Goal: Information Seeking & Learning: Learn about a topic

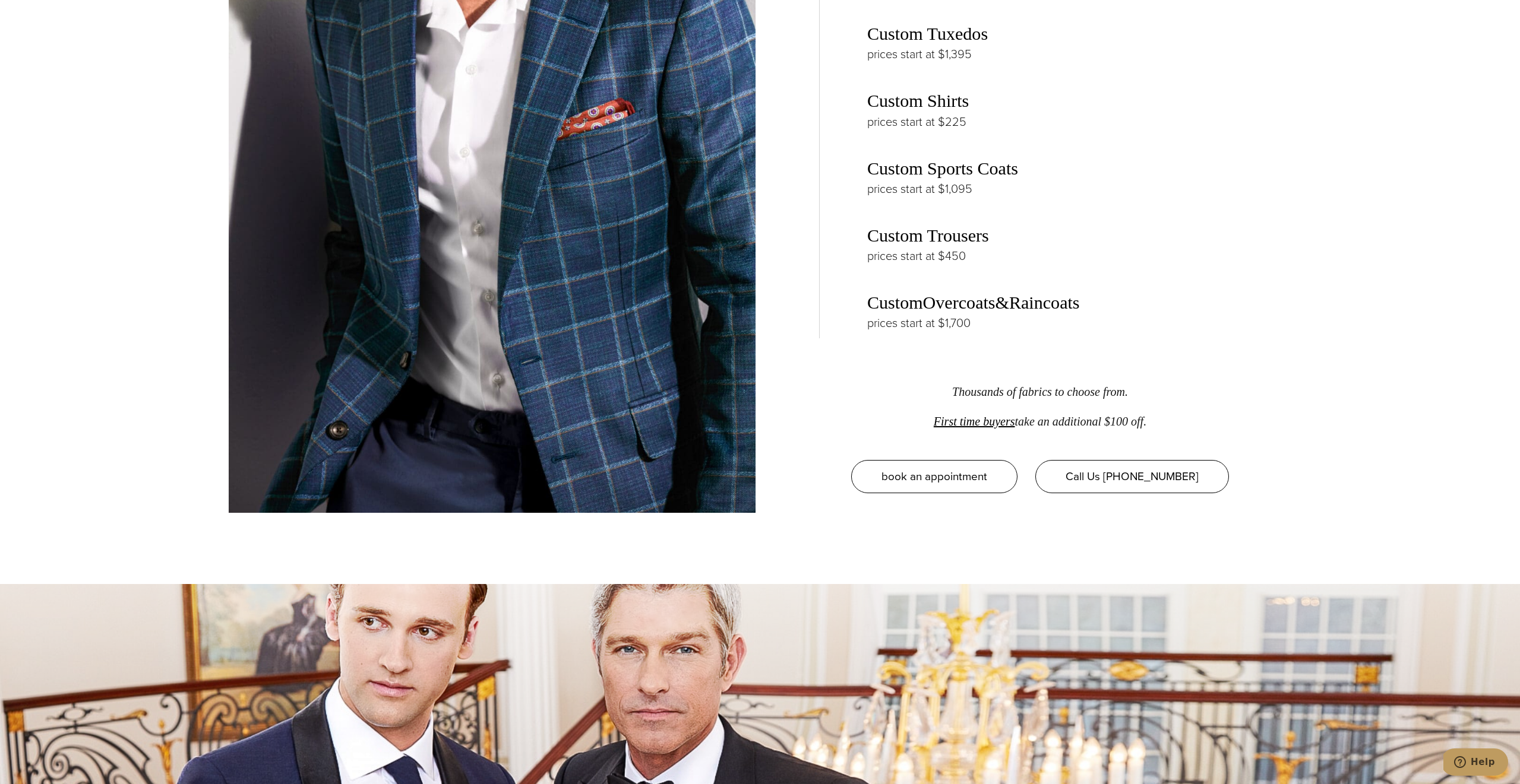
scroll to position [3182, 0]
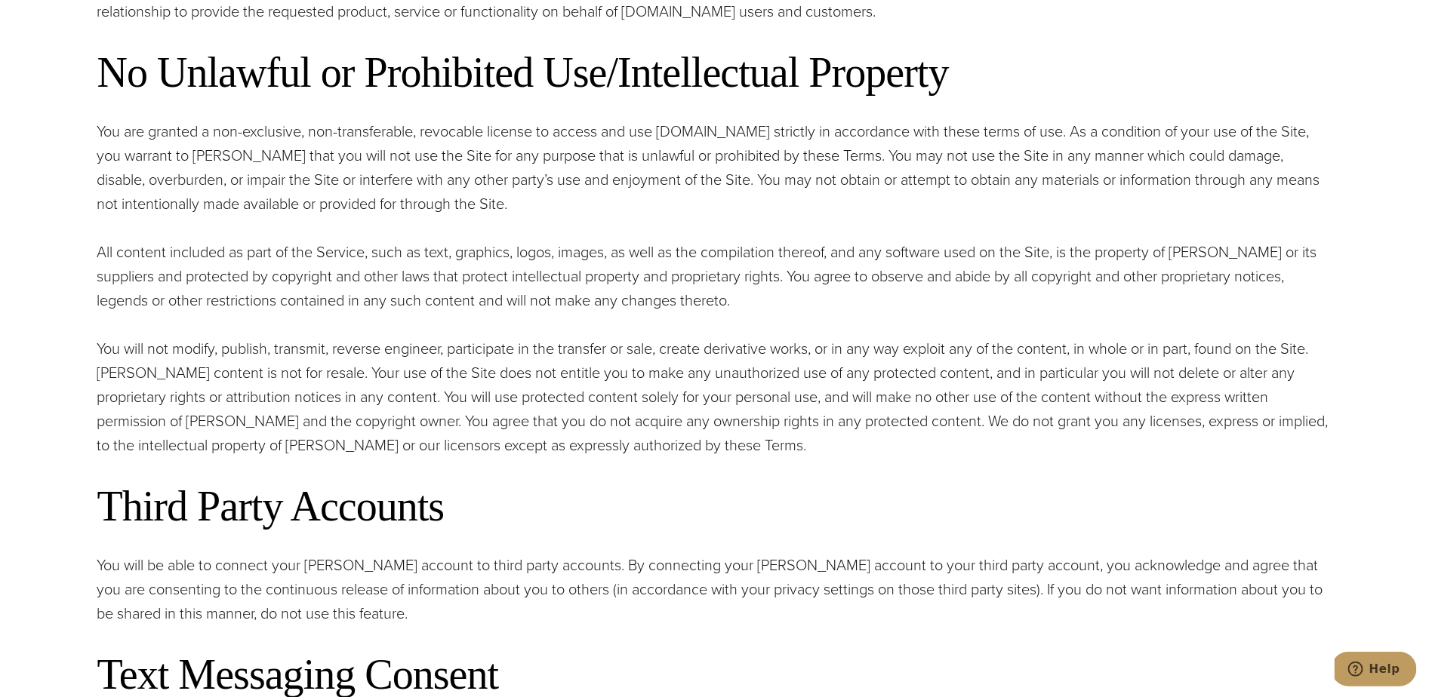
scroll to position [1969, 0]
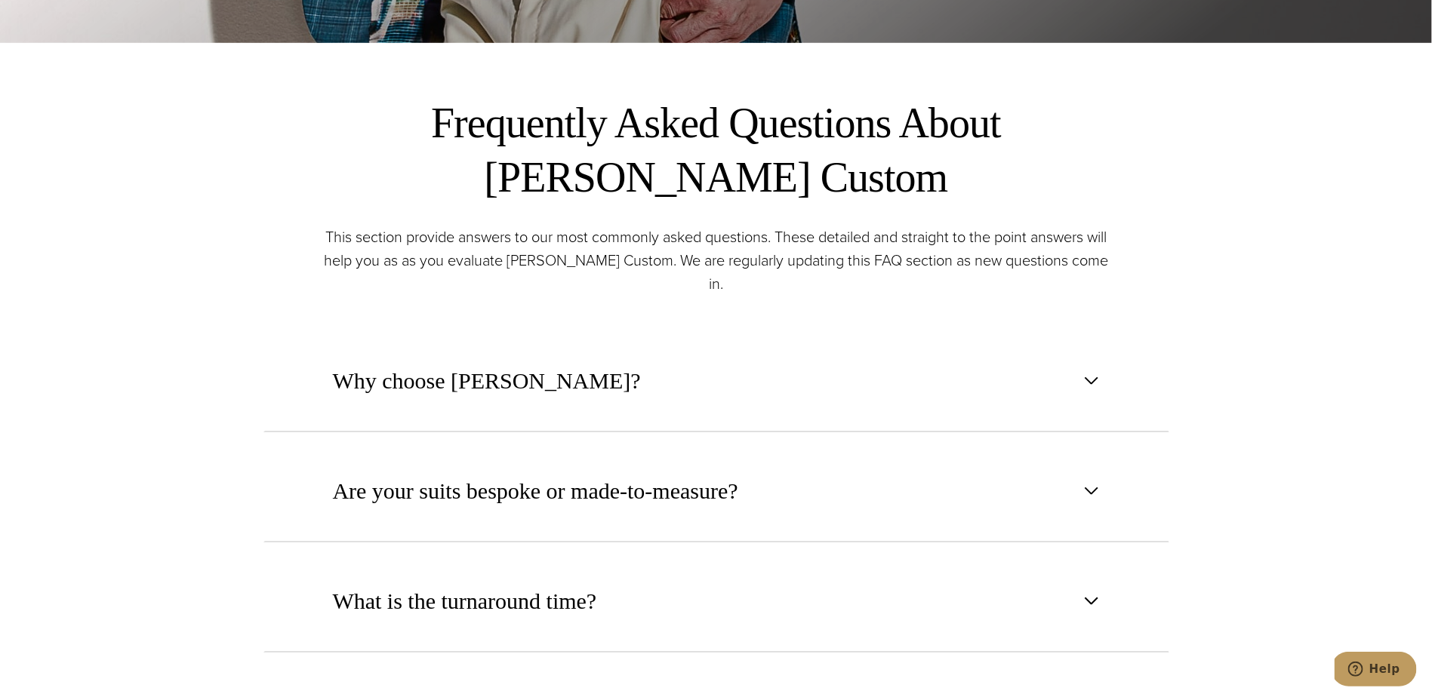
scroll to position [672, 0]
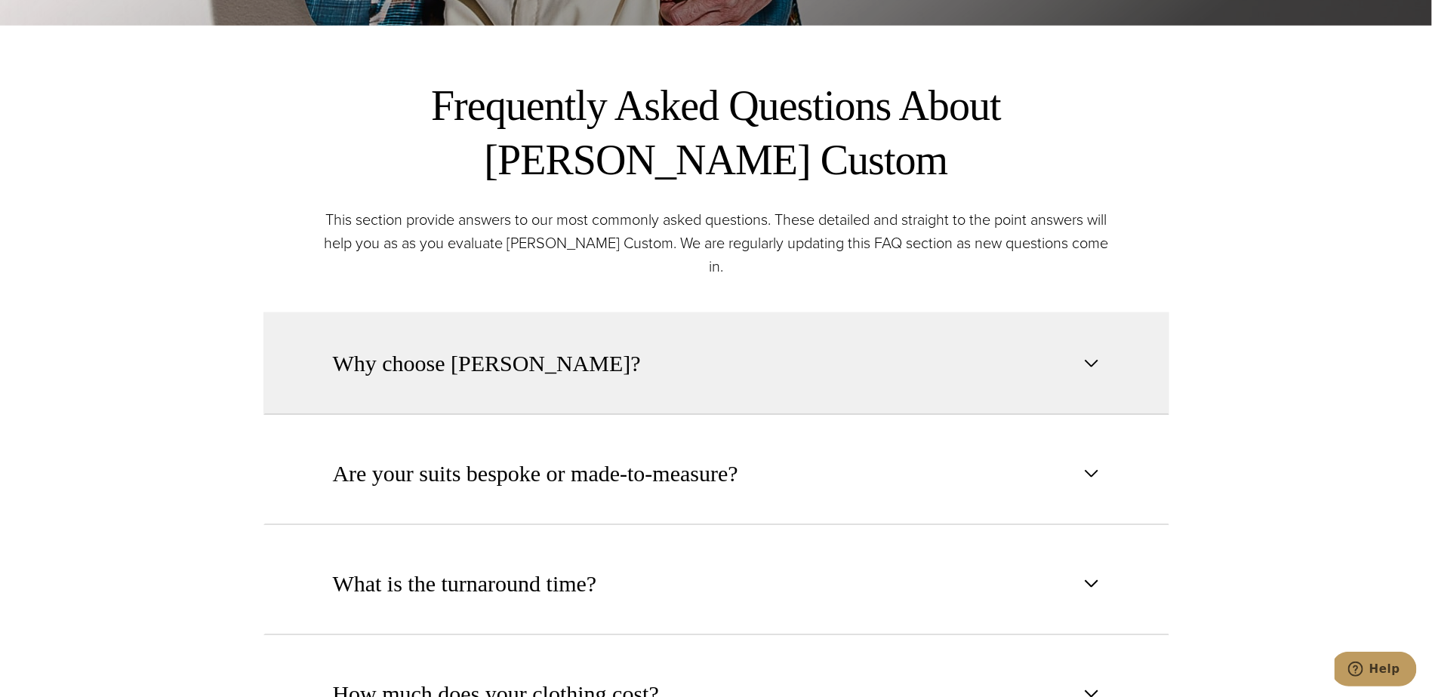
click at [1083, 355] on span "button" at bounding box center [1091, 364] width 18 height 18
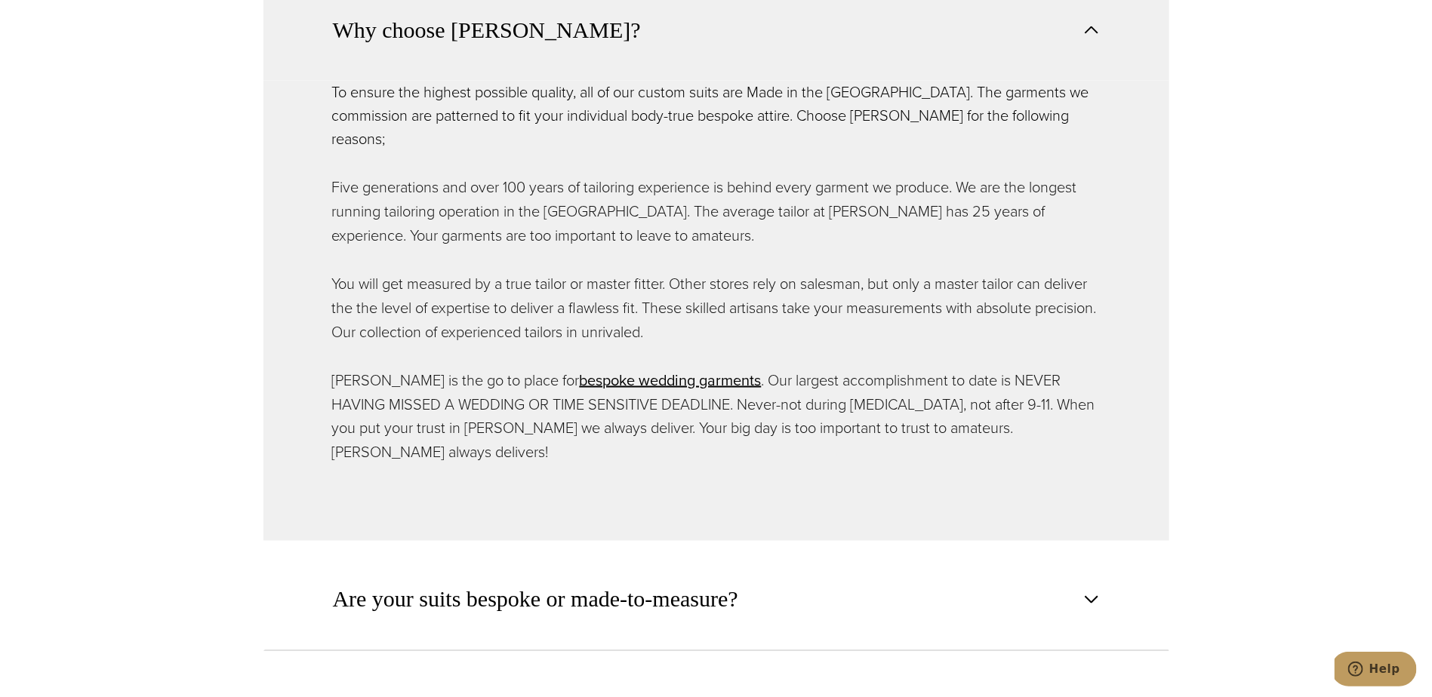
scroll to position [1004, 0]
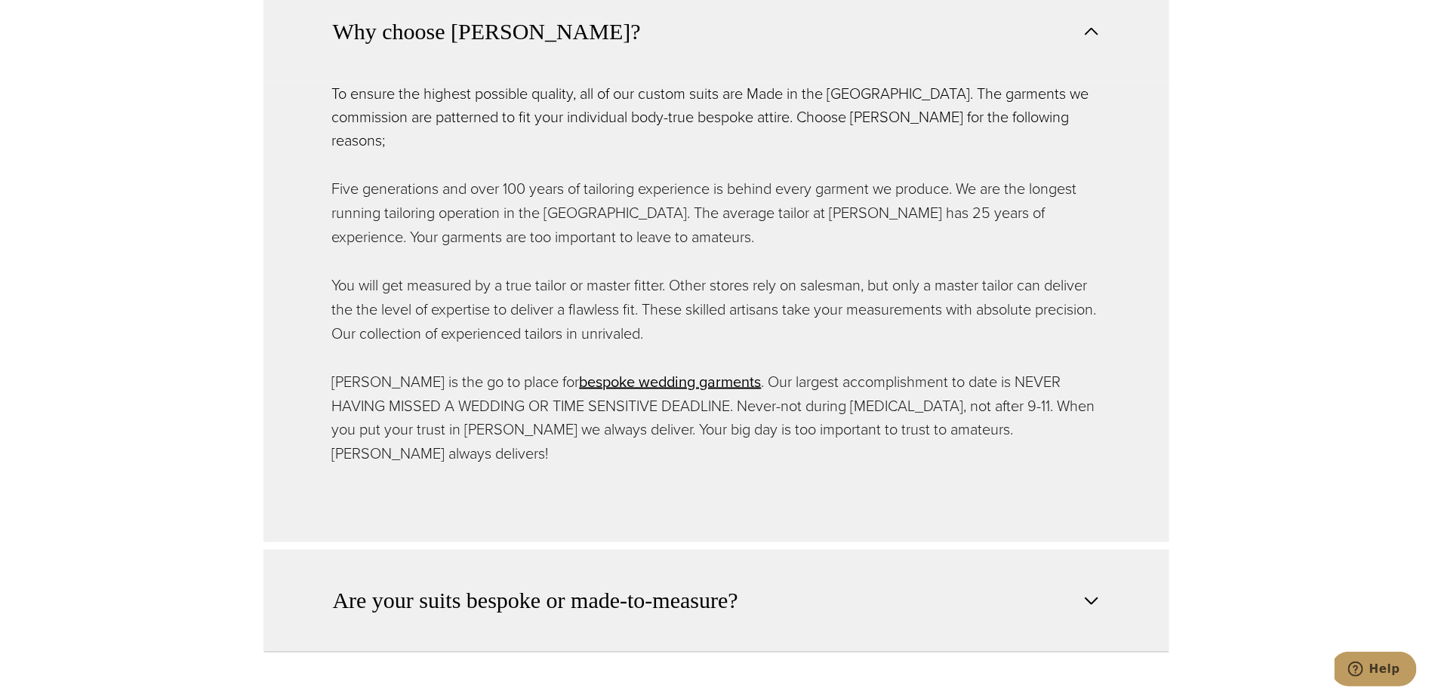
click at [1068, 550] on button "Are your suits bespoke or made-to-measure?" at bounding box center [716, 601] width 906 height 103
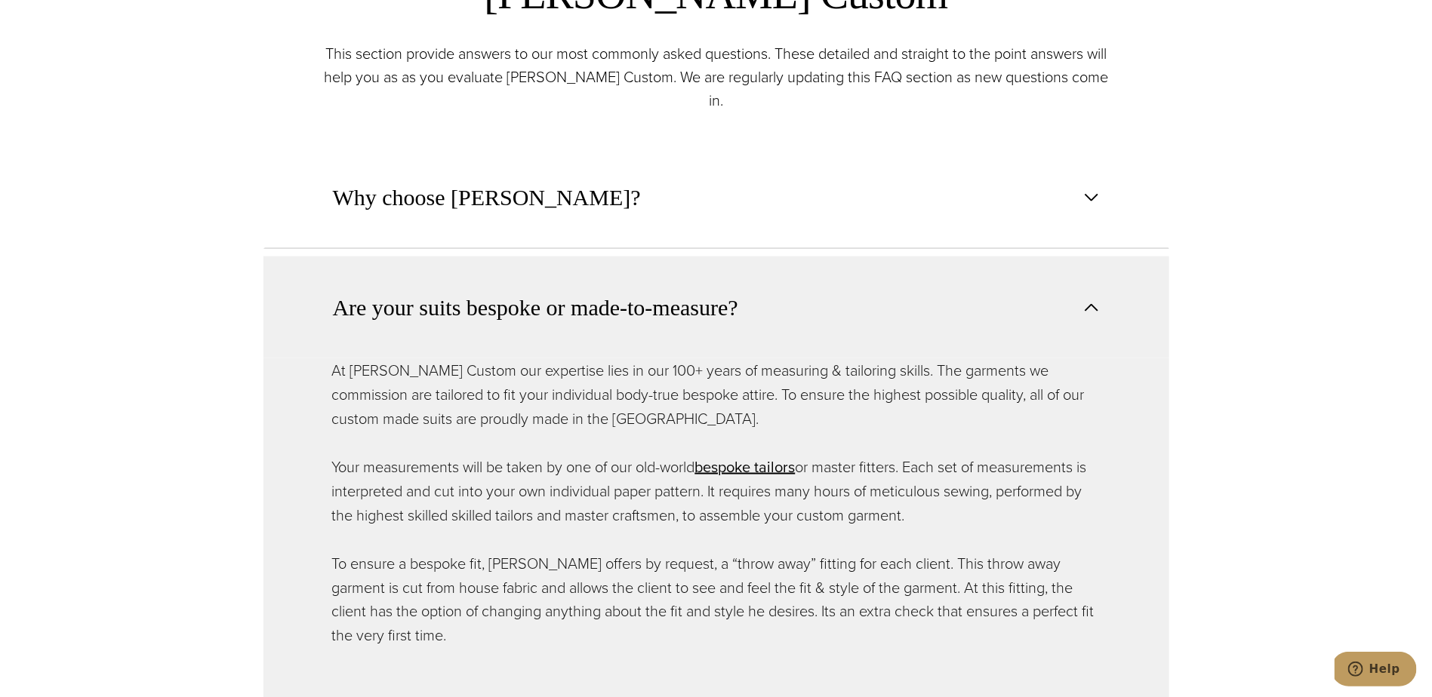
scroll to position [837, 0]
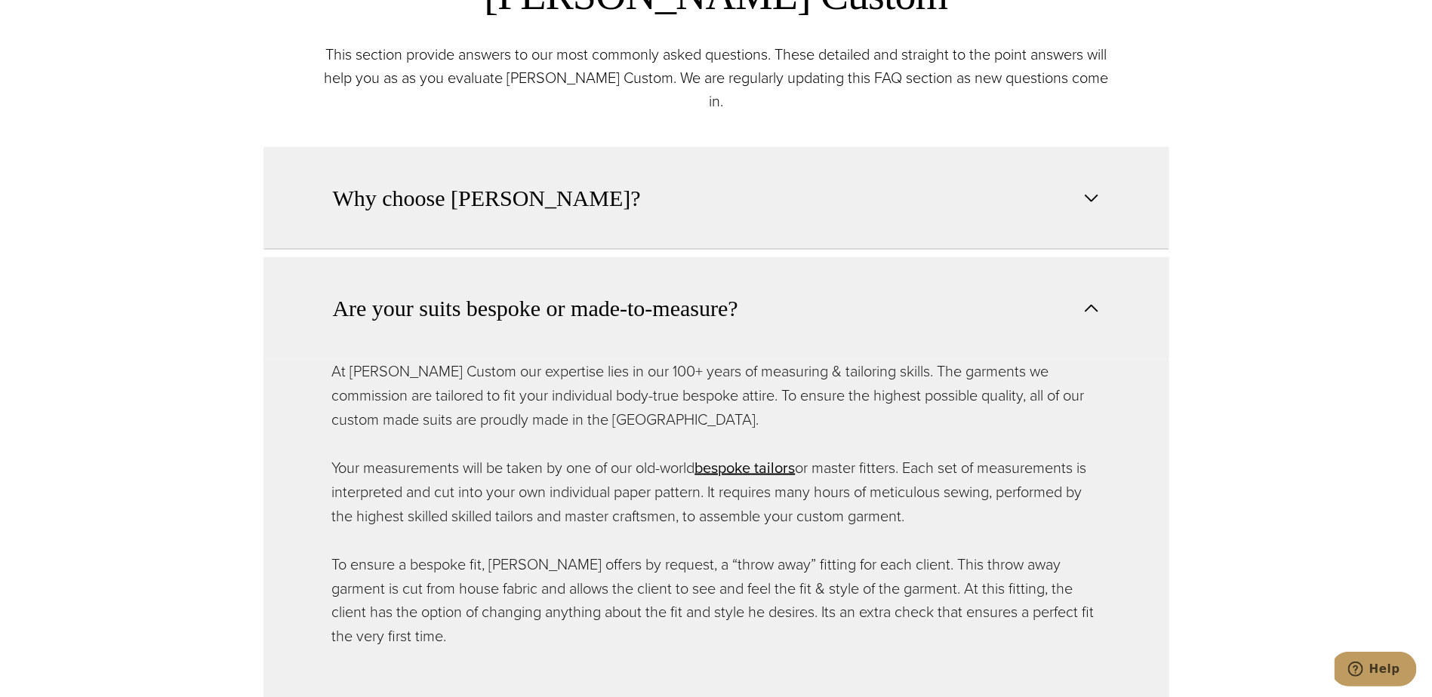
click at [1058, 153] on button "Why choose Alan David?" at bounding box center [716, 198] width 906 height 103
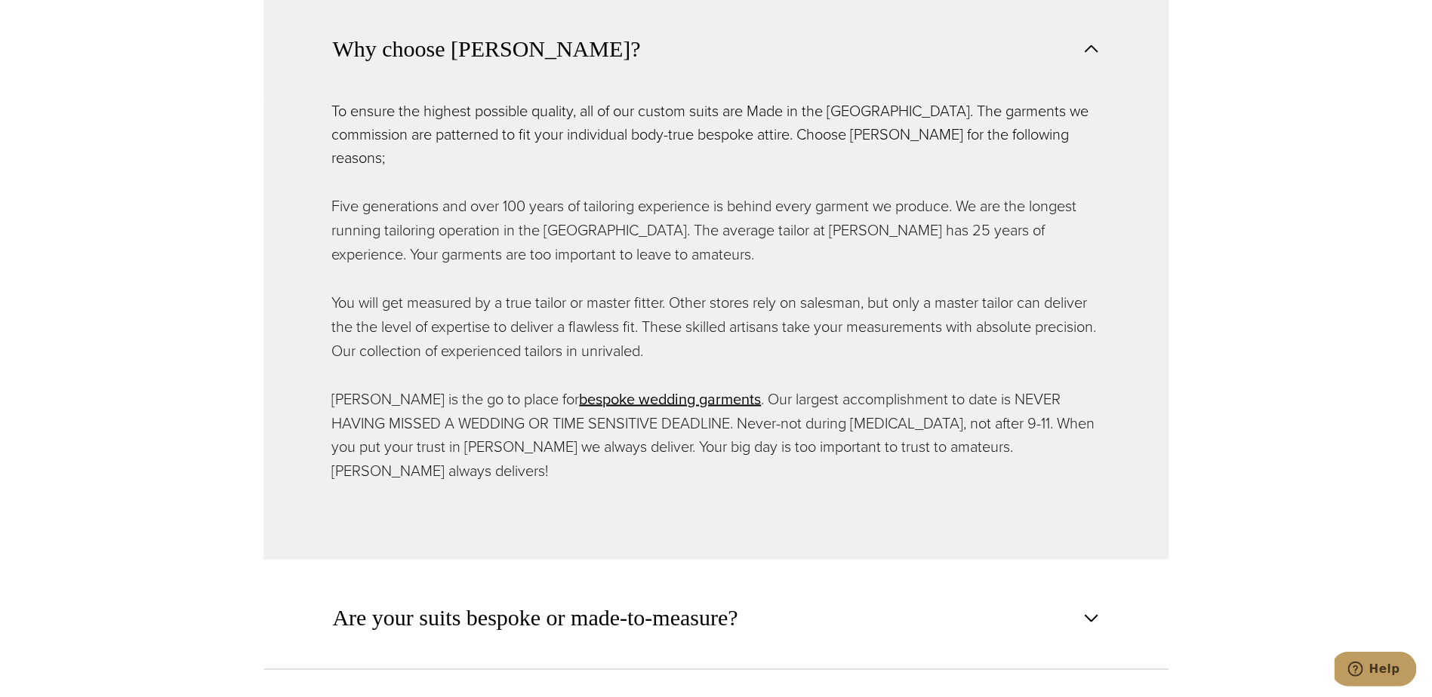
scroll to position [1284, 0]
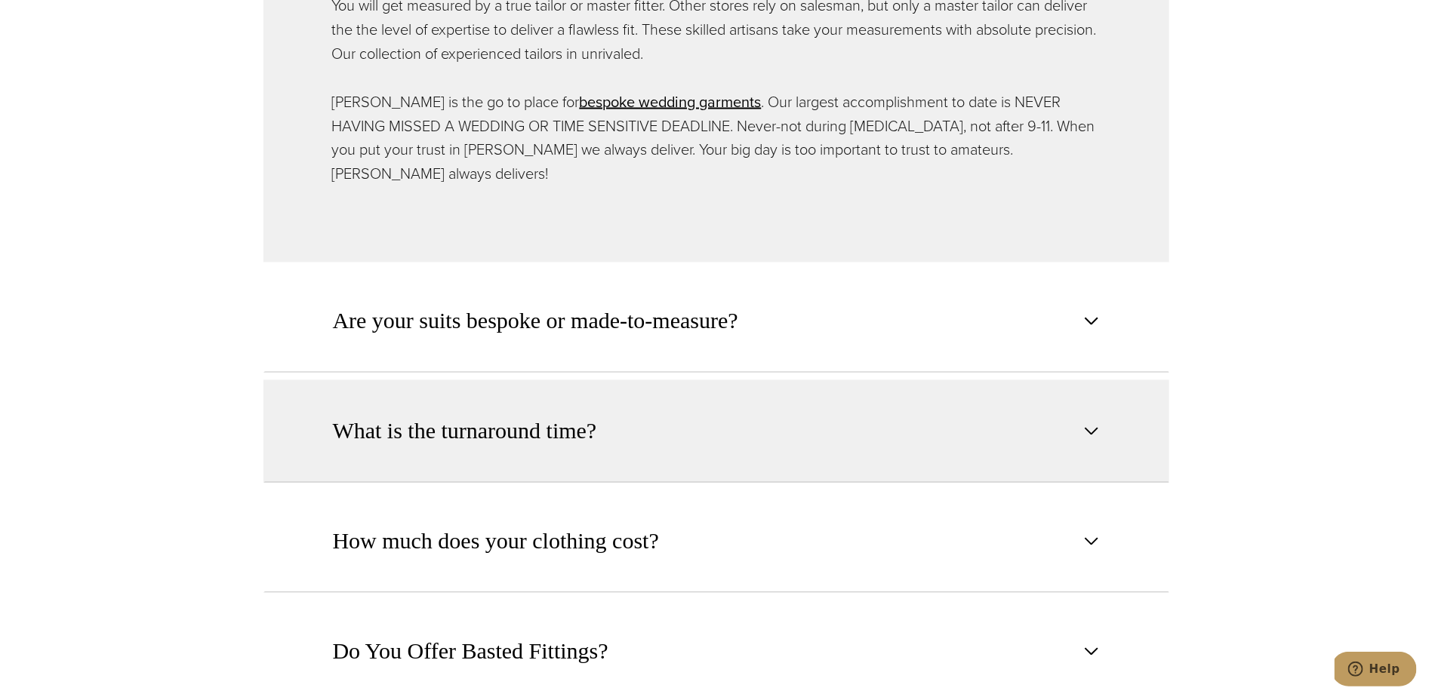
click at [1056, 380] on button "What is the turnaround time?" at bounding box center [716, 431] width 906 height 103
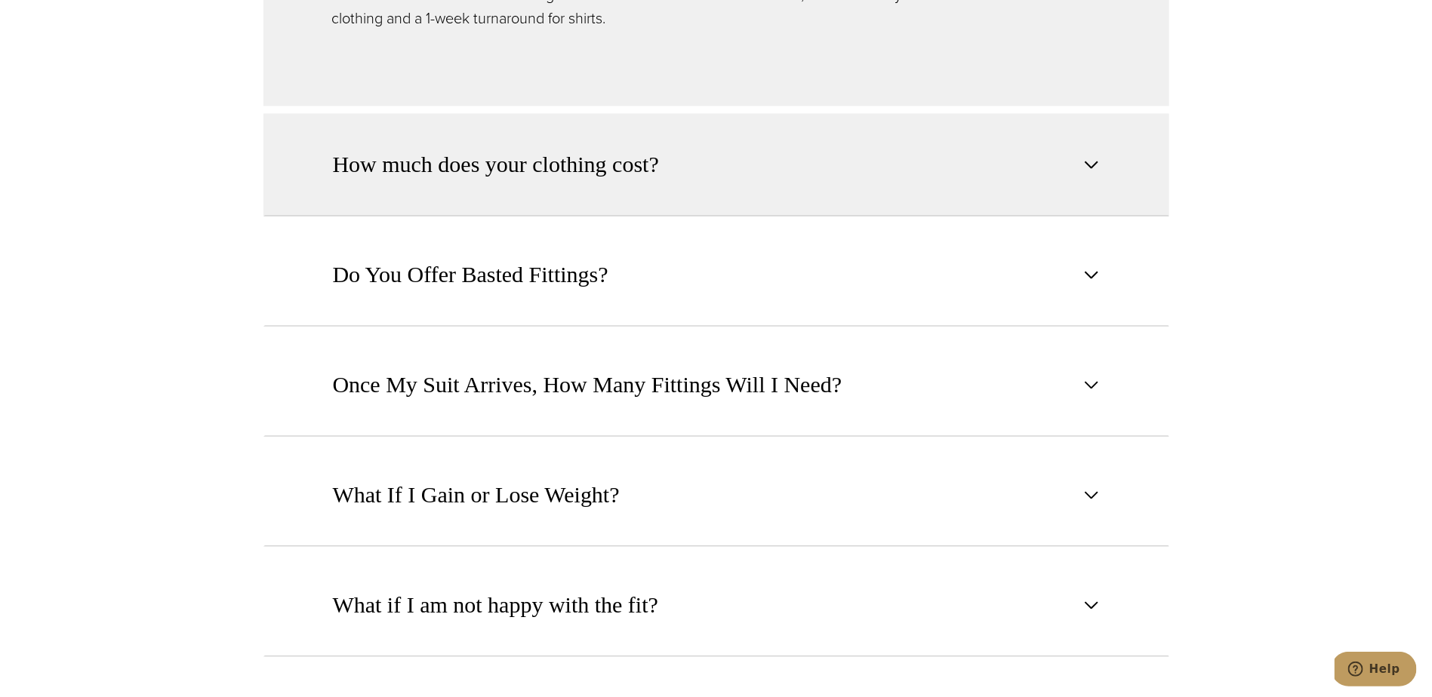
scroll to position [2003, 0]
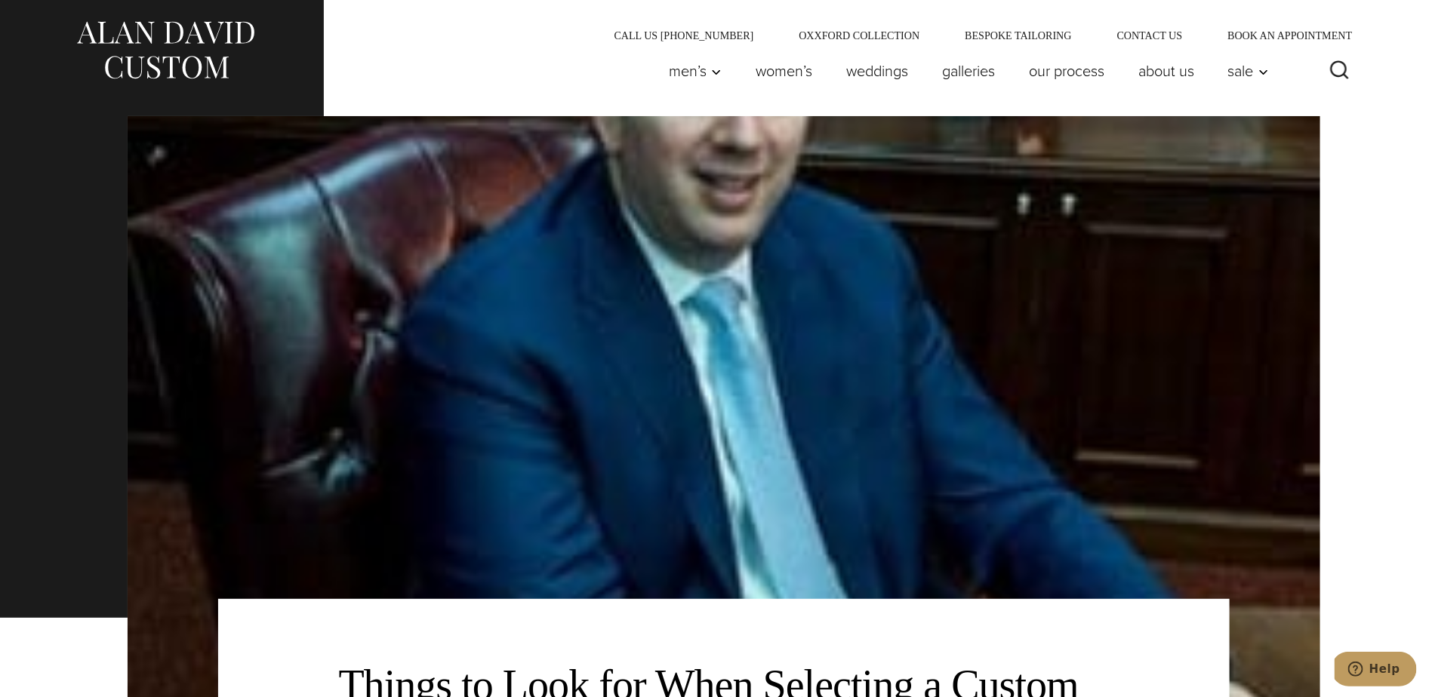
scroll to position [4037, 0]
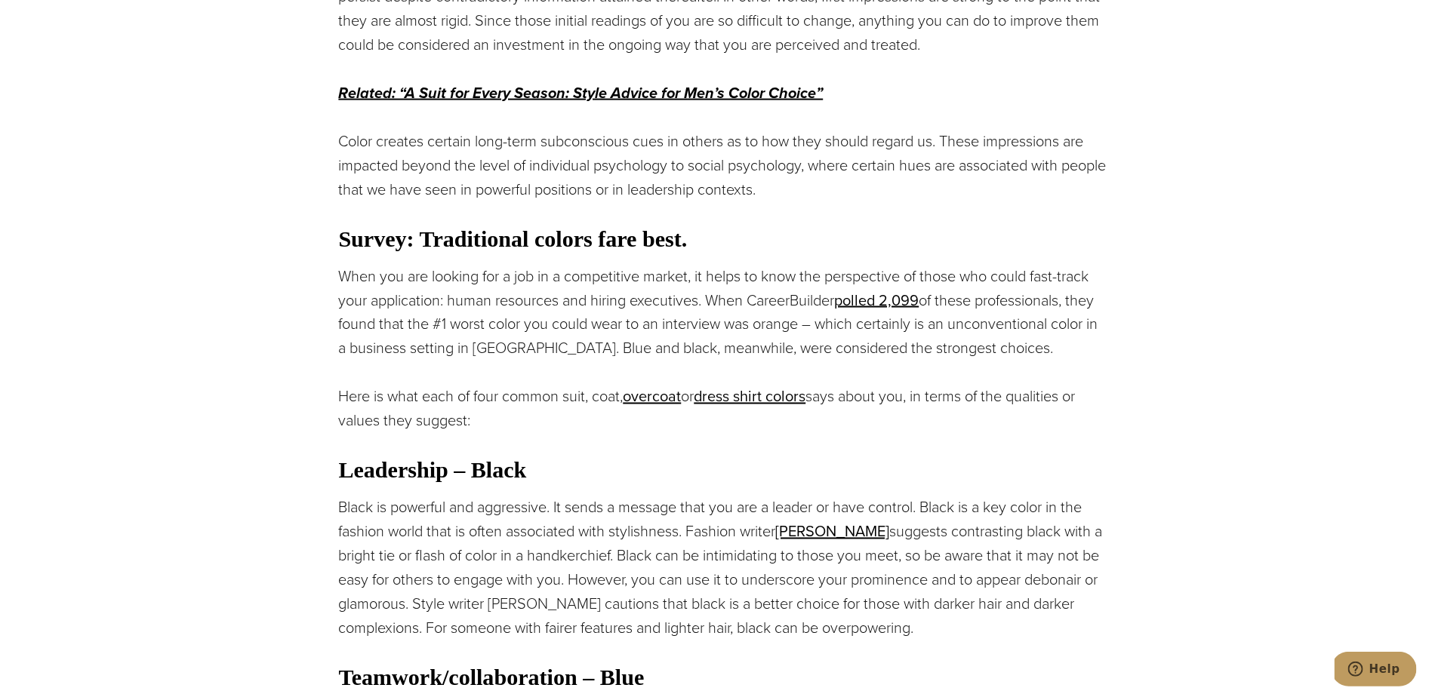
scroll to position [1590, 0]
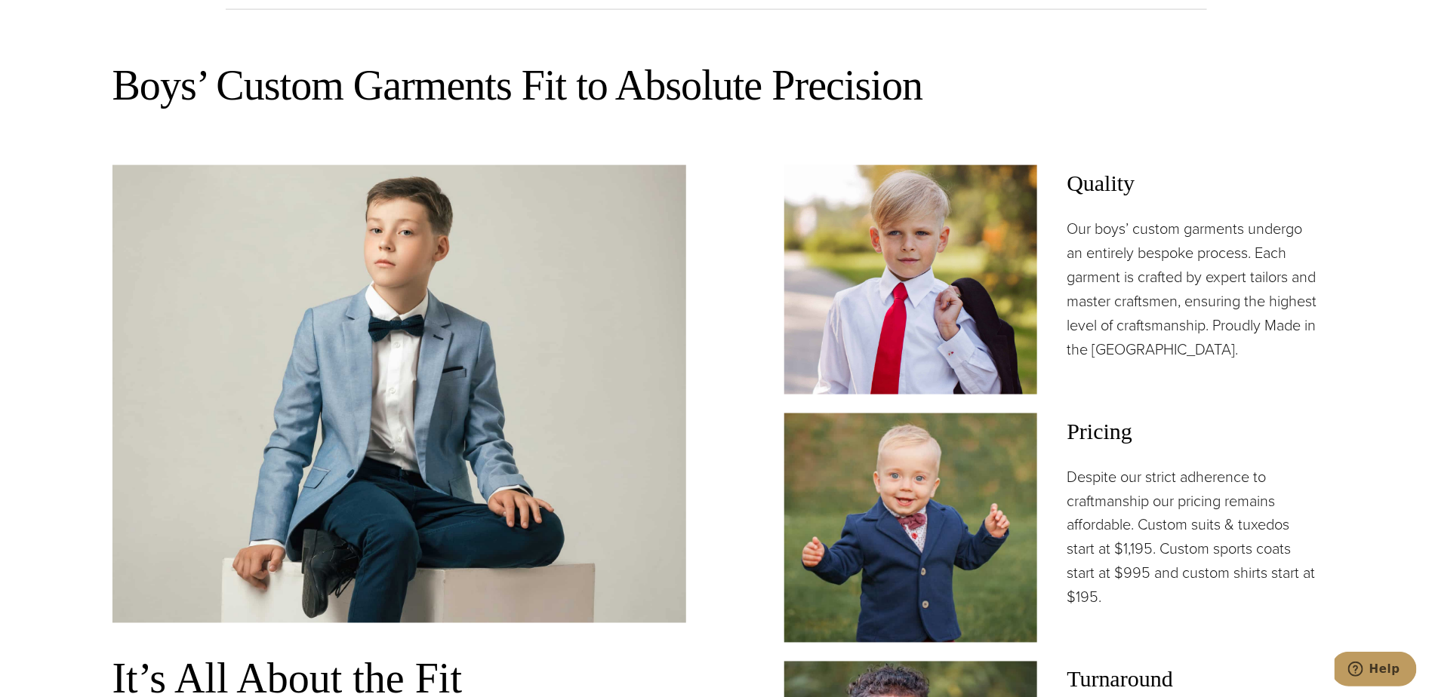
scroll to position [3747, 0]
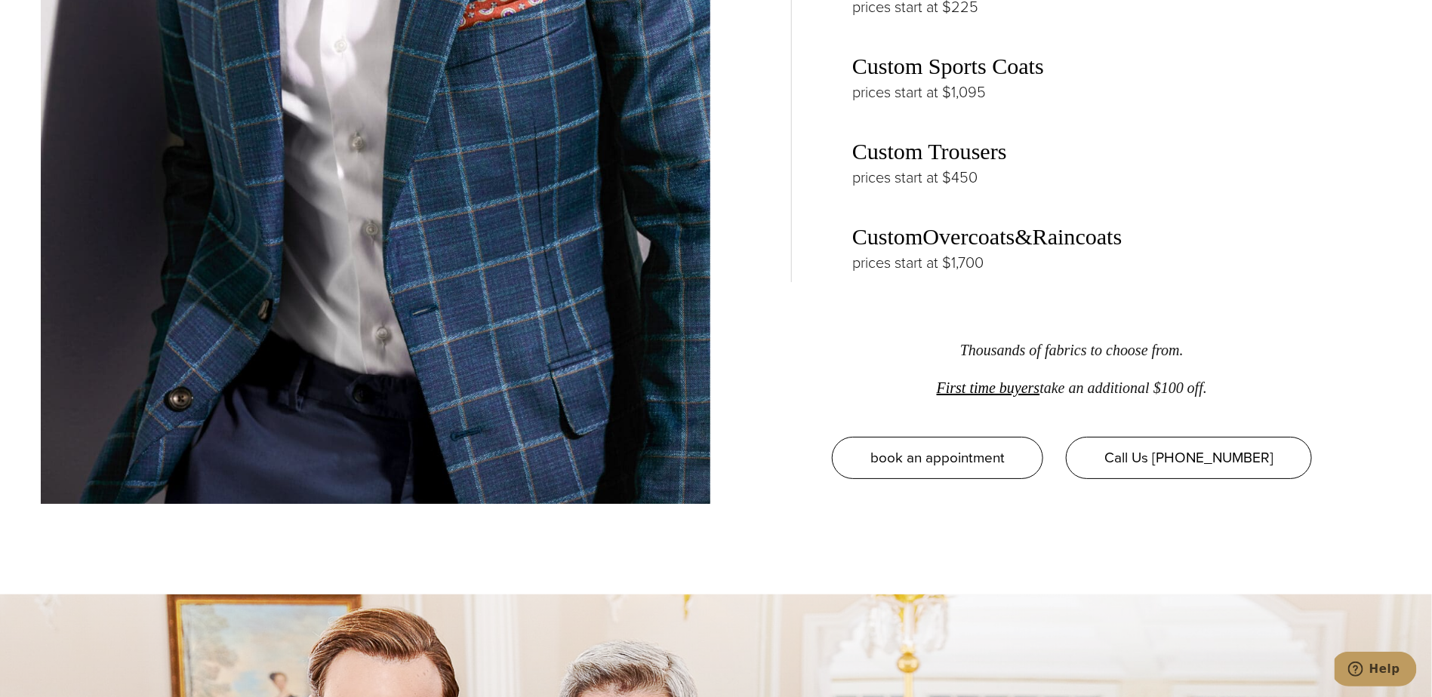
scroll to position [3896, 0]
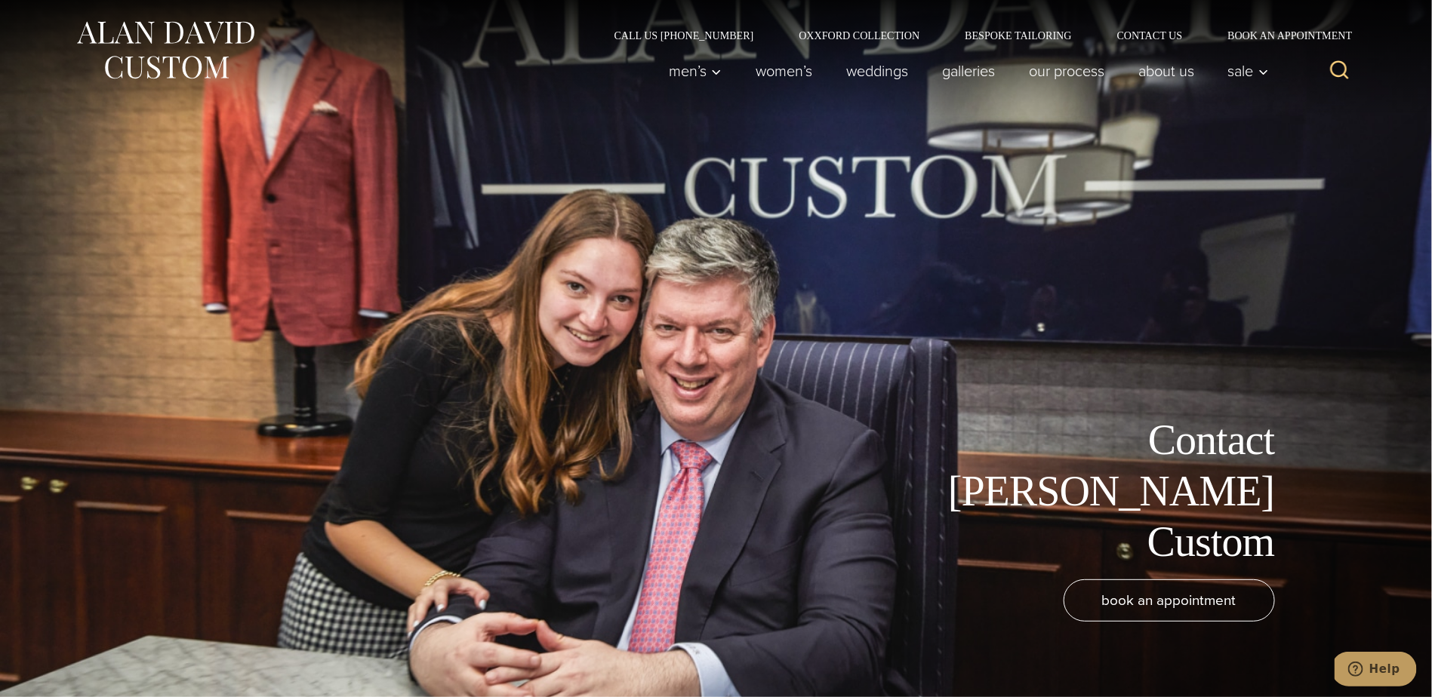
scroll to position [1298, 0]
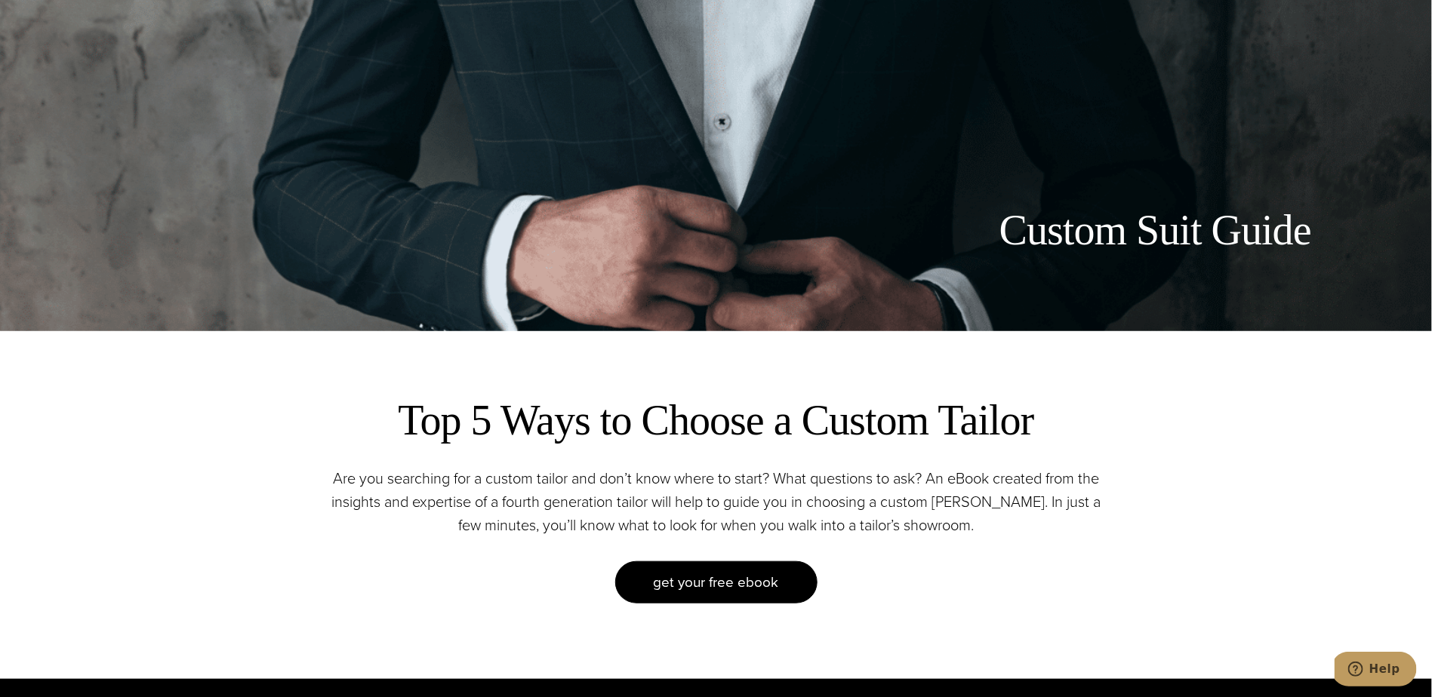
scroll to position [2194, 0]
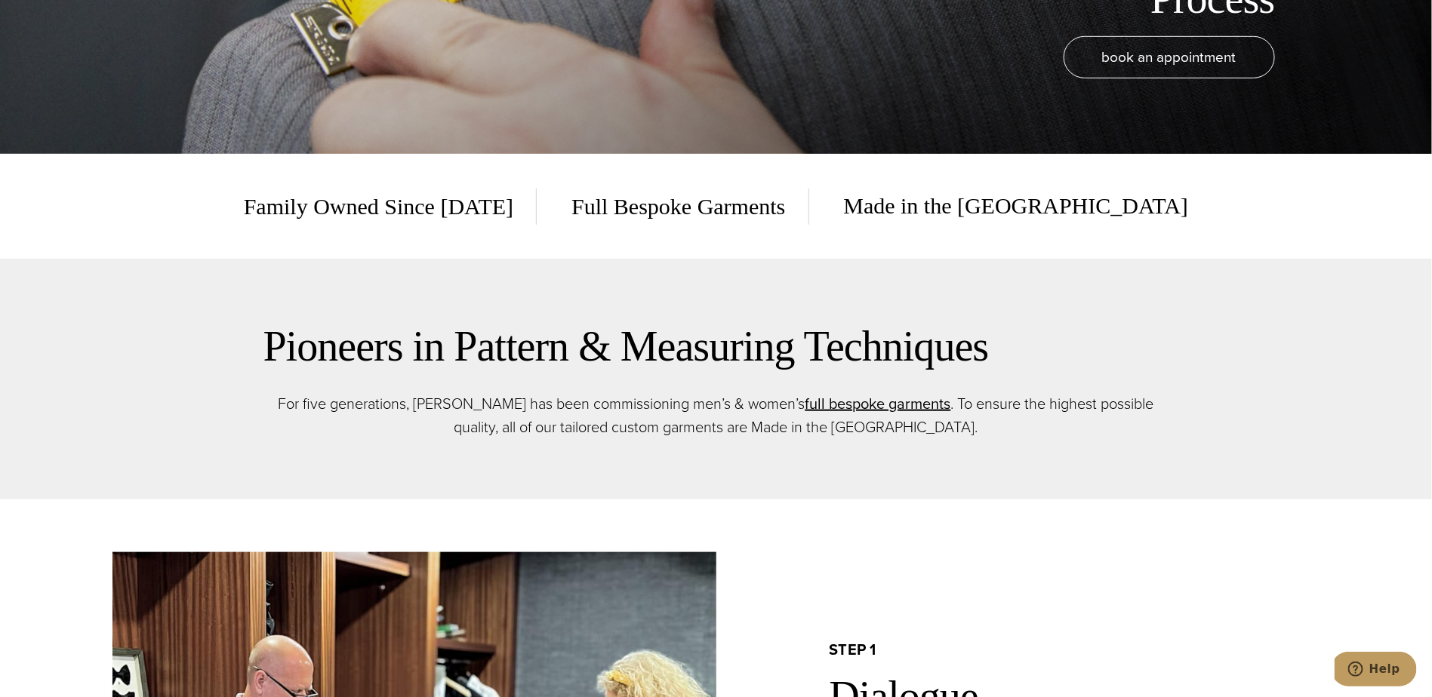
scroll to position [545, 0]
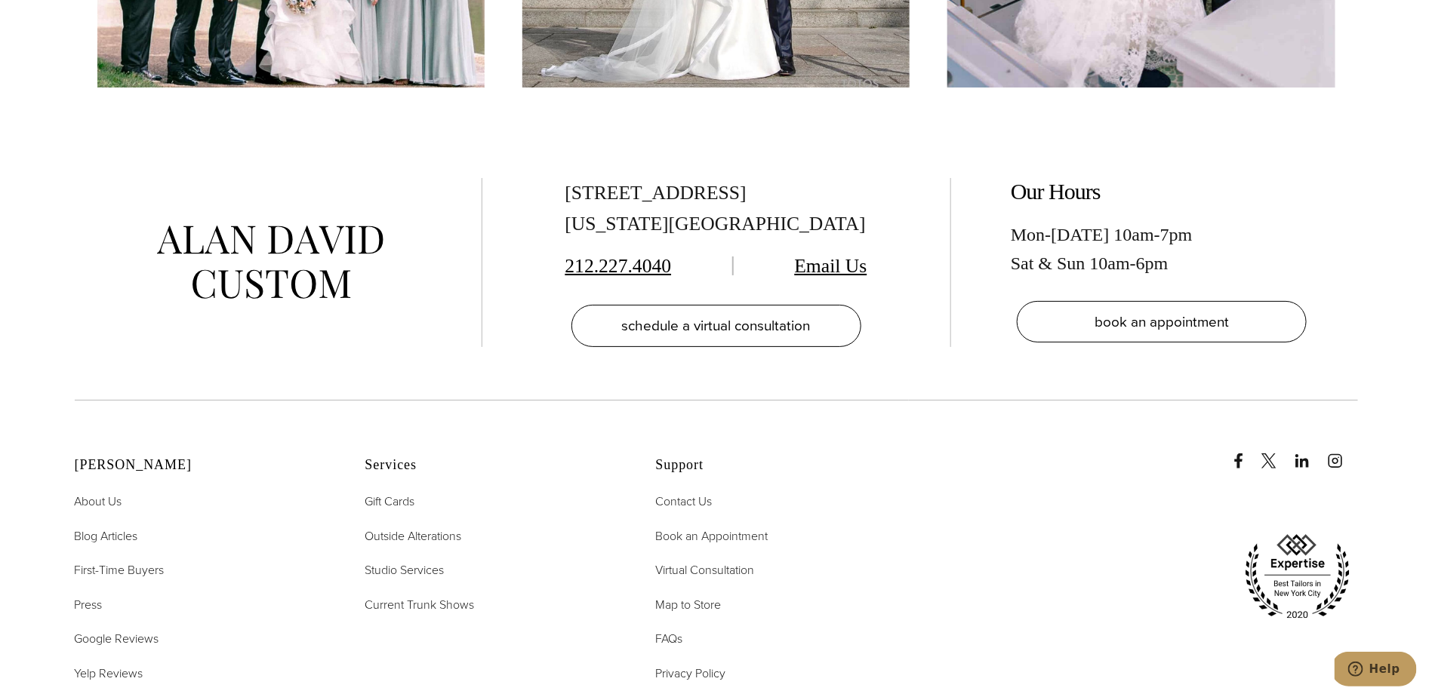
scroll to position [1282, 0]
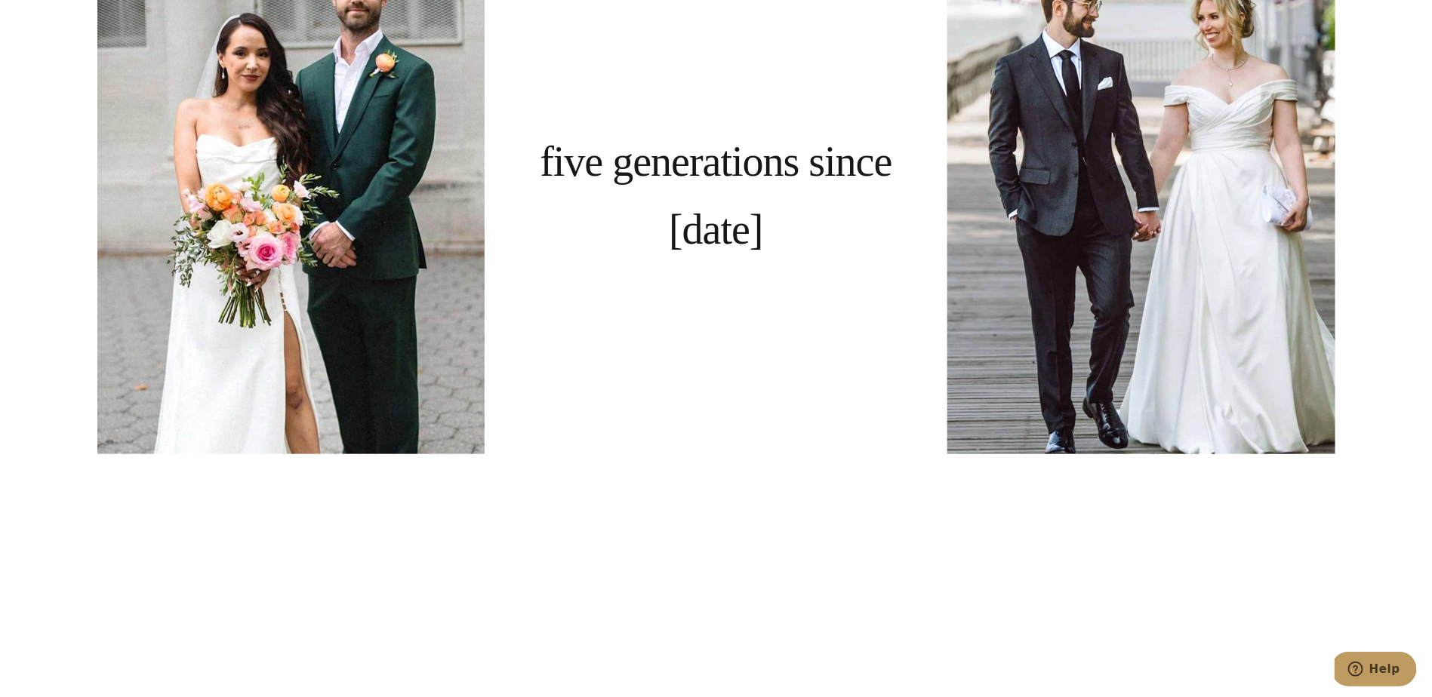
scroll to position [3460, 0]
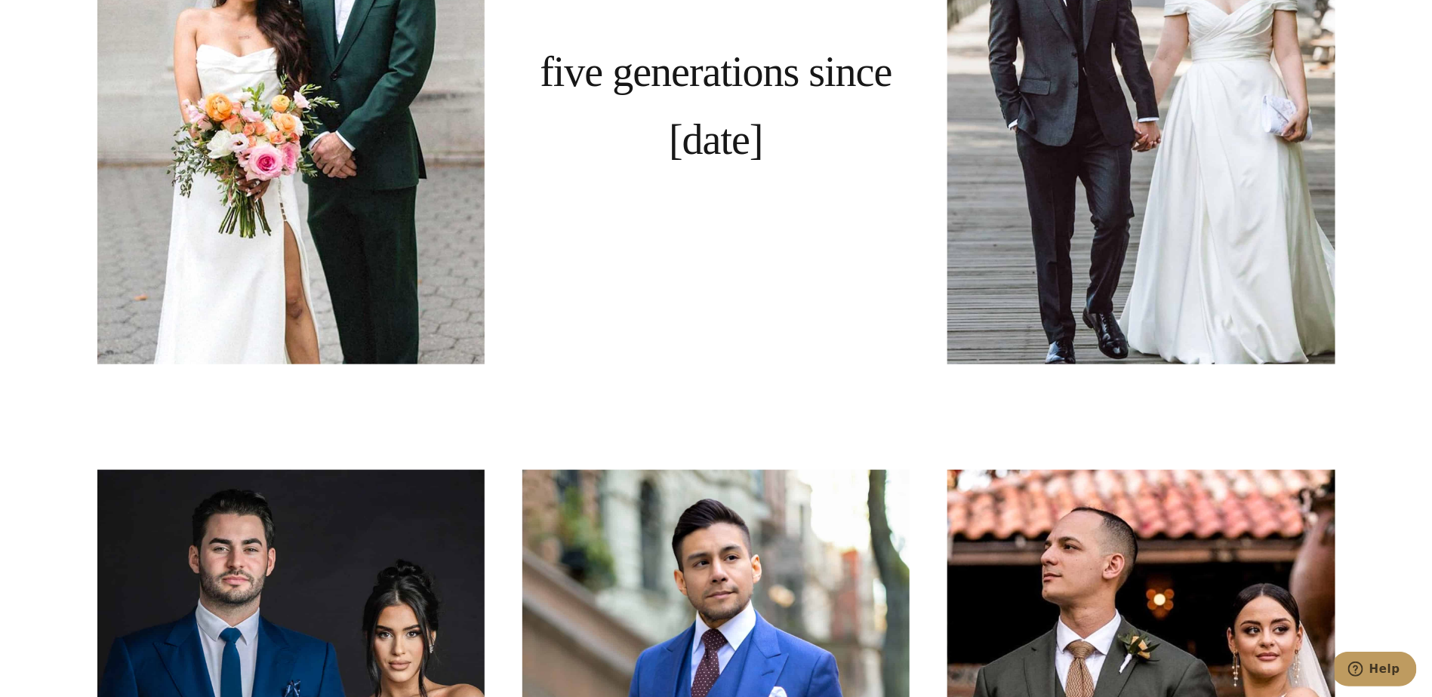
click at [688, 160] on div "Five Generations since 1913" at bounding box center [715, 106] width 387 height 516
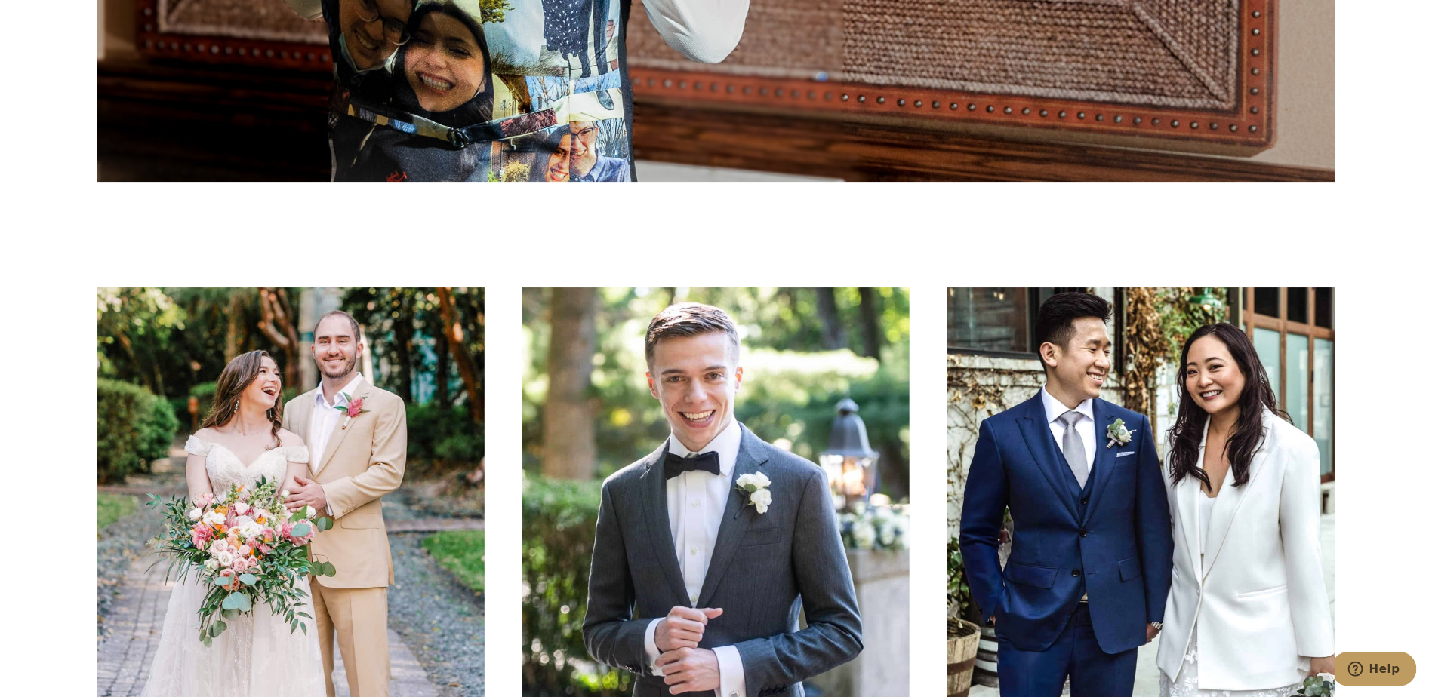
scroll to position [2499, 0]
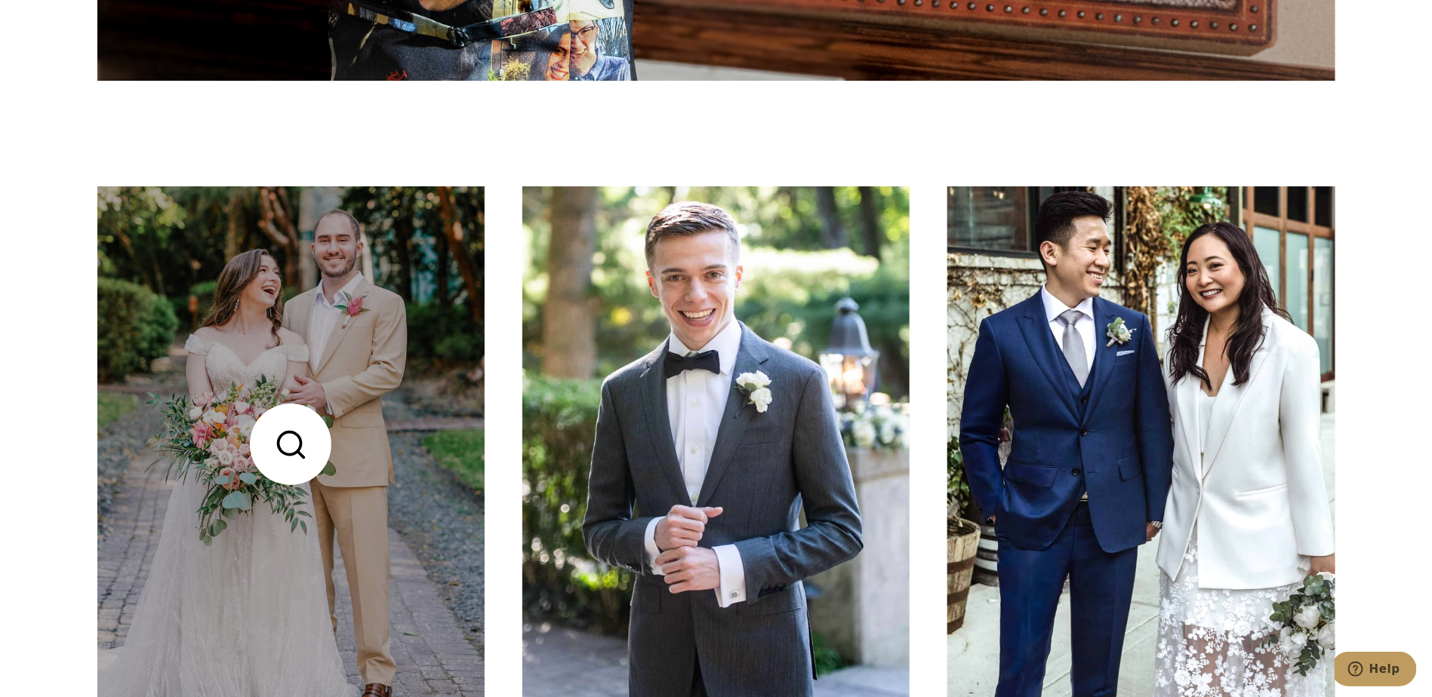
click at [298, 294] on link at bounding box center [290, 444] width 387 height 516
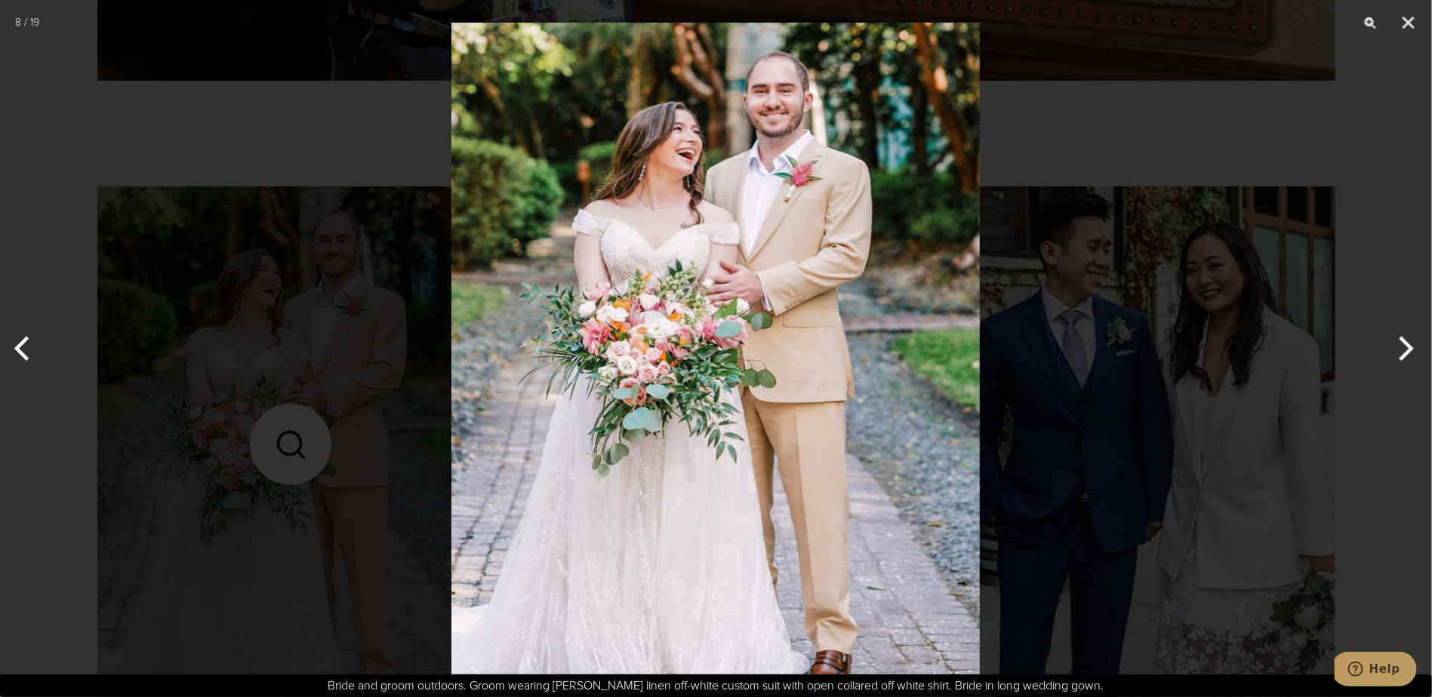
click at [1353, 122] on div at bounding box center [716, 348] width 1432 height 697
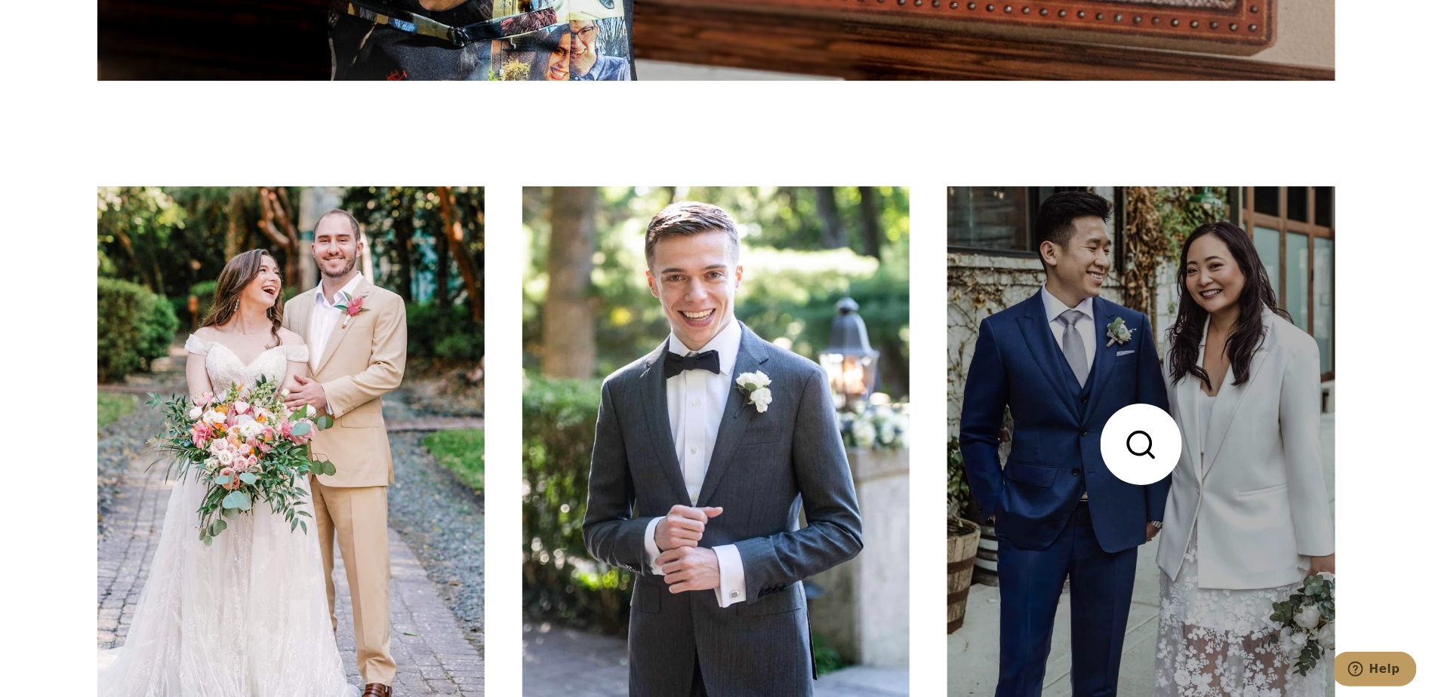
click at [1223, 294] on link at bounding box center [1140, 444] width 387 height 516
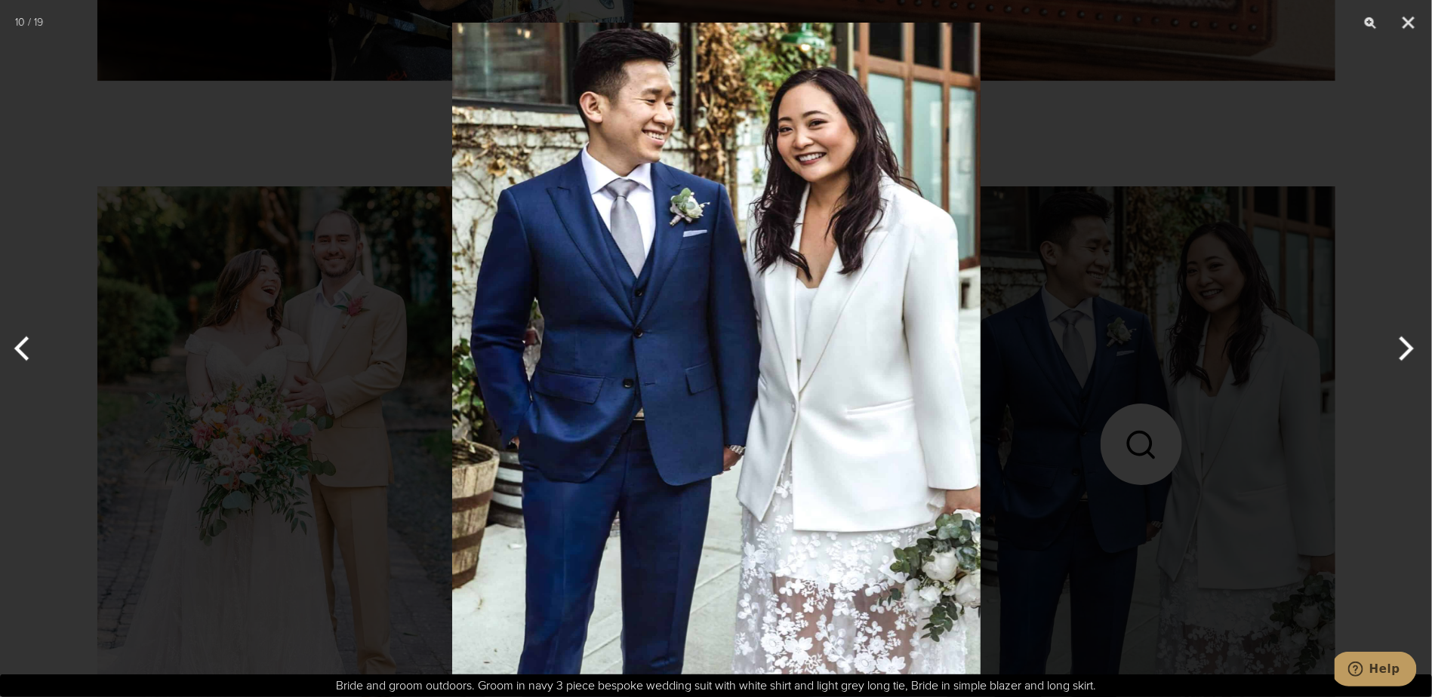
click at [1115, 171] on div at bounding box center [716, 348] width 1432 height 697
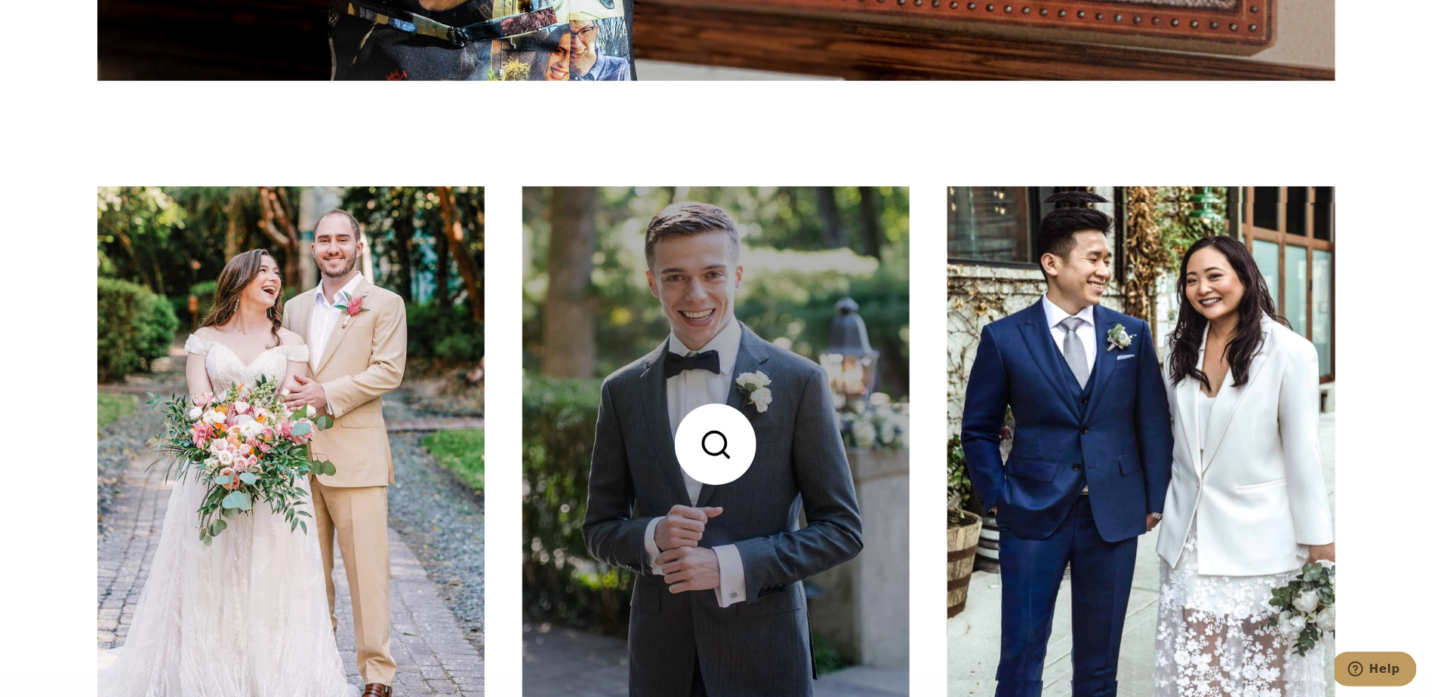
click at [774, 317] on link at bounding box center [715, 444] width 387 height 516
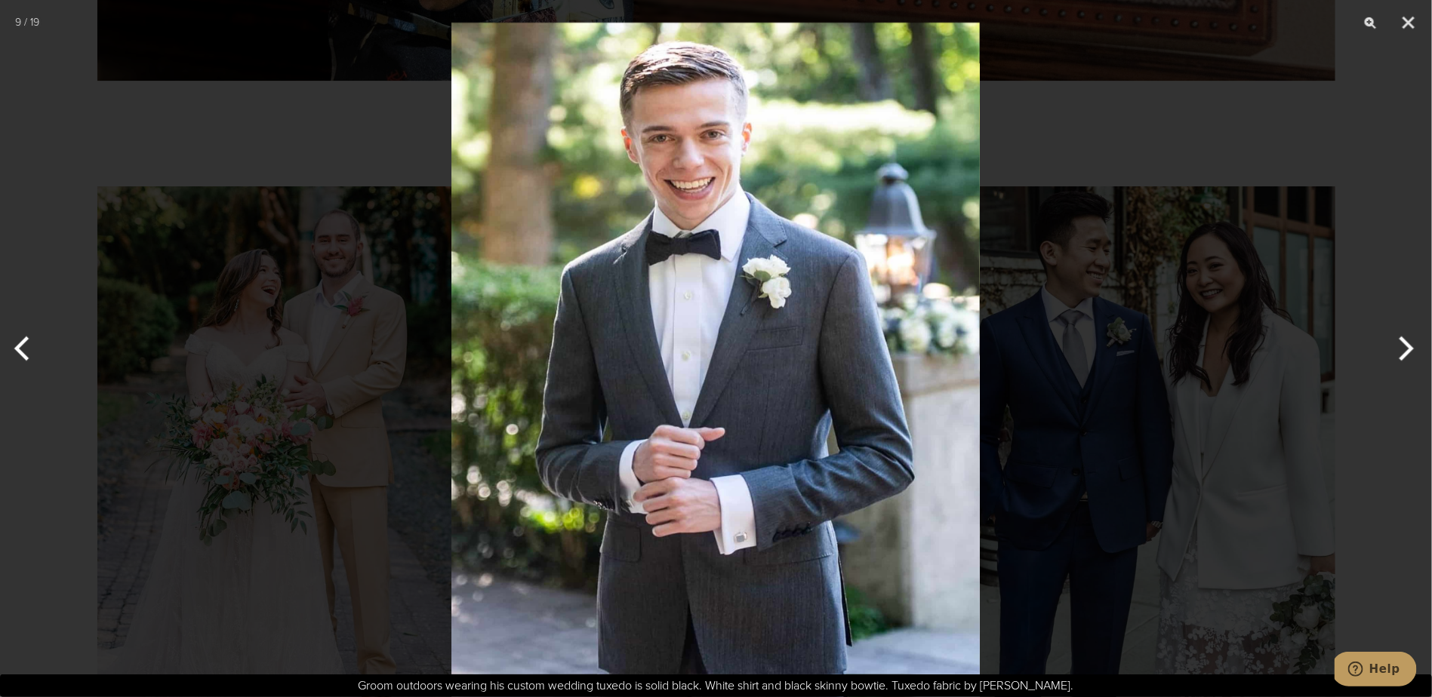
click at [1114, 217] on div at bounding box center [716, 348] width 1432 height 697
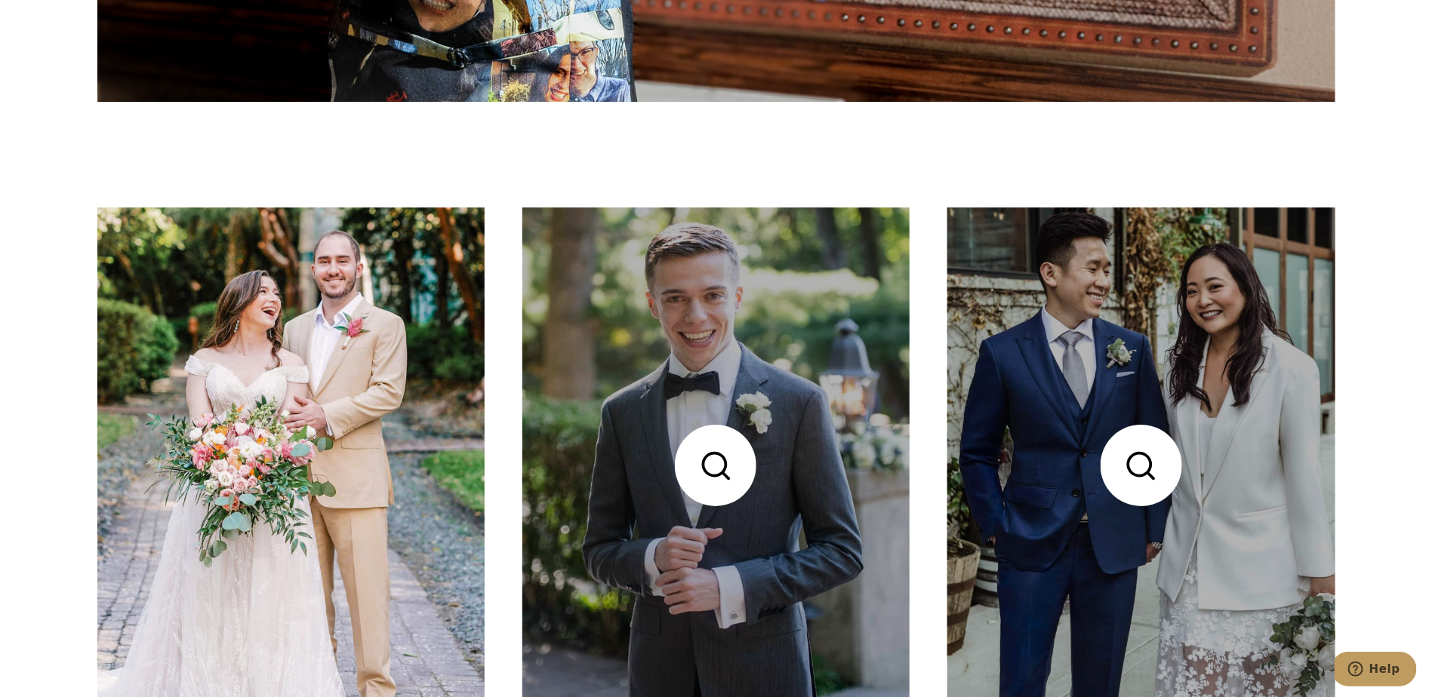
scroll to position [2224, 0]
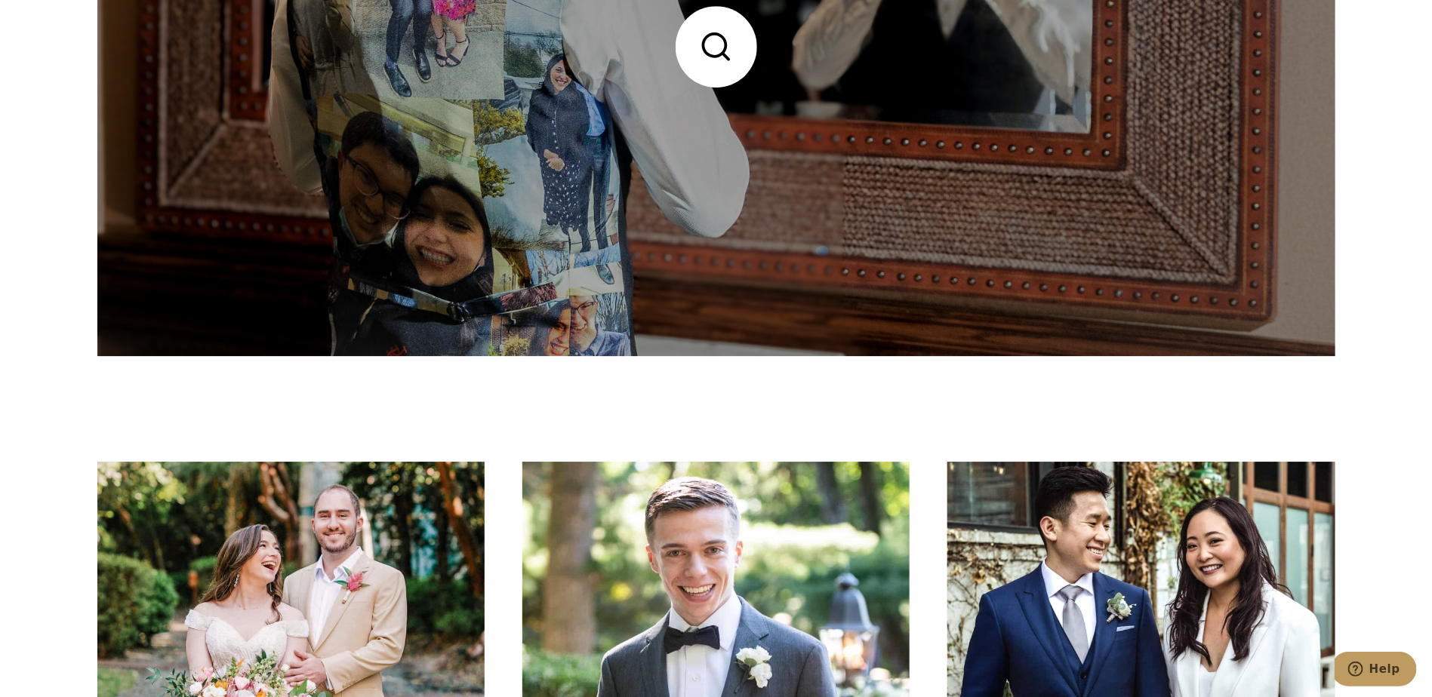
click at [913, 177] on link at bounding box center [716, 46] width 1238 height 619
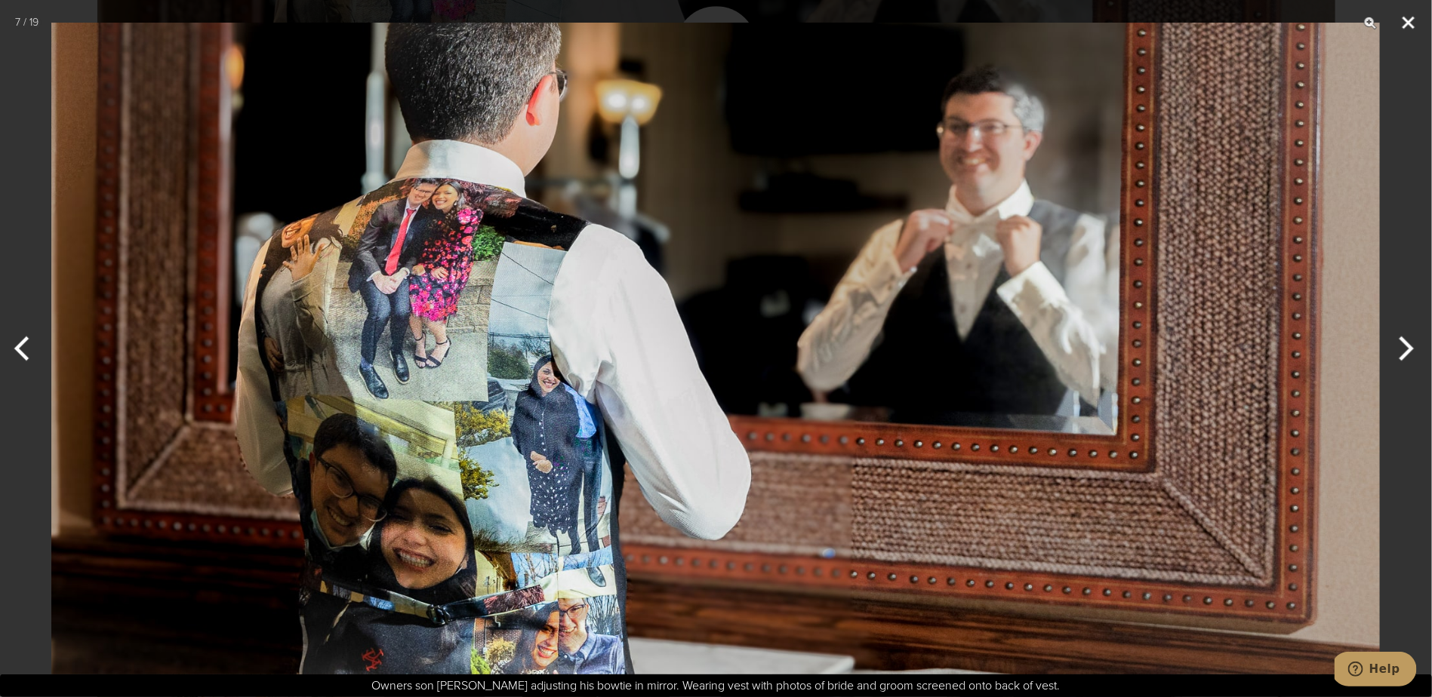
click at [1403, 20] on button "Close" at bounding box center [1409, 22] width 38 height 45
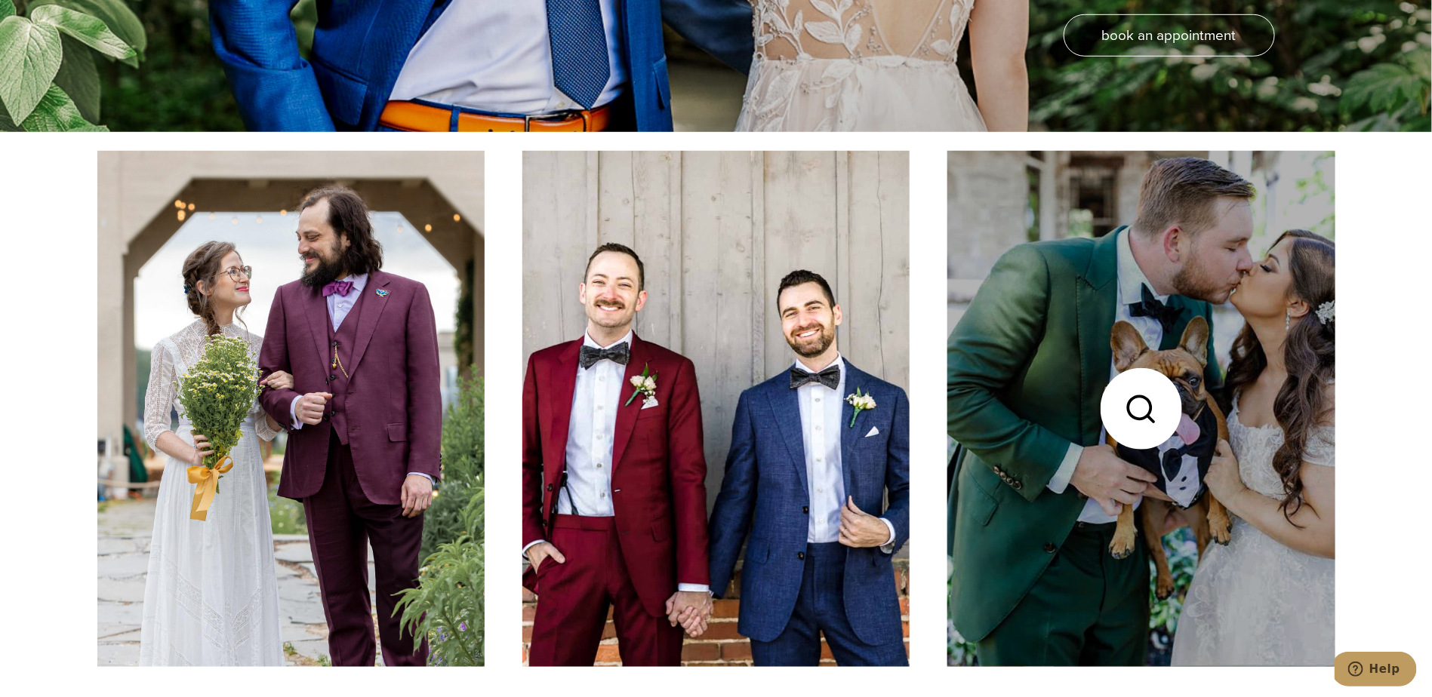
scroll to position [627, 0]
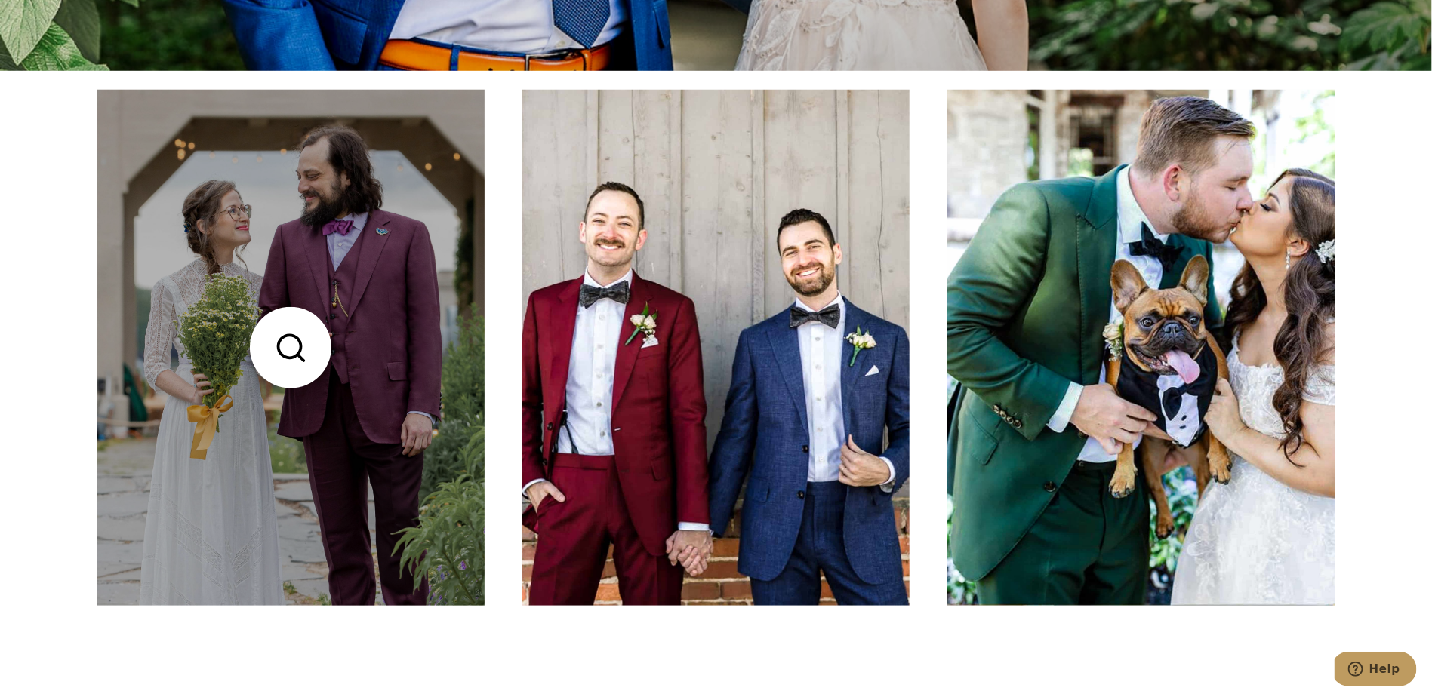
click at [273, 239] on link at bounding box center [290, 348] width 387 height 516
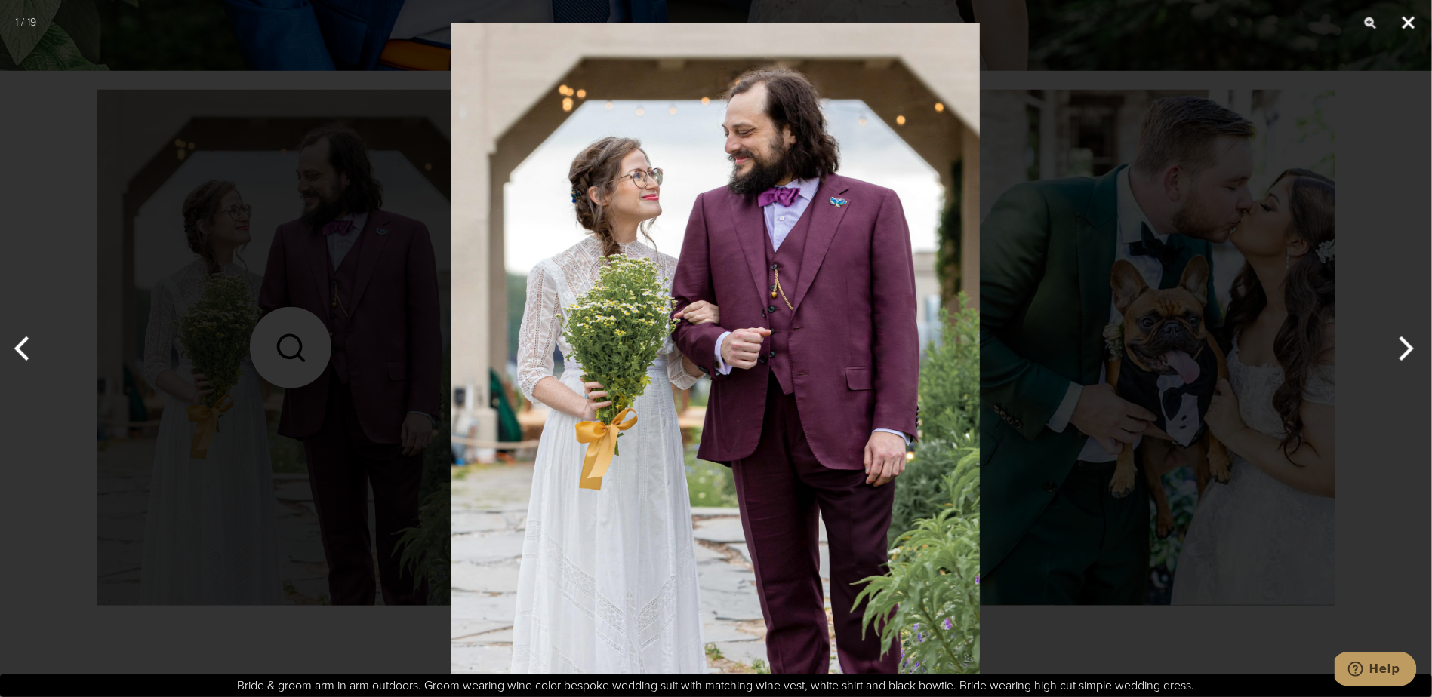
click at [1399, 24] on button "Close" at bounding box center [1409, 22] width 38 height 45
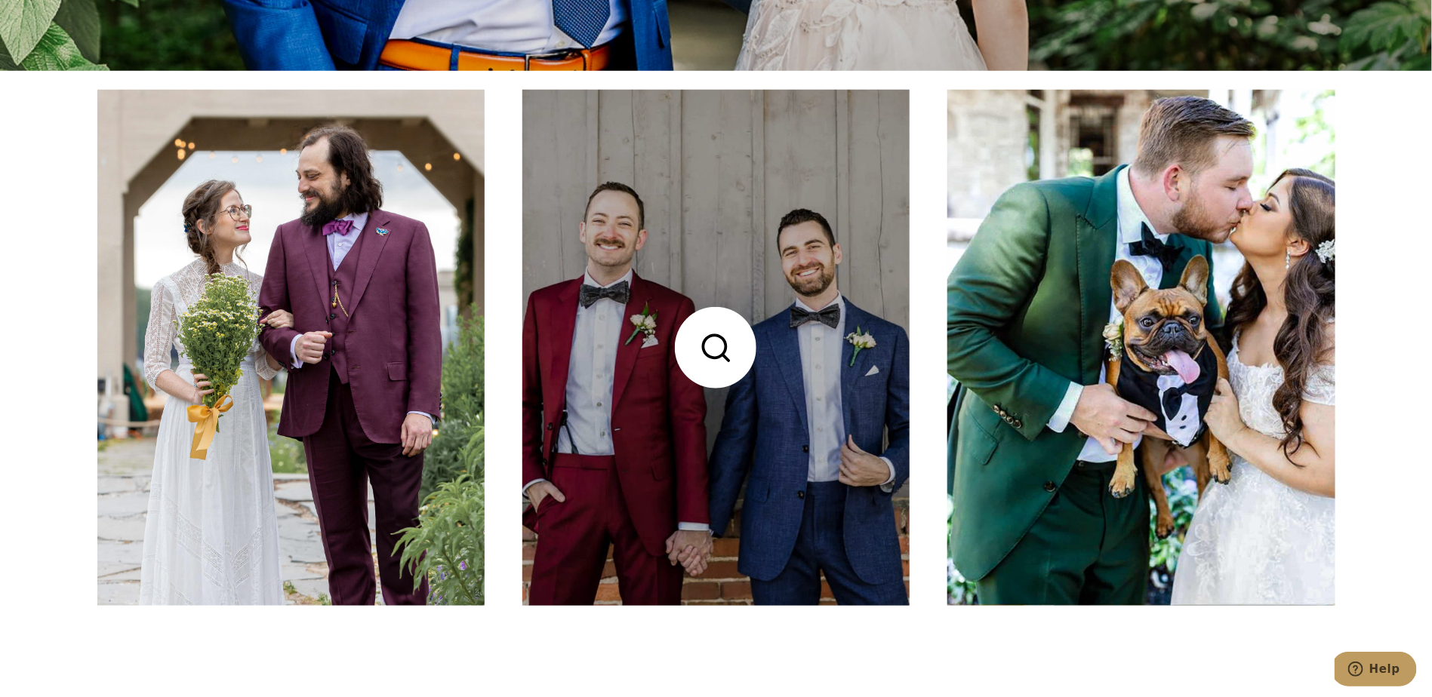
click at [719, 181] on link at bounding box center [715, 348] width 387 height 516
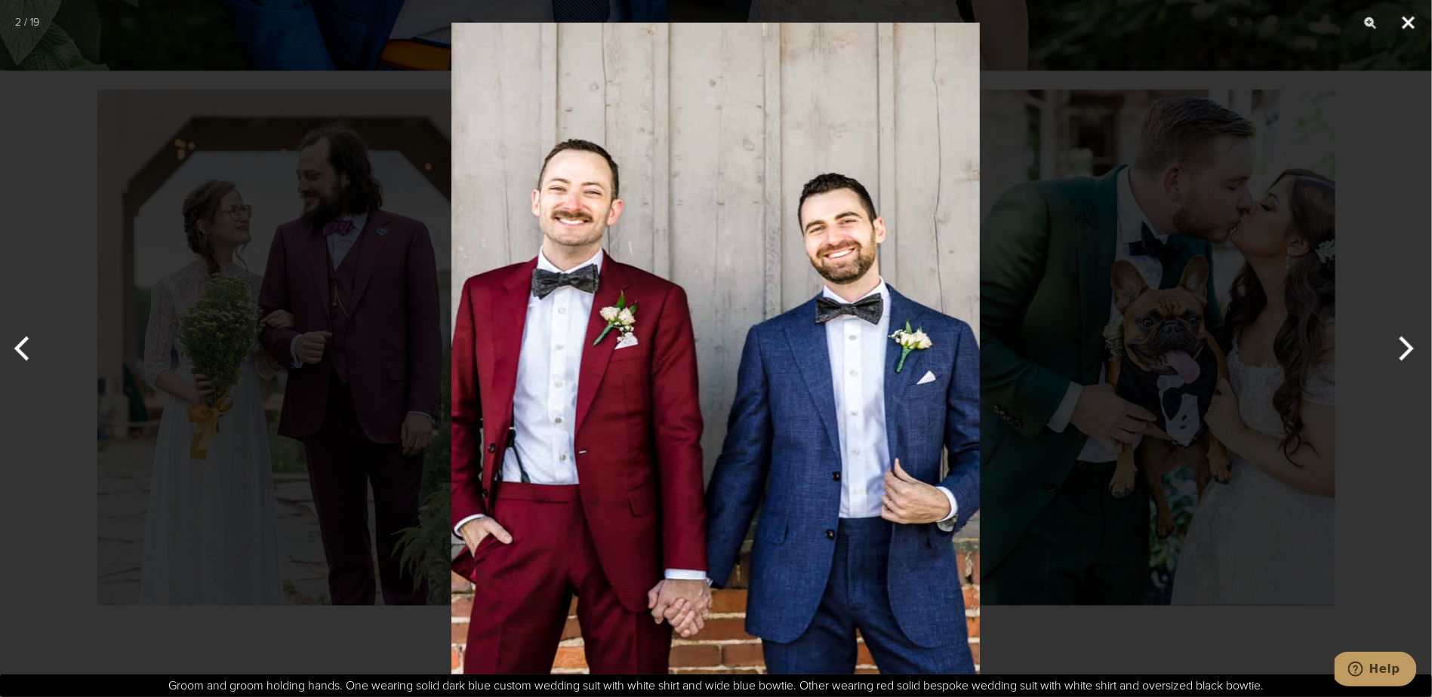
click at [1409, 25] on button "Close" at bounding box center [1409, 22] width 38 height 45
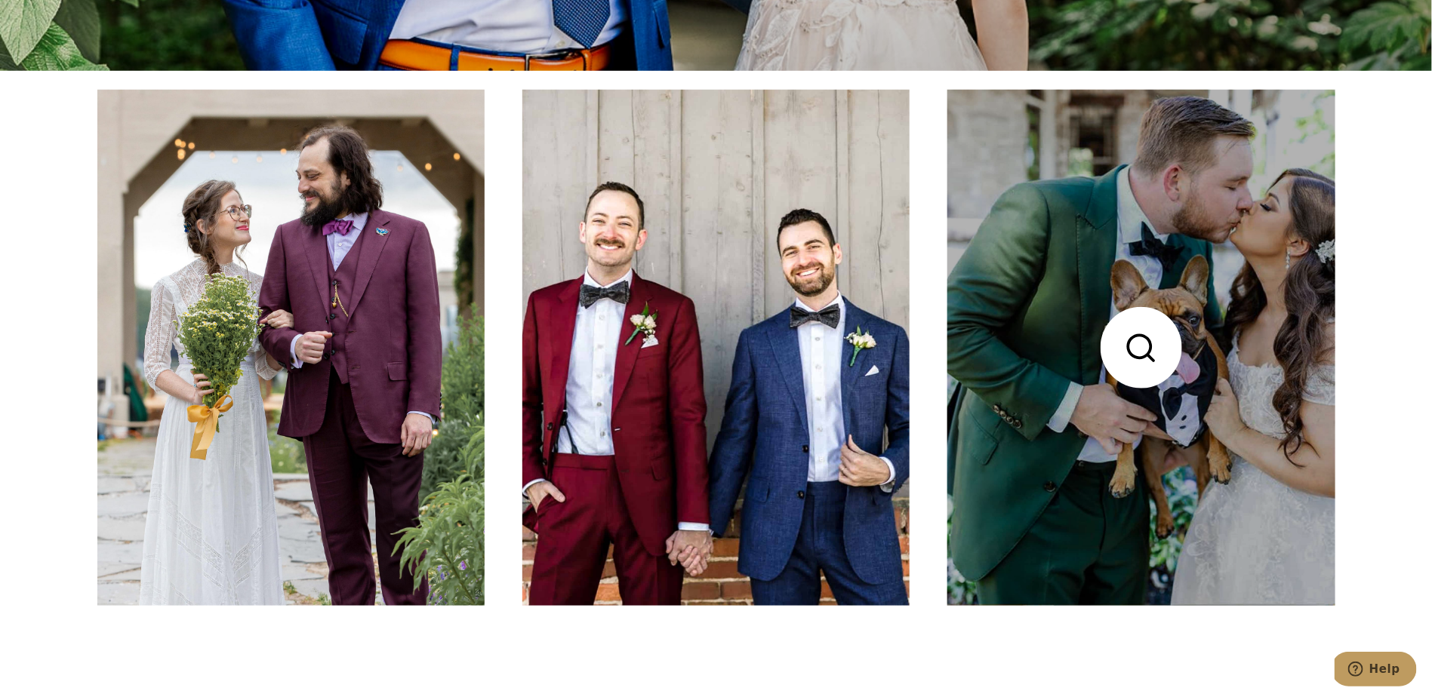
click at [1058, 230] on link at bounding box center [1140, 348] width 387 height 516
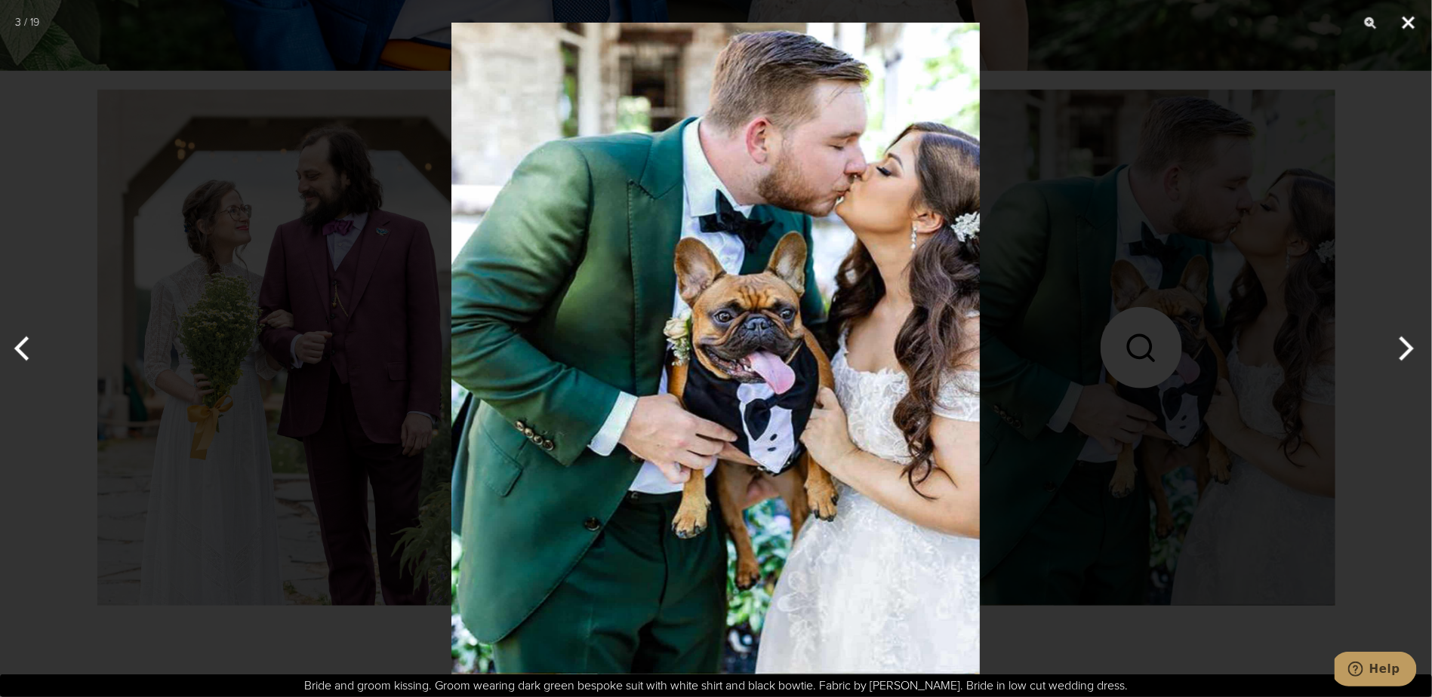
click at [1412, 23] on button "Close" at bounding box center [1409, 22] width 38 height 45
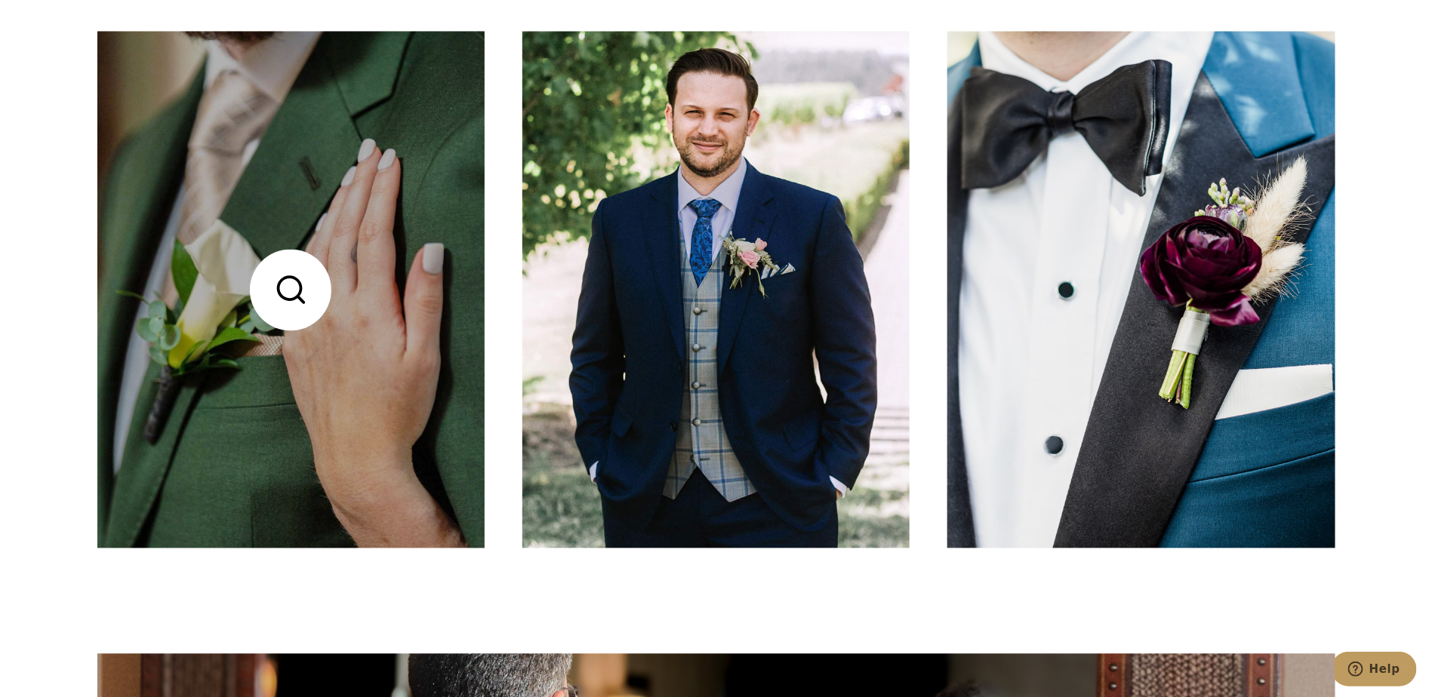
scroll to position [1359, 0]
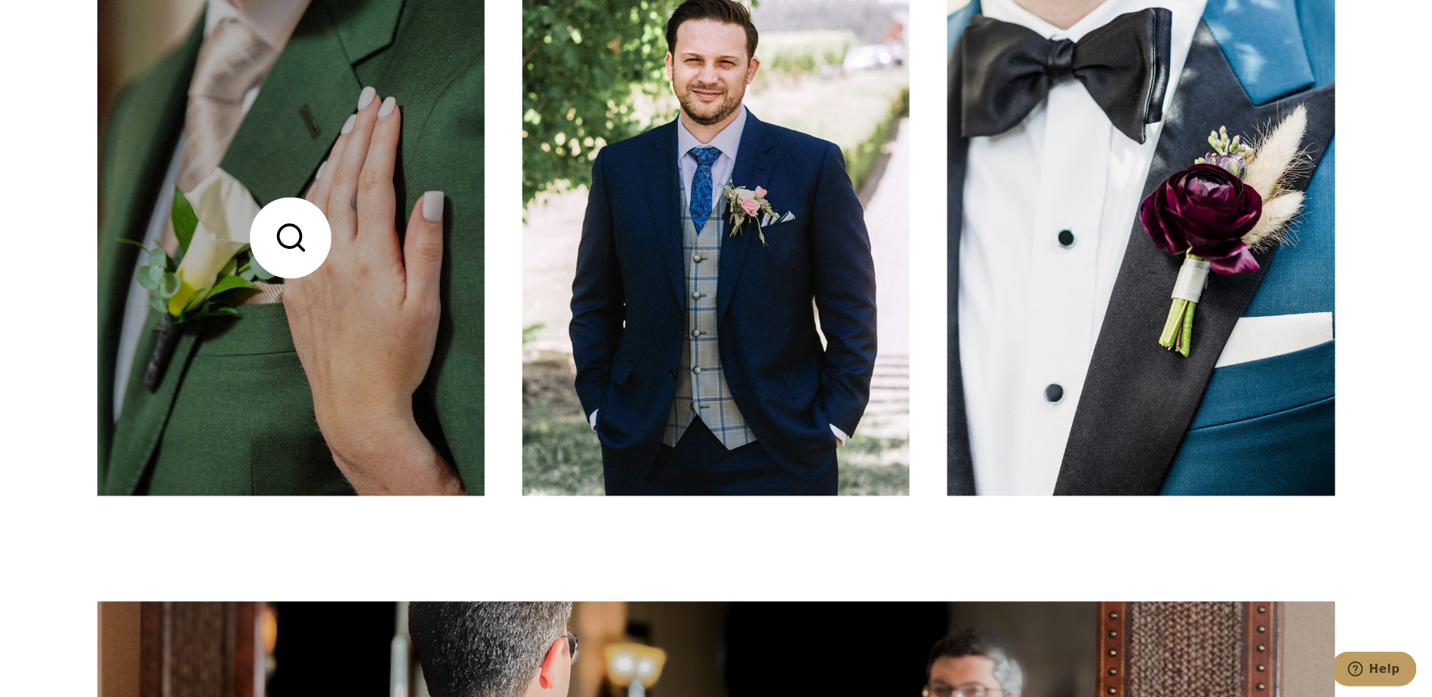
click at [309, 143] on link at bounding box center [290, 238] width 387 height 516
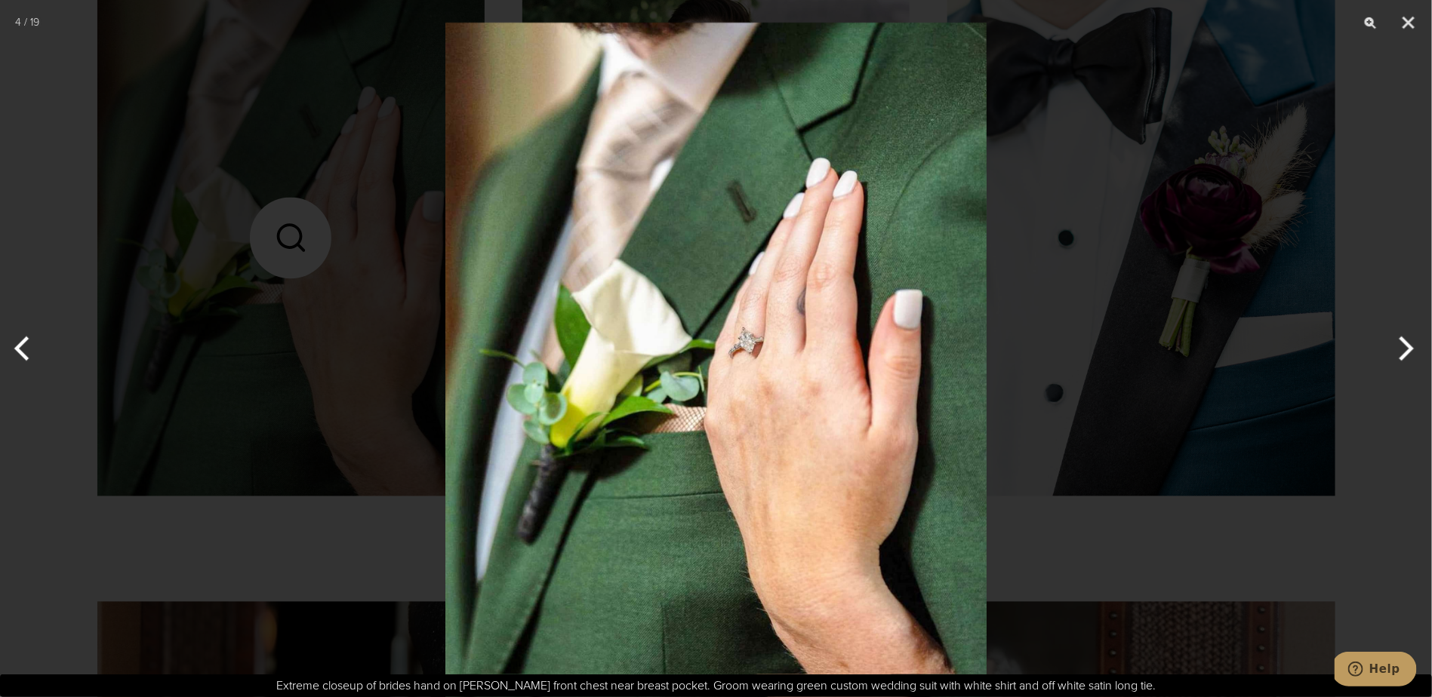
click at [1406, 336] on button "Next" at bounding box center [1403, 348] width 57 height 75
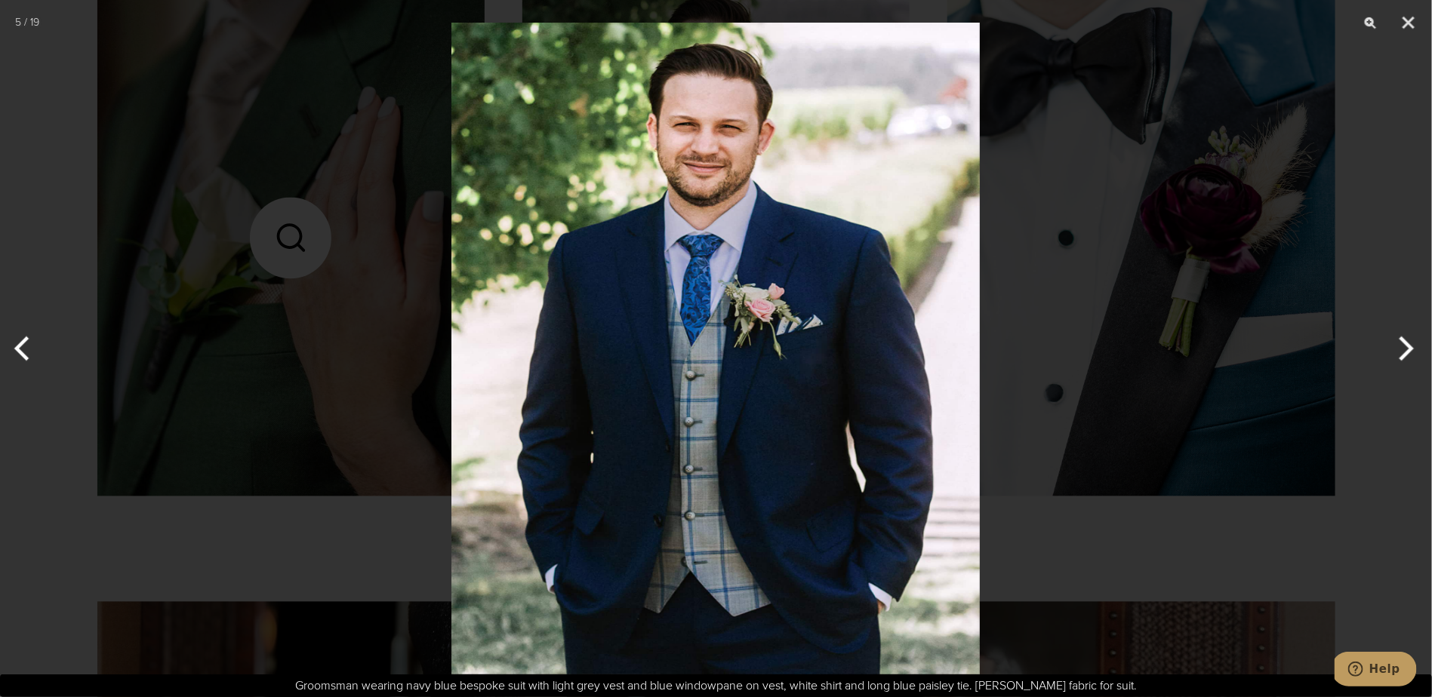
click at [1405, 345] on button "Next" at bounding box center [1403, 348] width 57 height 75
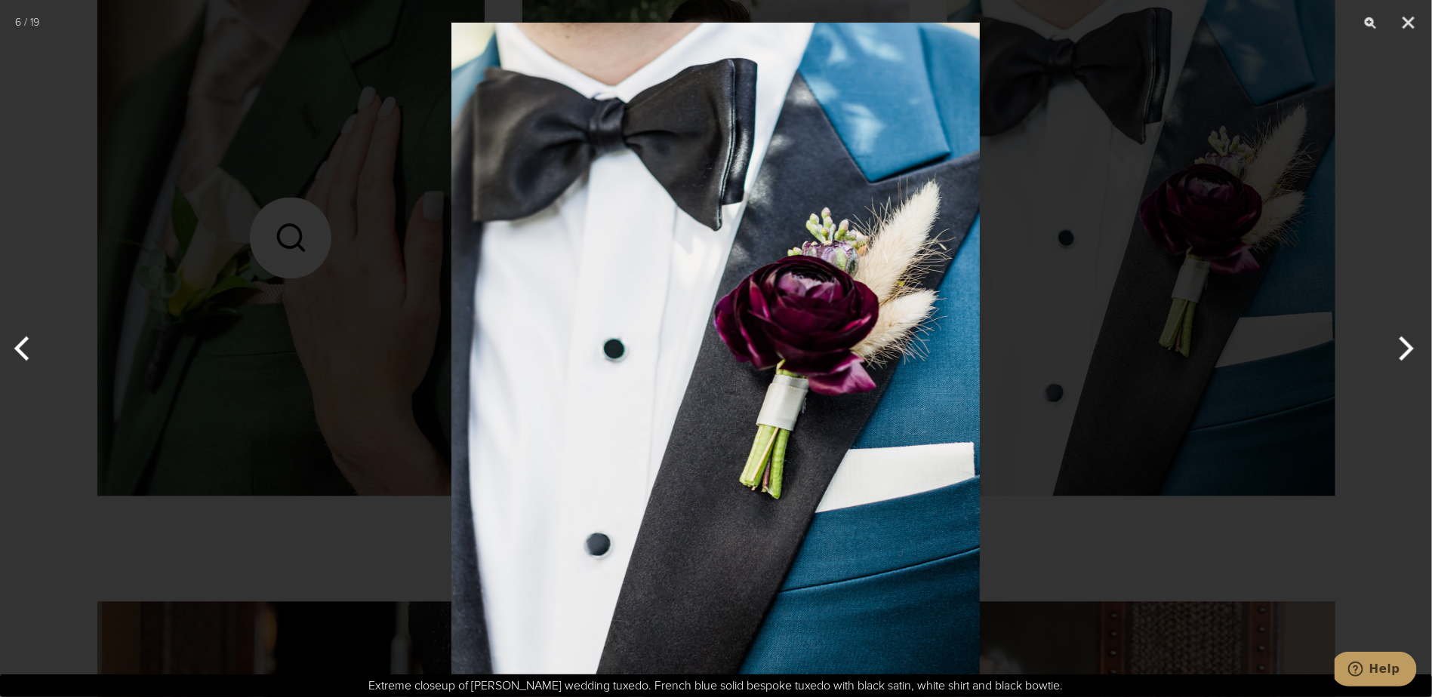
click at [1404, 345] on button "Next" at bounding box center [1403, 348] width 57 height 75
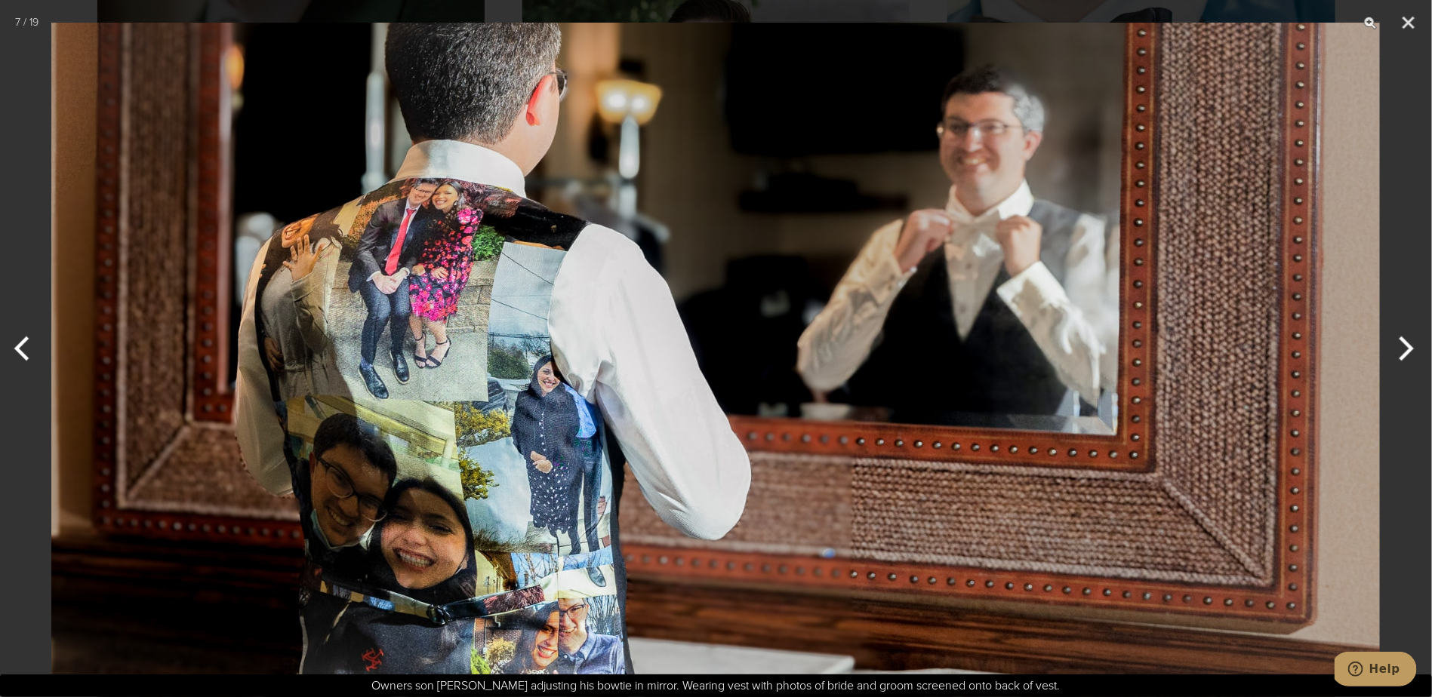
click at [1404, 345] on button "Next" at bounding box center [1403, 348] width 57 height 75
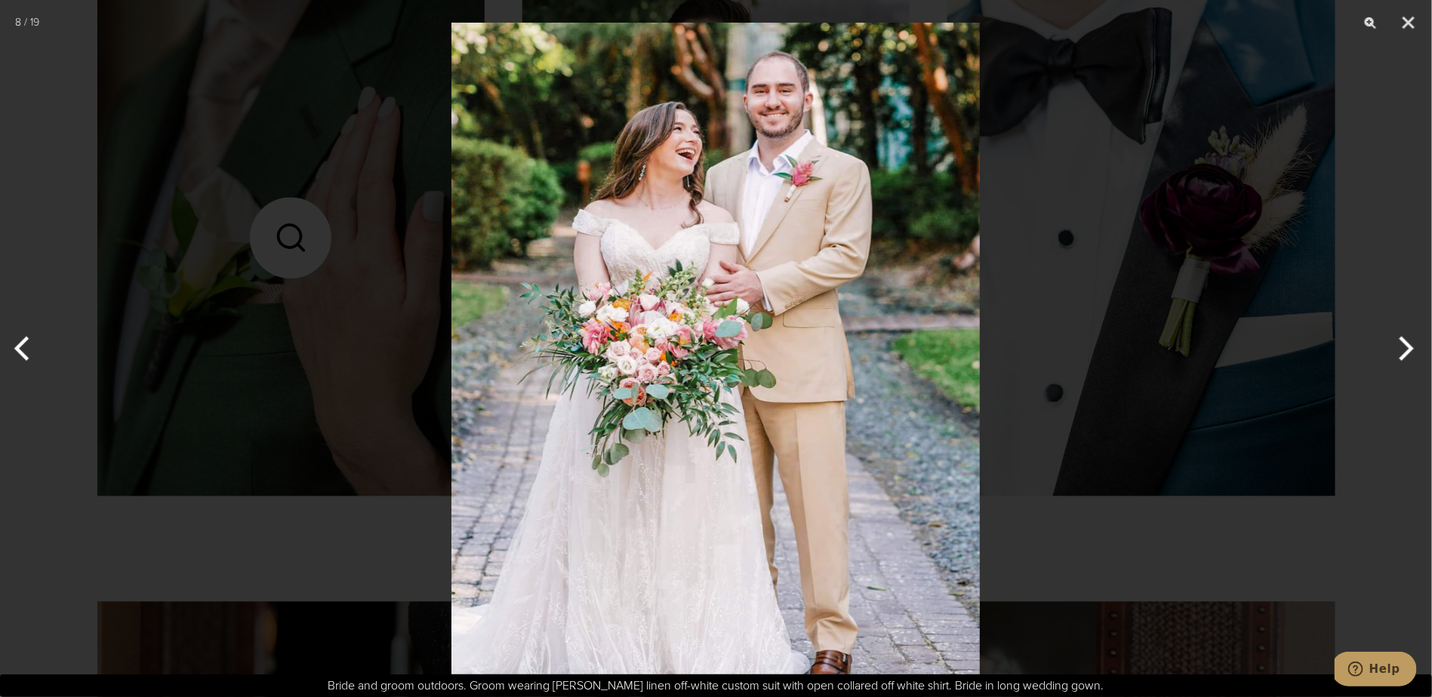
click at [1403, 345] on button "Next" at bounding box center [1403, 348] width 57 height 75
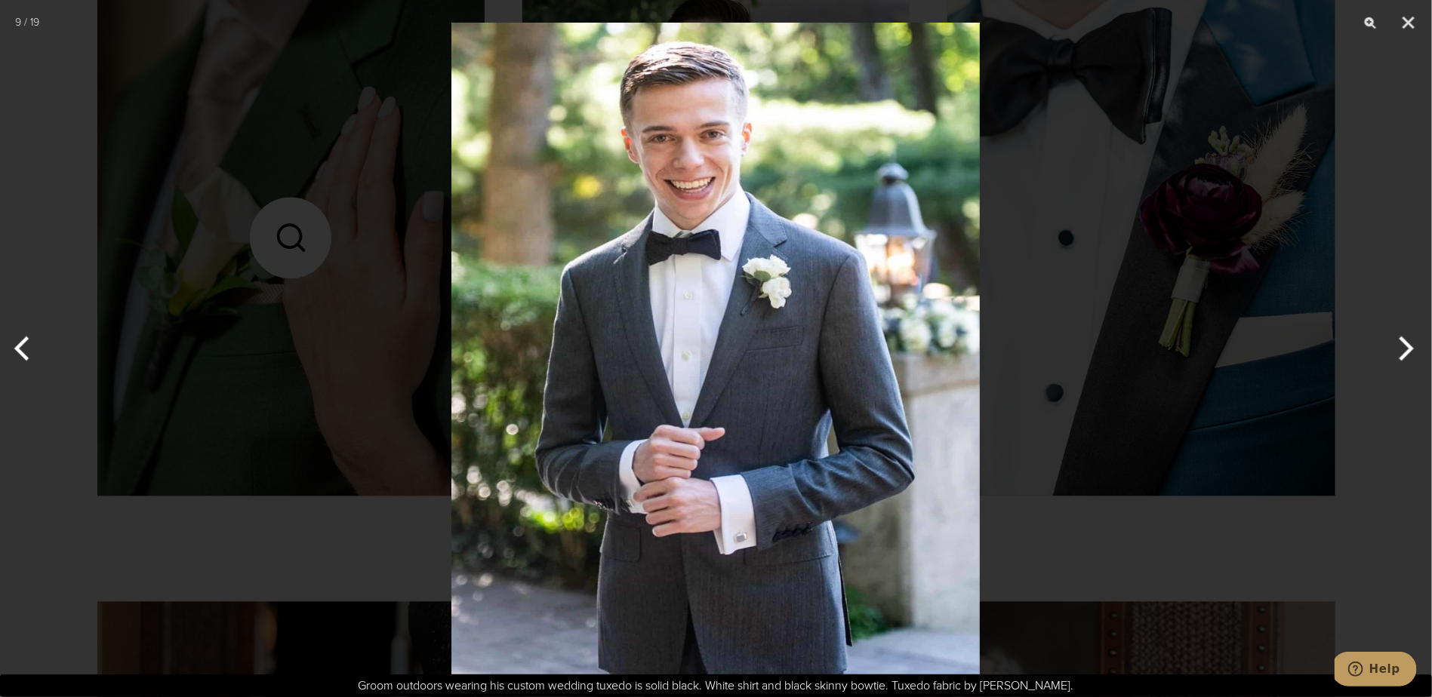
click at [1403, 345] on button "Next" at bounding box center [1403, 348] width 57 height 75
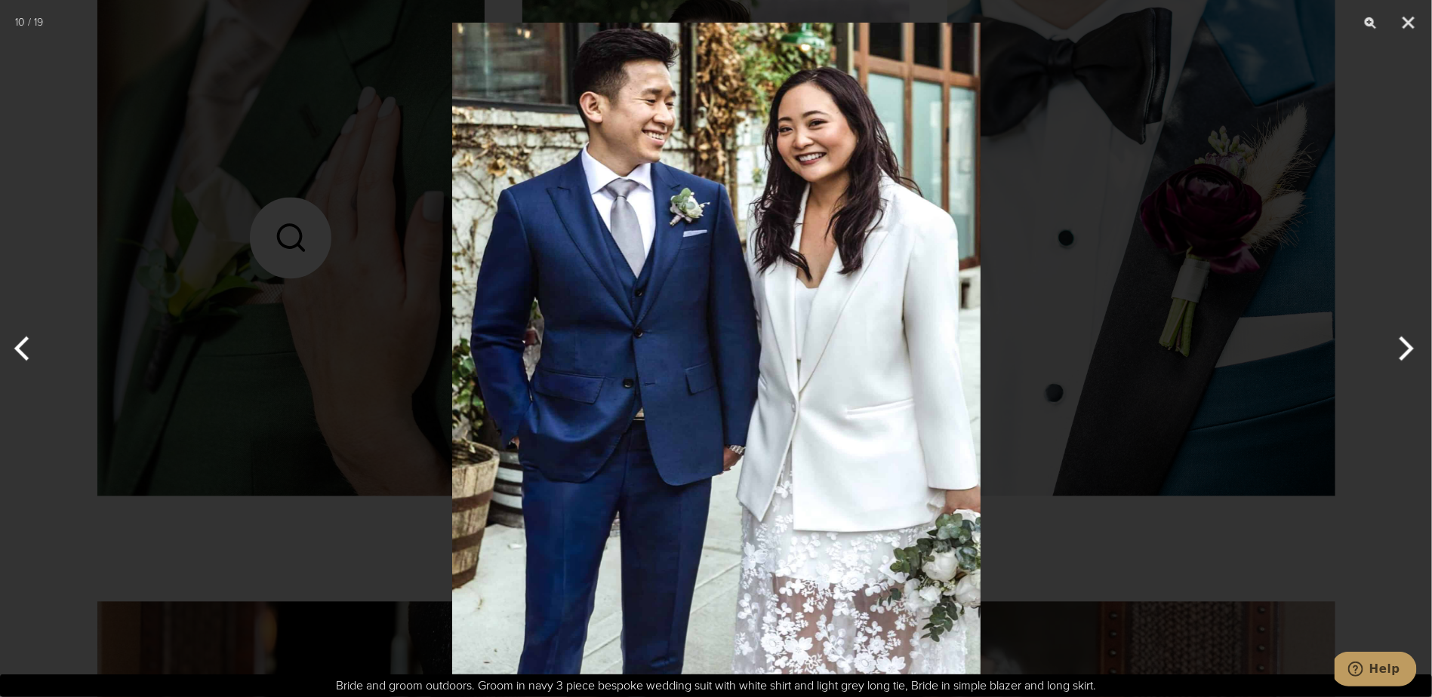
click at [1403, 345] on button "Next" at bounding box center [1403, 348] width 57 height 75
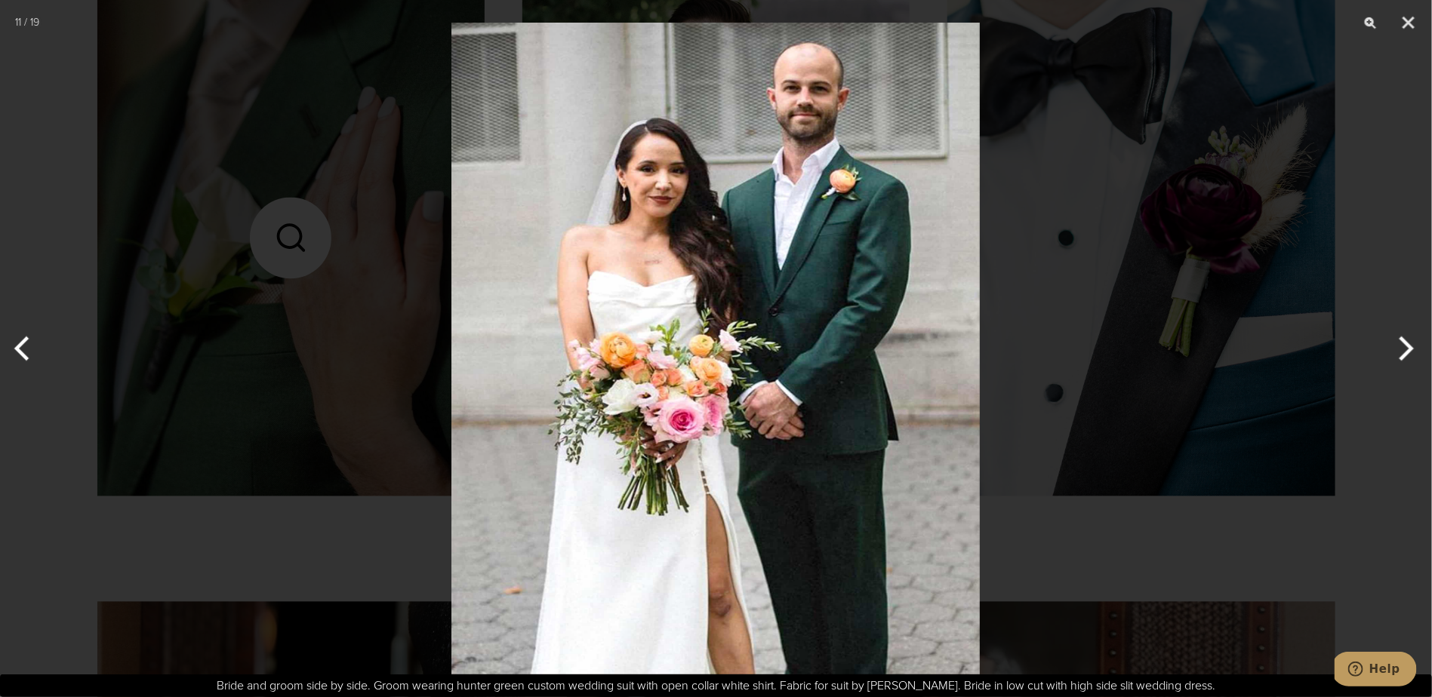
click at [1403, 345] on button "Next" at bounding box center [1403, 348] width 57 height 75
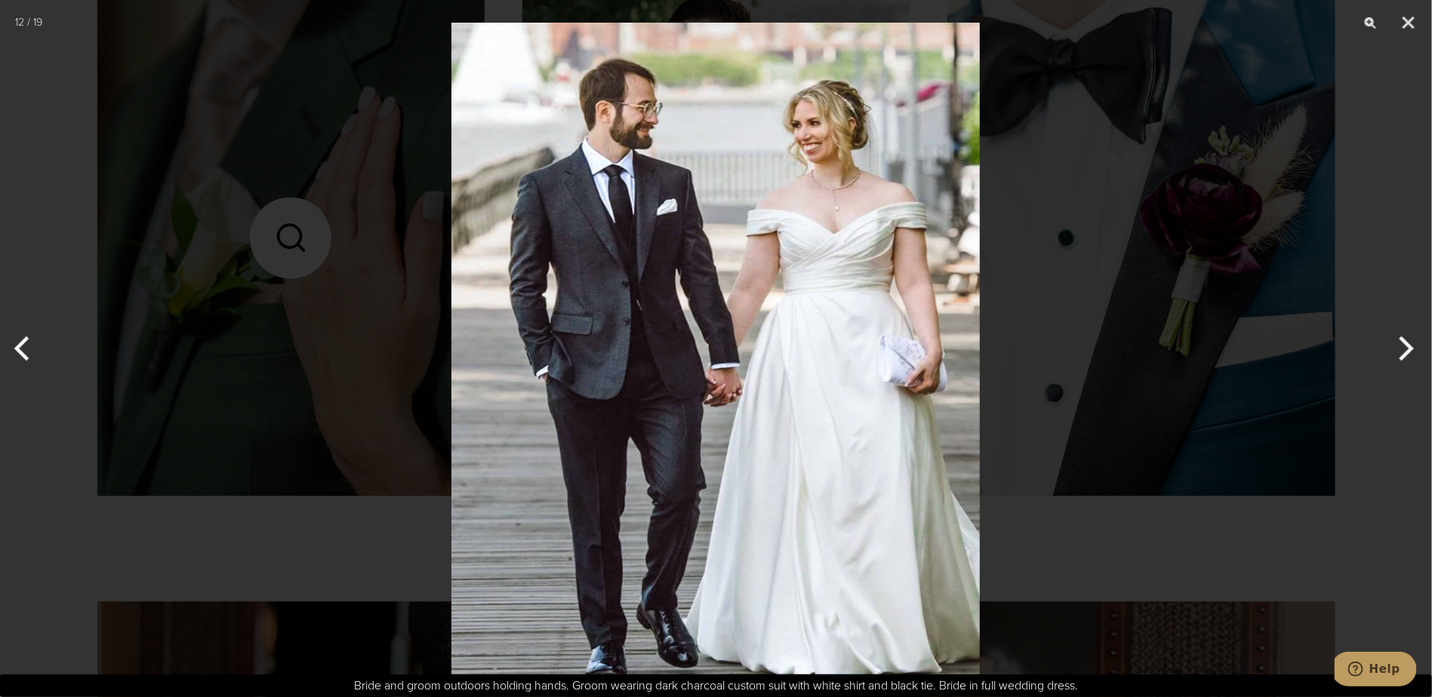
click at [1402, 345] on button "Next" at bounding box center [1403, 348] width 57 height 75
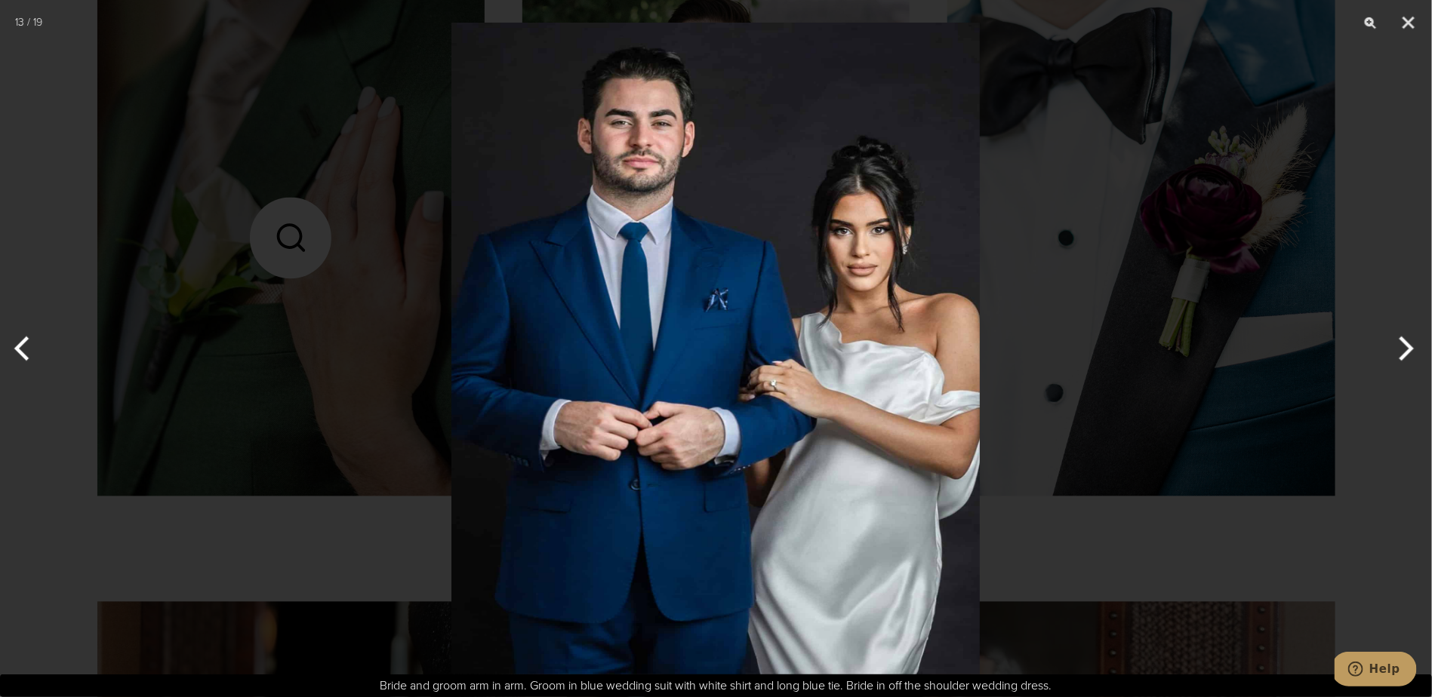
click at [1402, 345] on button "Next" at bounding box center [1403, 348] width 57 height 75
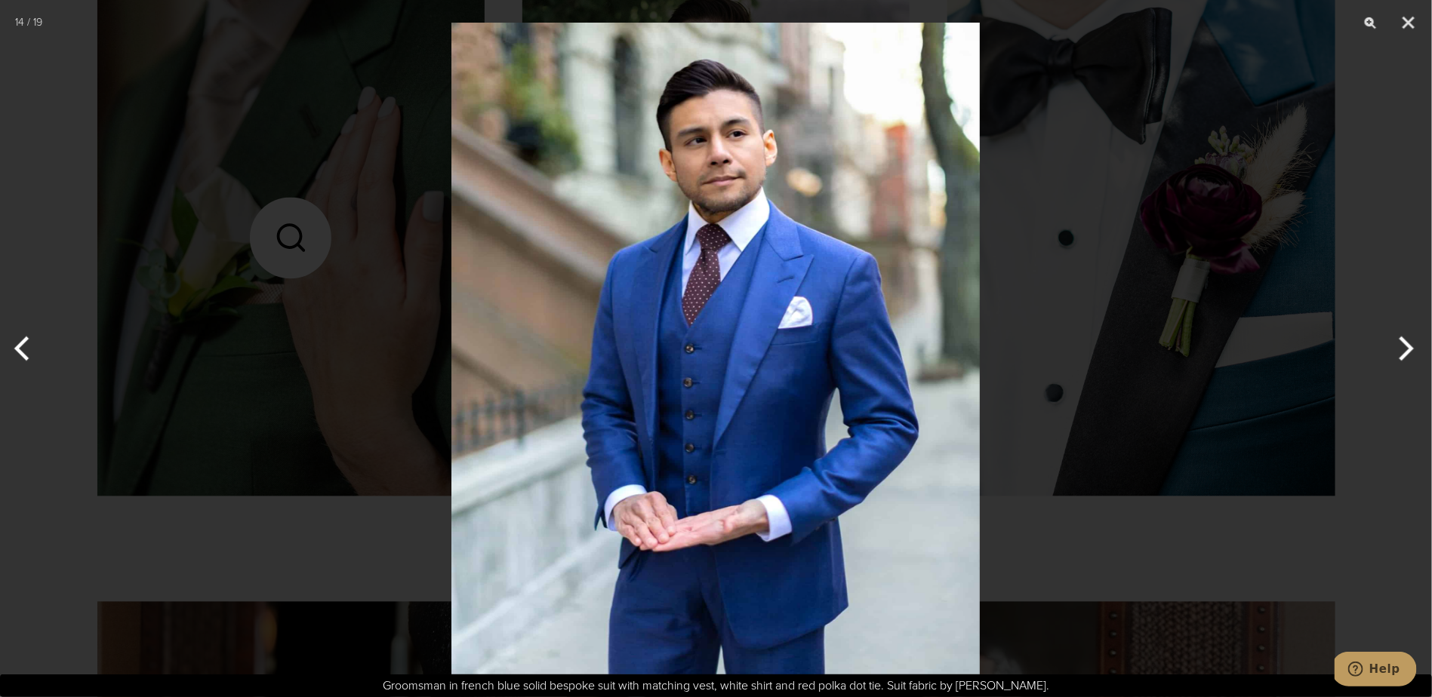
click at [1401, 345] on button "Next" at bounding box center [1403, 348] width 57 height 75
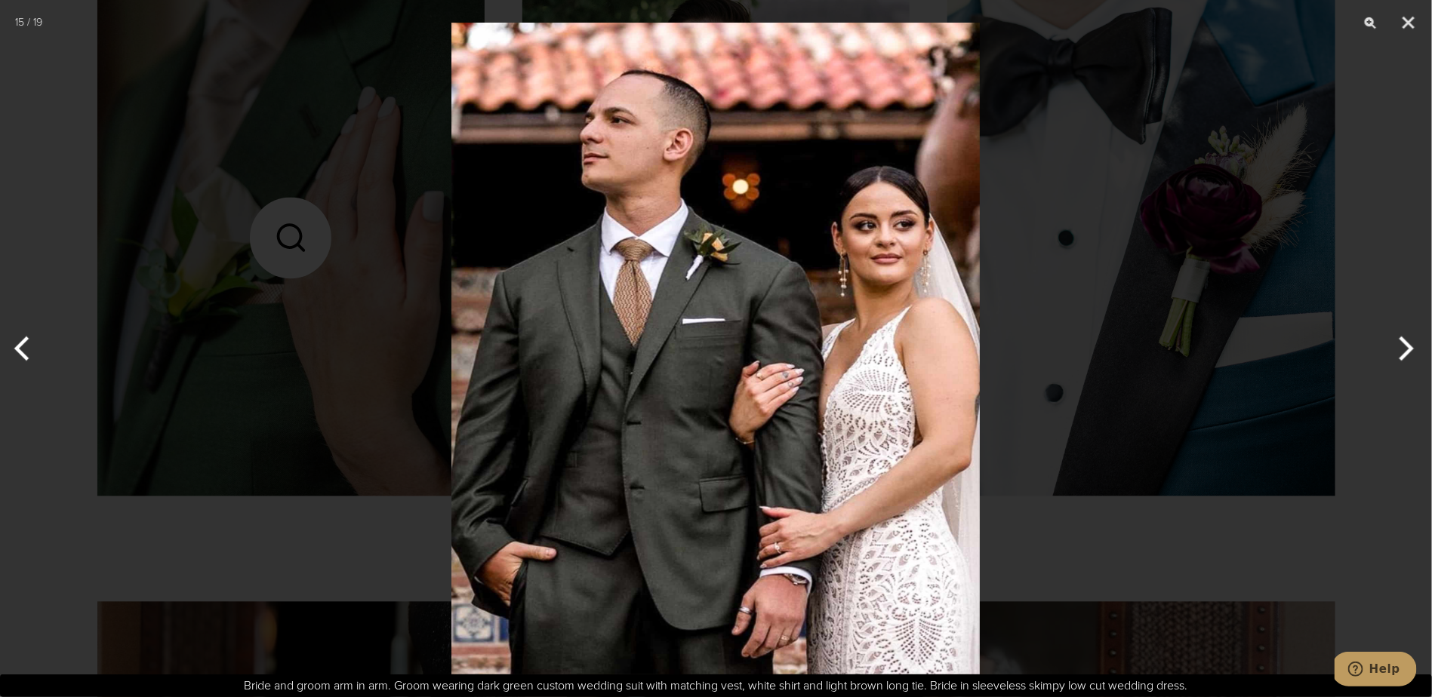
click at [1401, 345] on button "Next" at bounding box center [1403, 348] width 57 height 75
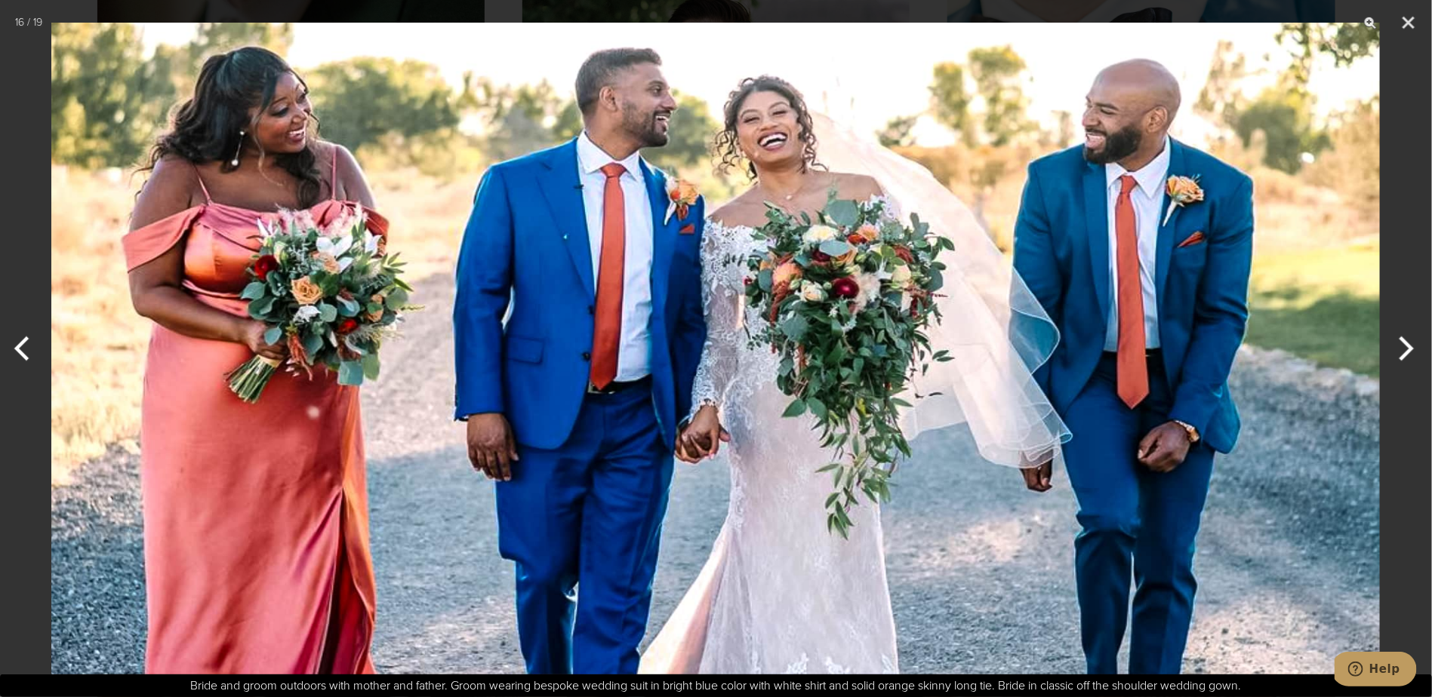
click at [1399, 345] on button "Next" at bounding box center [1403, 348] width 57 height 75
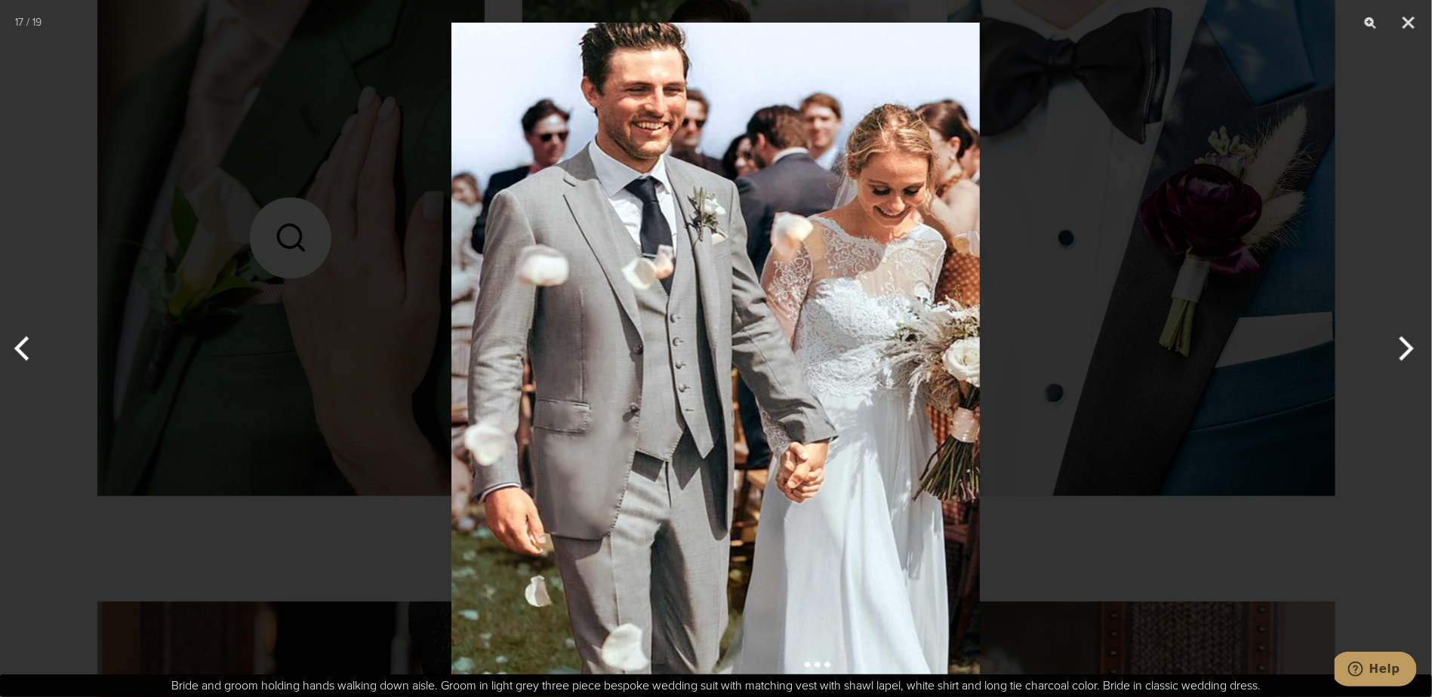
click at [1399, 347] on button "Next" at bounding box center [1403, 348] width 57 height 75
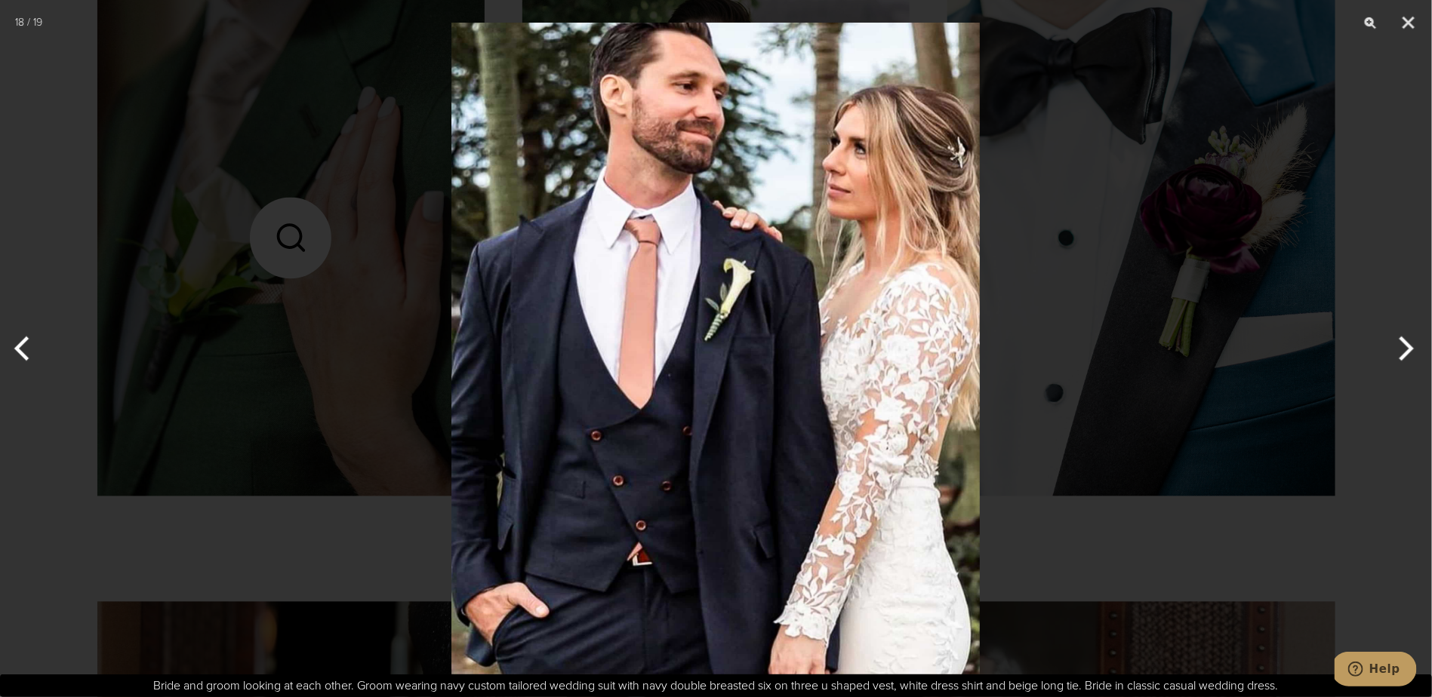
click at [1400, 349] on button "Next" at bounding box center [1403, 348] width 57 height 75
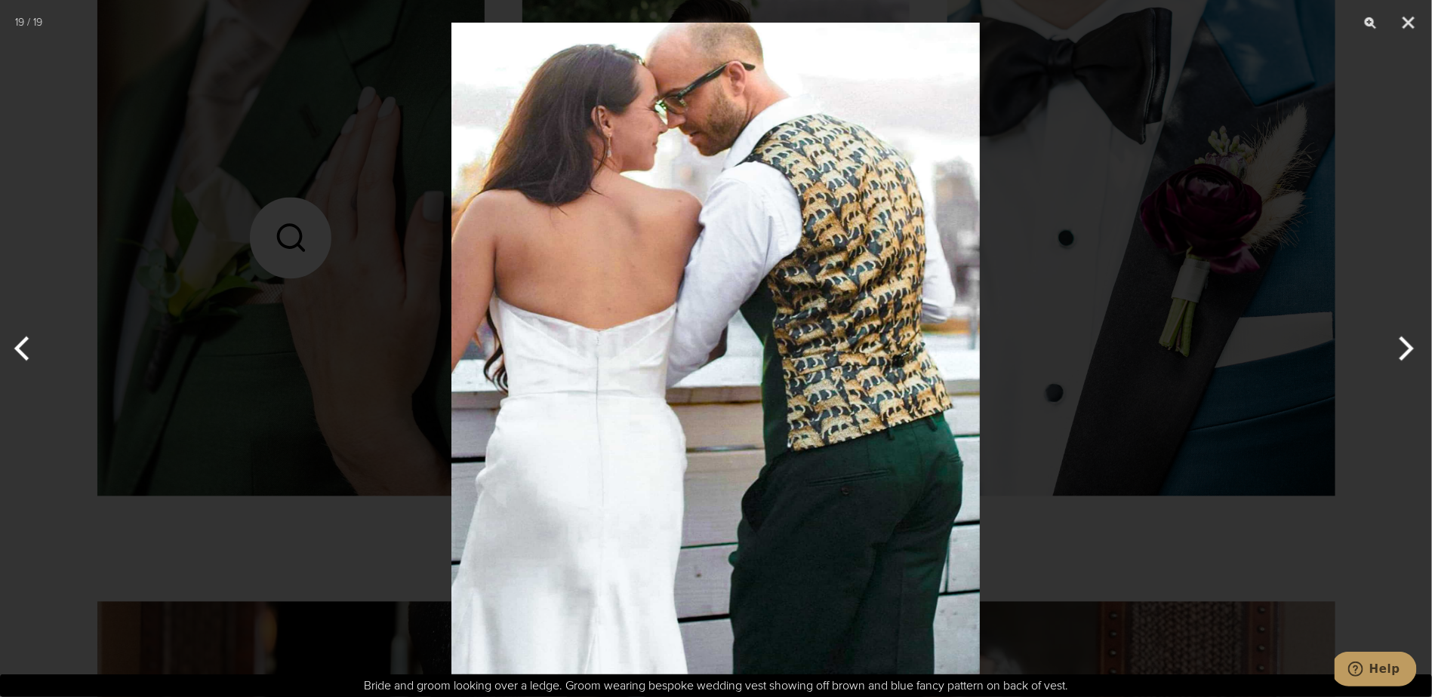
click at [1401, 349] on button "Next" at bounding box center [1403, 348] width 57 height 75
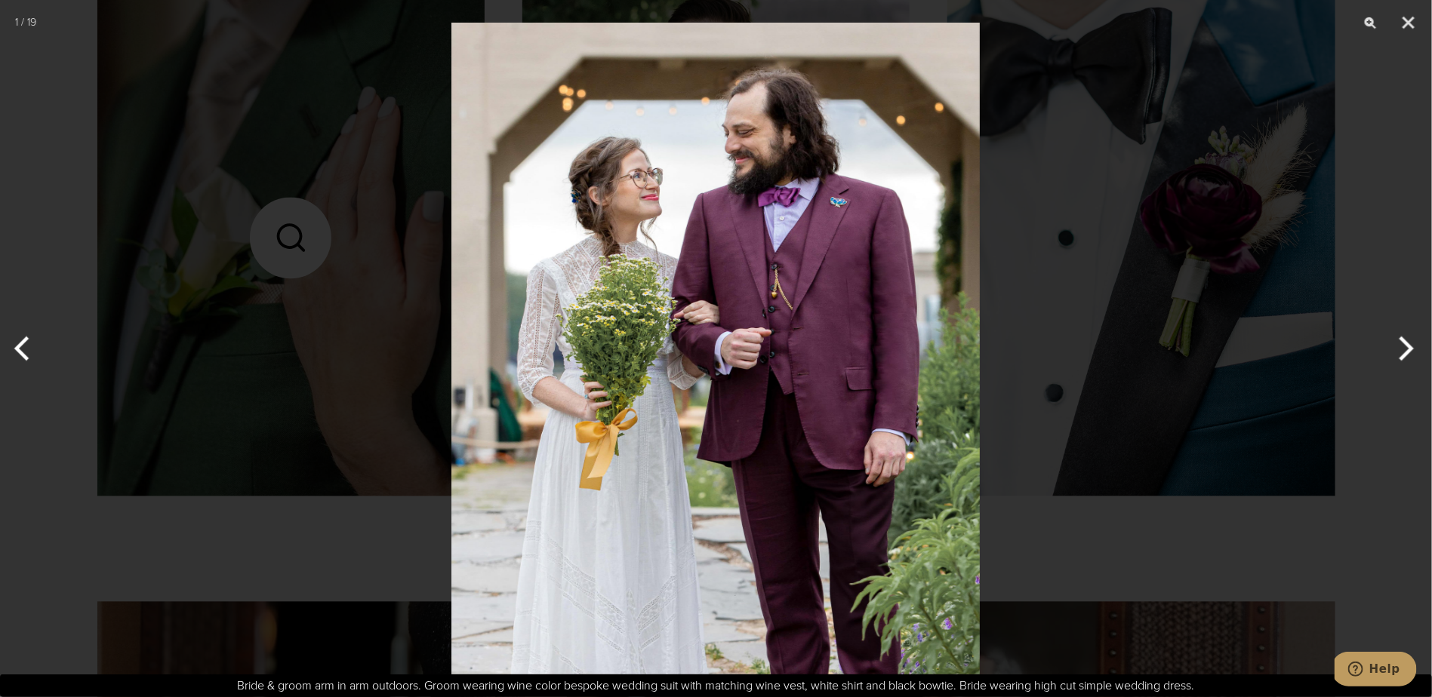
click at [1401, 349] on button "Next" at bounding box center [1403, 348] width 57 height 75
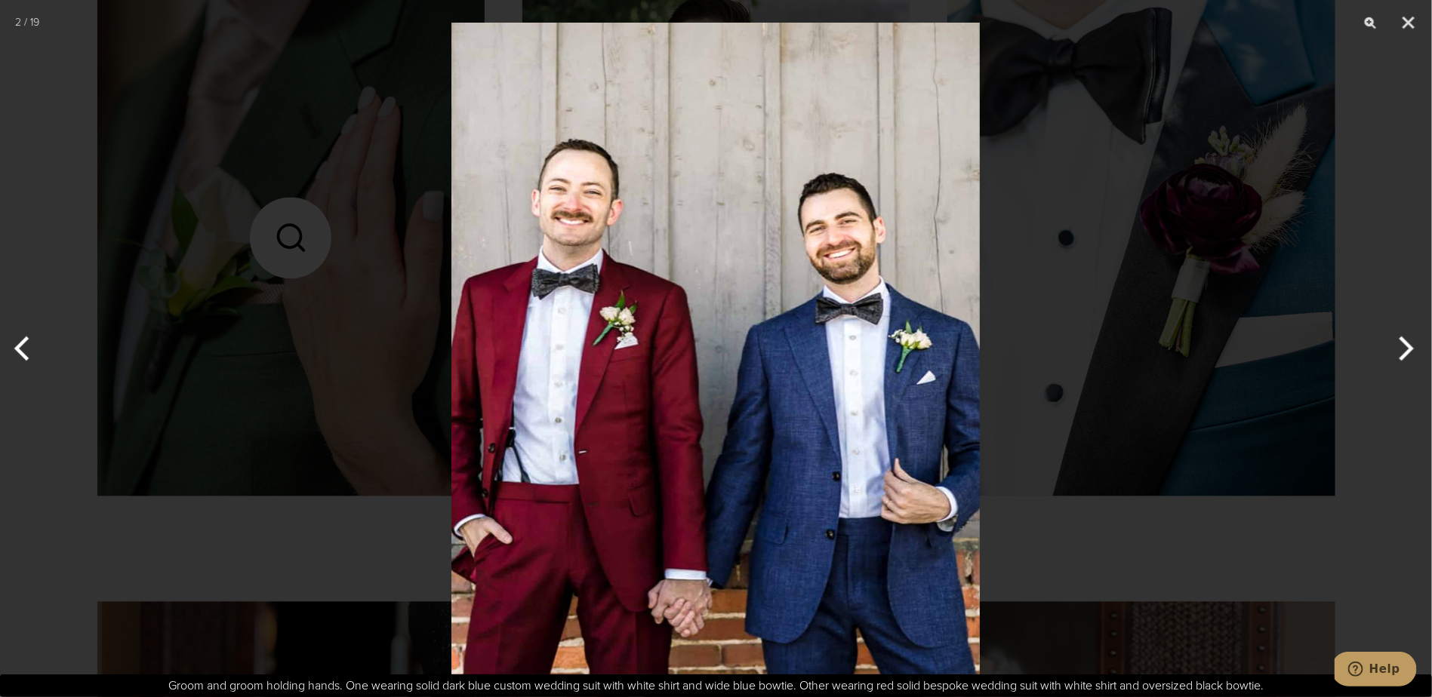
click at [1401, 349] on button "Next" at bounding box center [1403, 348] width 57 height 75
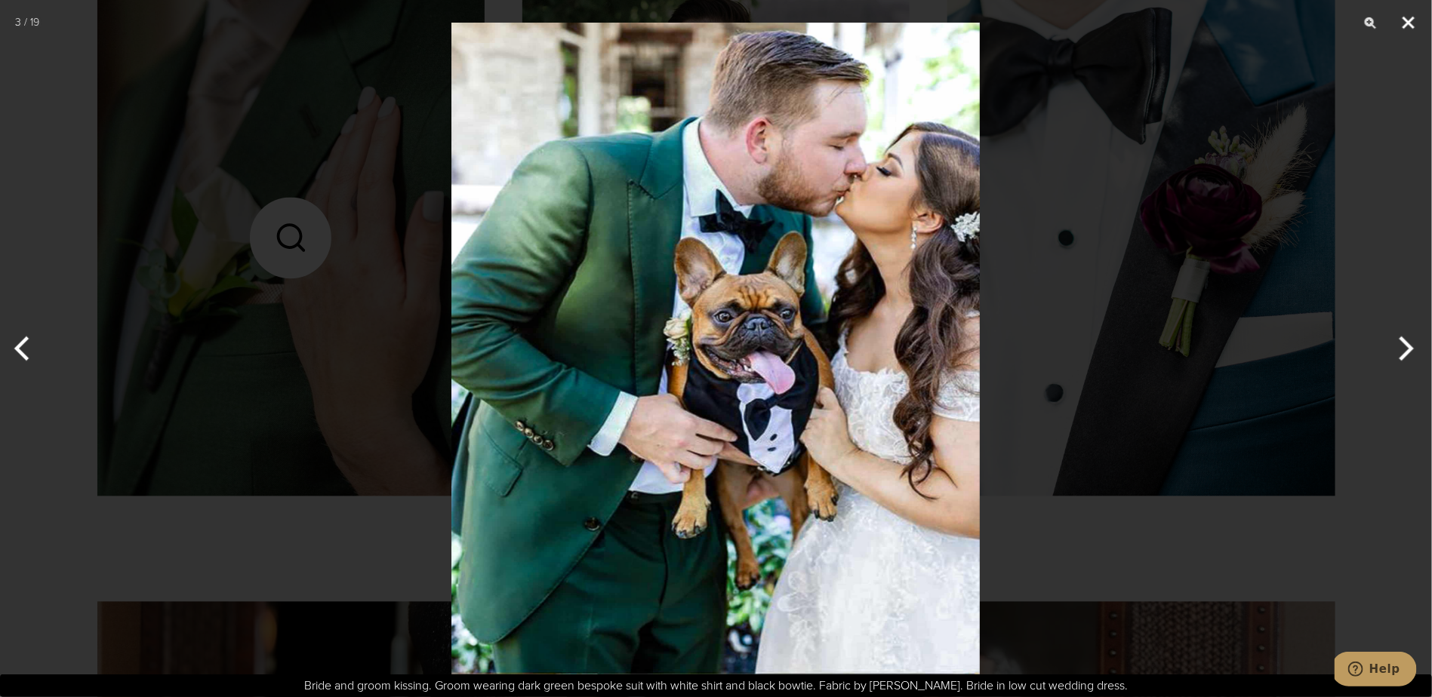
click at [1403, 22] on button "Close" at bounding box center [1409, 22] width 38 height 45
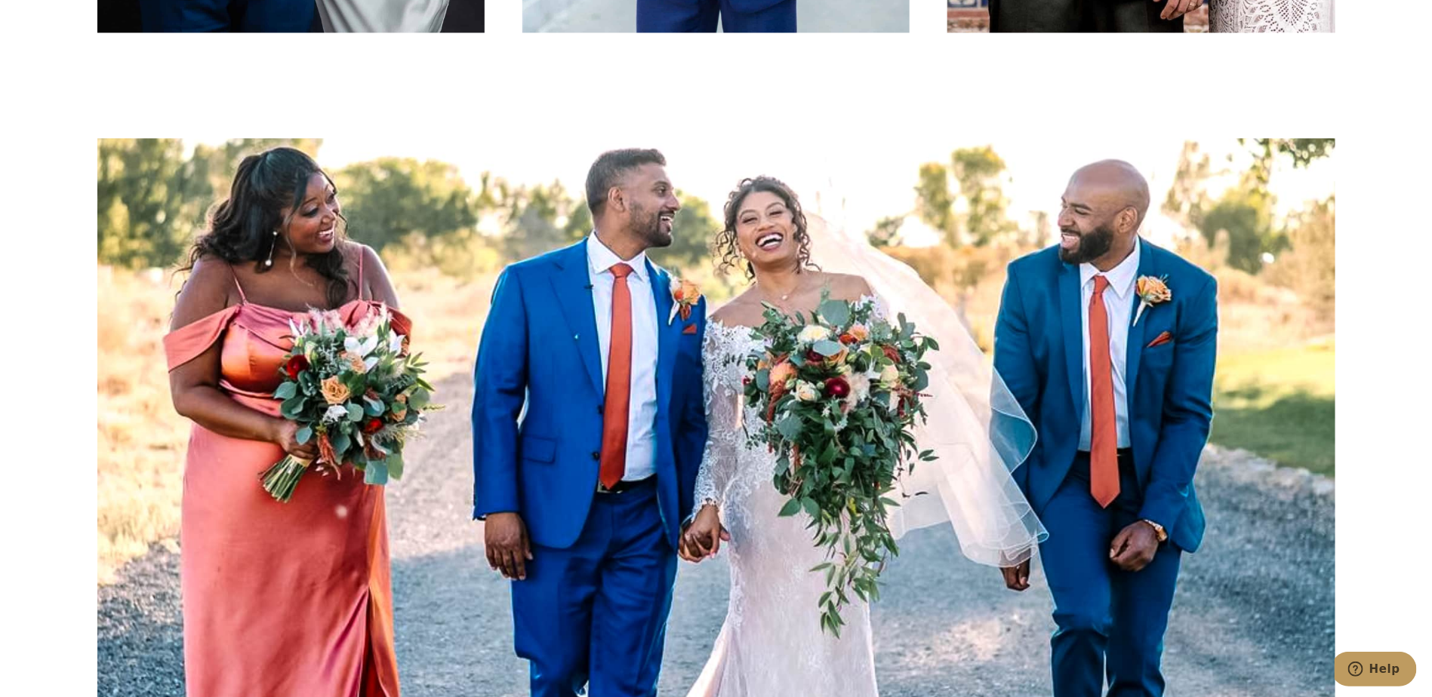
scroll to position [5374, 0]
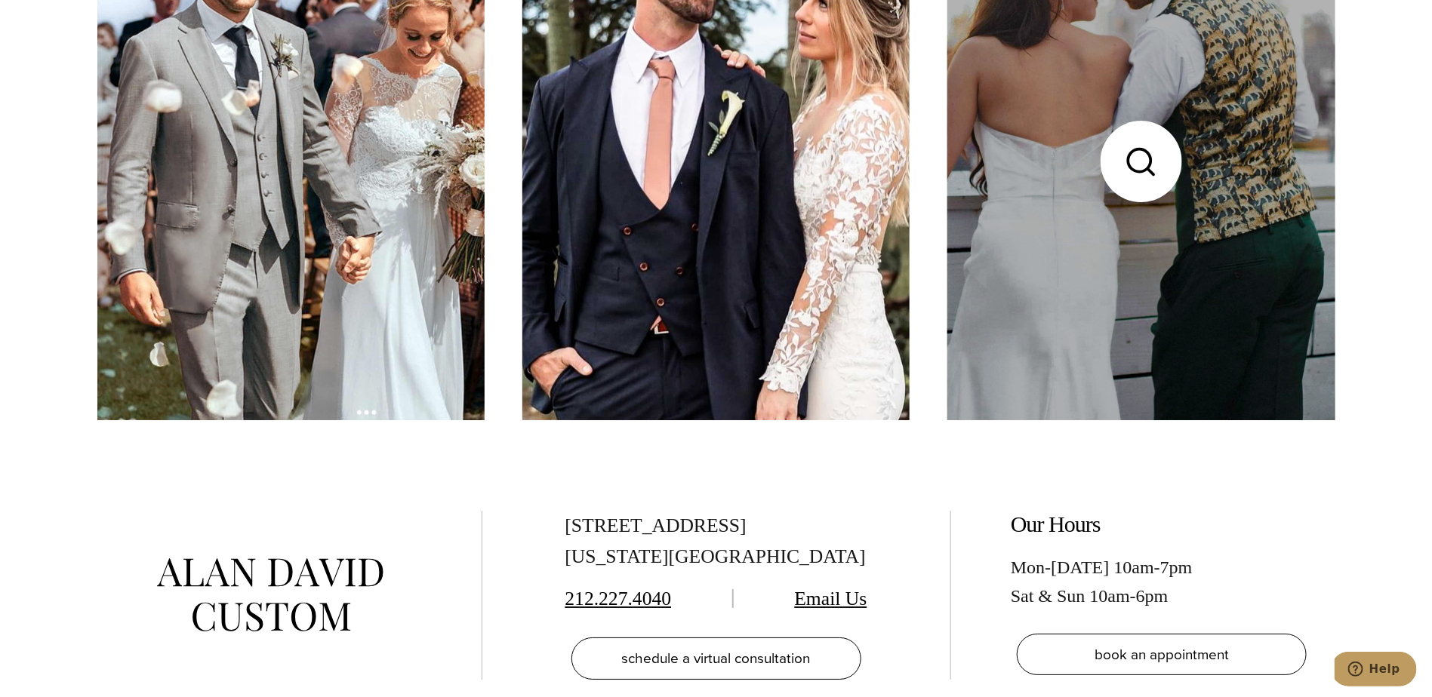
click at [1088, 269] on link at bounding box center [1140, 161] width 387 height 516
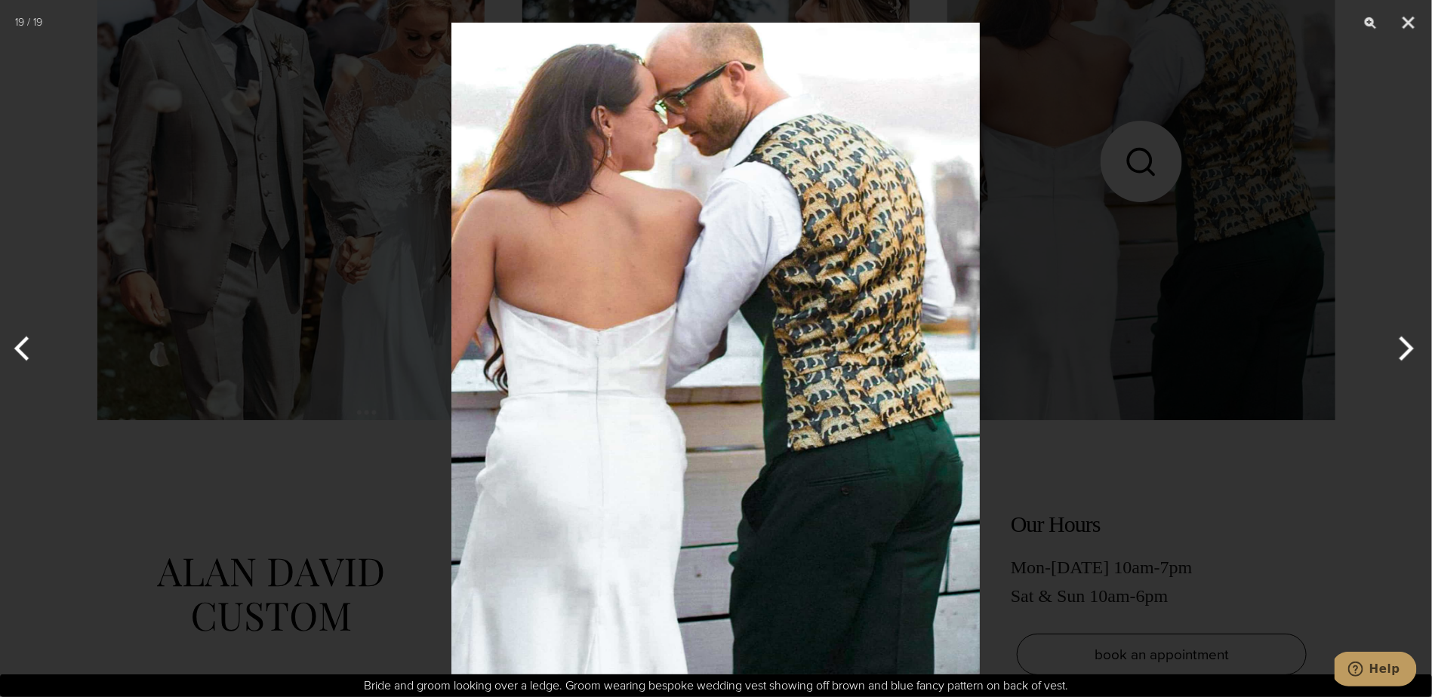
click at [36, 360] on button "Previous" at bounding box center [28, 348] width 57 height 75
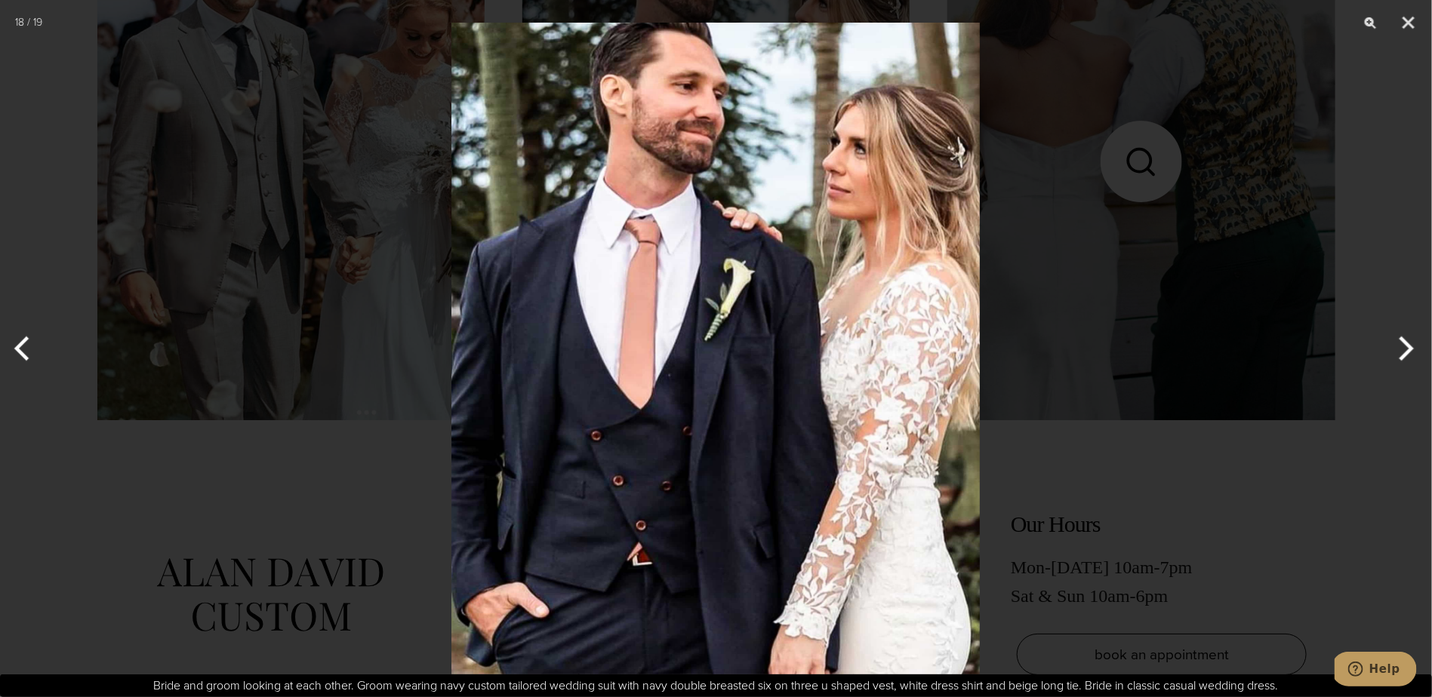
click at [26, 359] on button "Previous" at bounding box center [28, 348] width 57 height 75
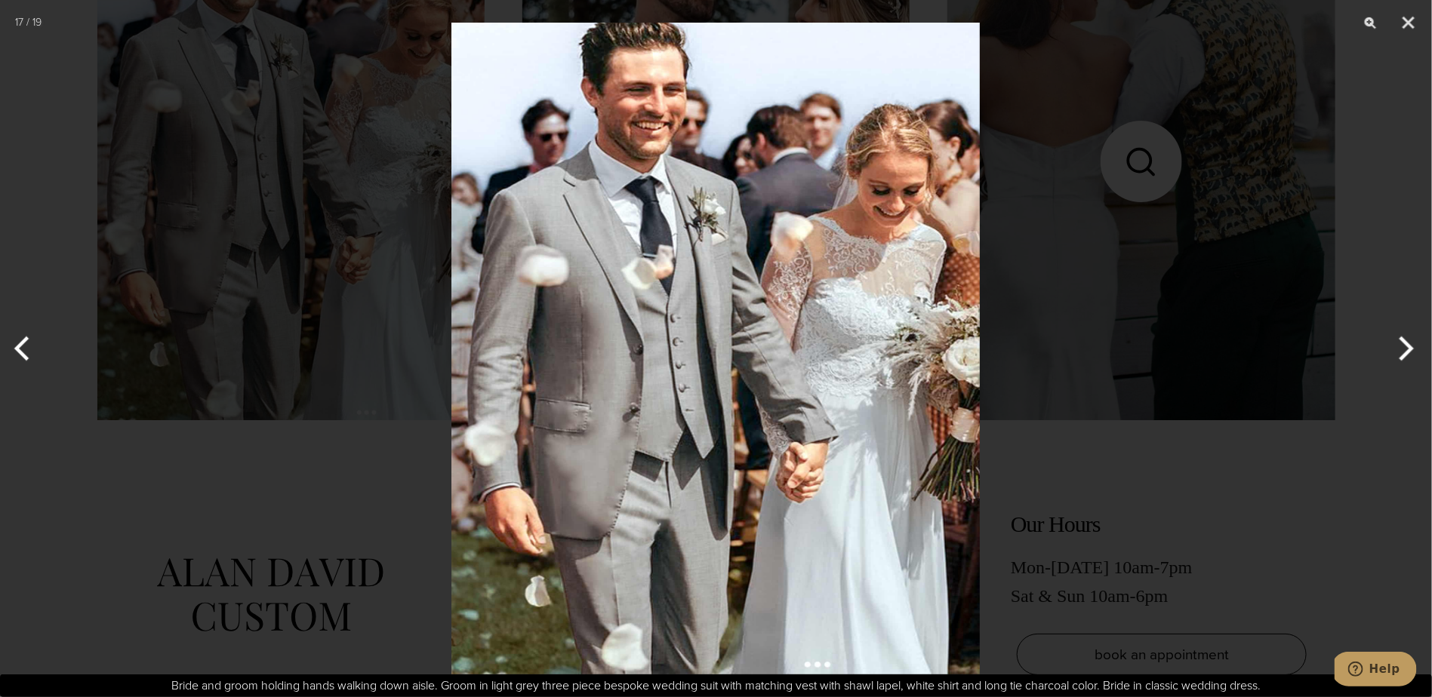
click at [25, 359] on button "Previous" at bounding box center [28, 348] width 57 height 75
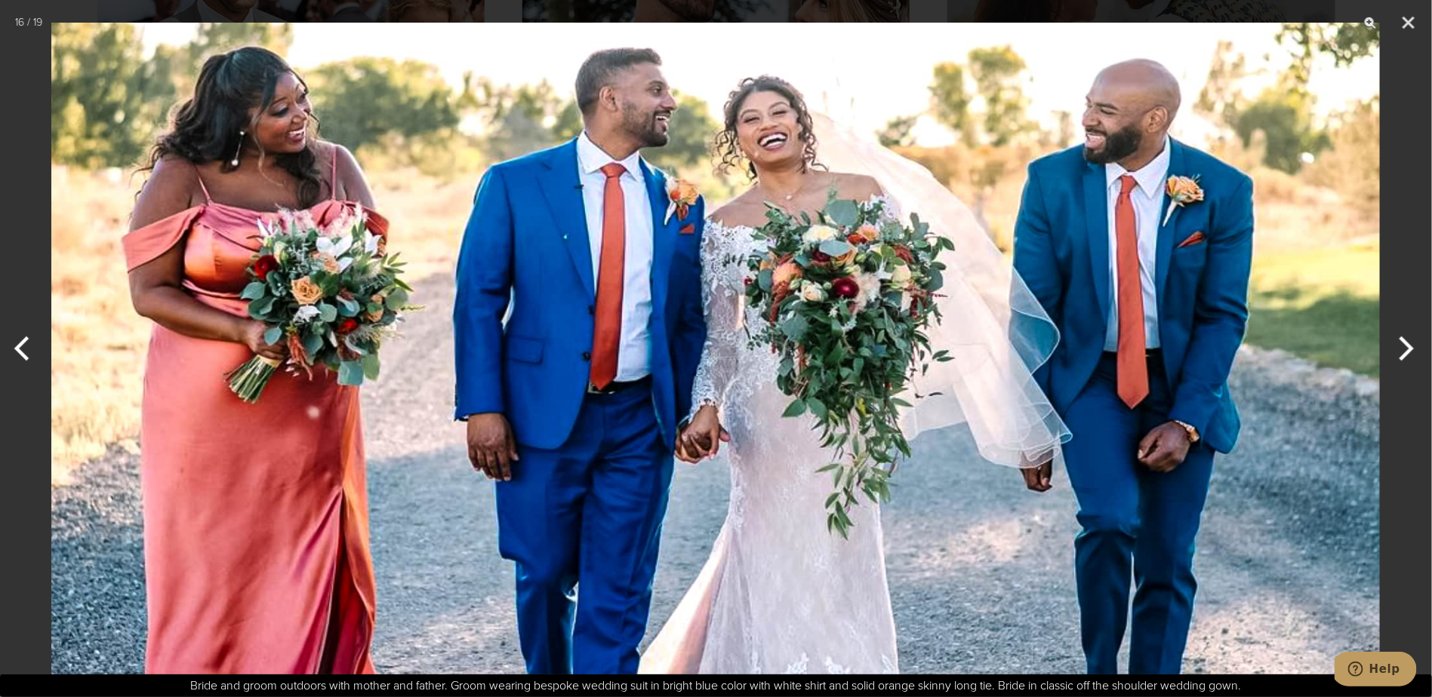
click at [25, 359] on button "Previous" at bounding box center [28, 348] width 57 height 75
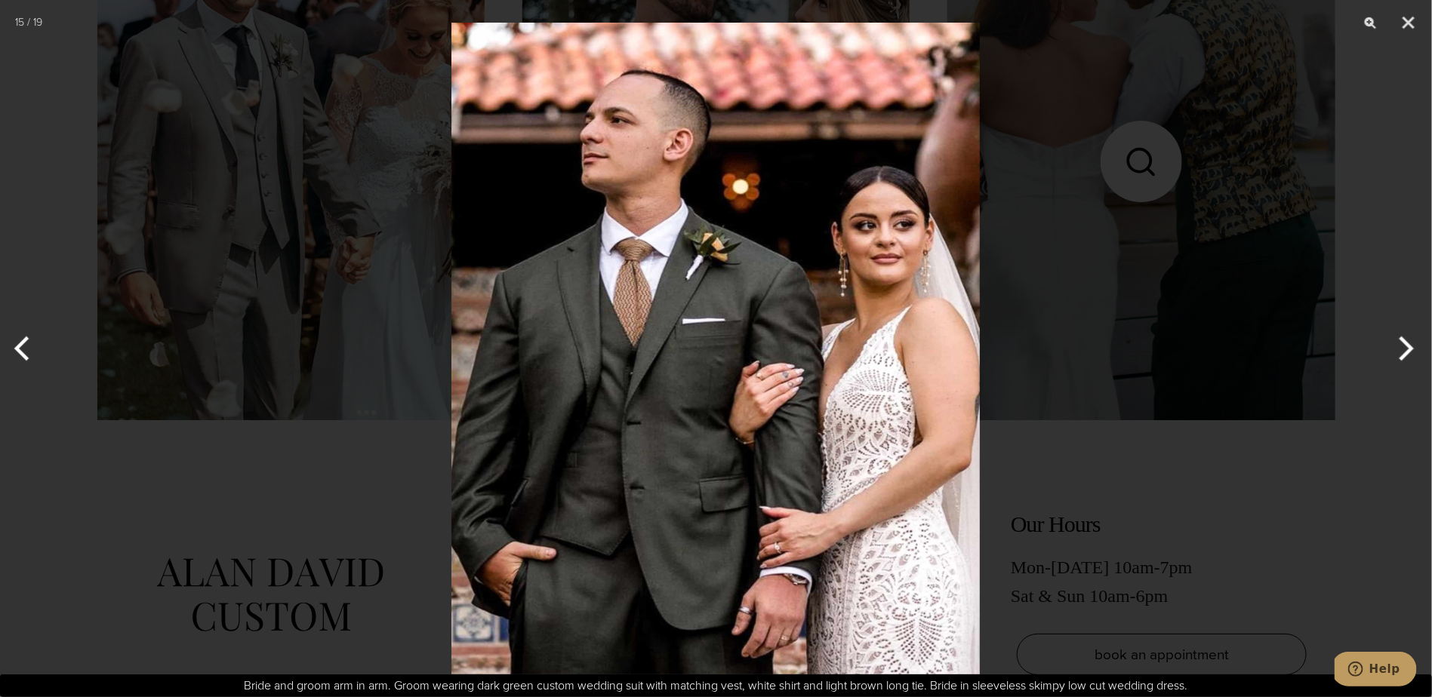
click at [25, 359] on button "Previous" at bounding box center [28, 348] width 57 height 75
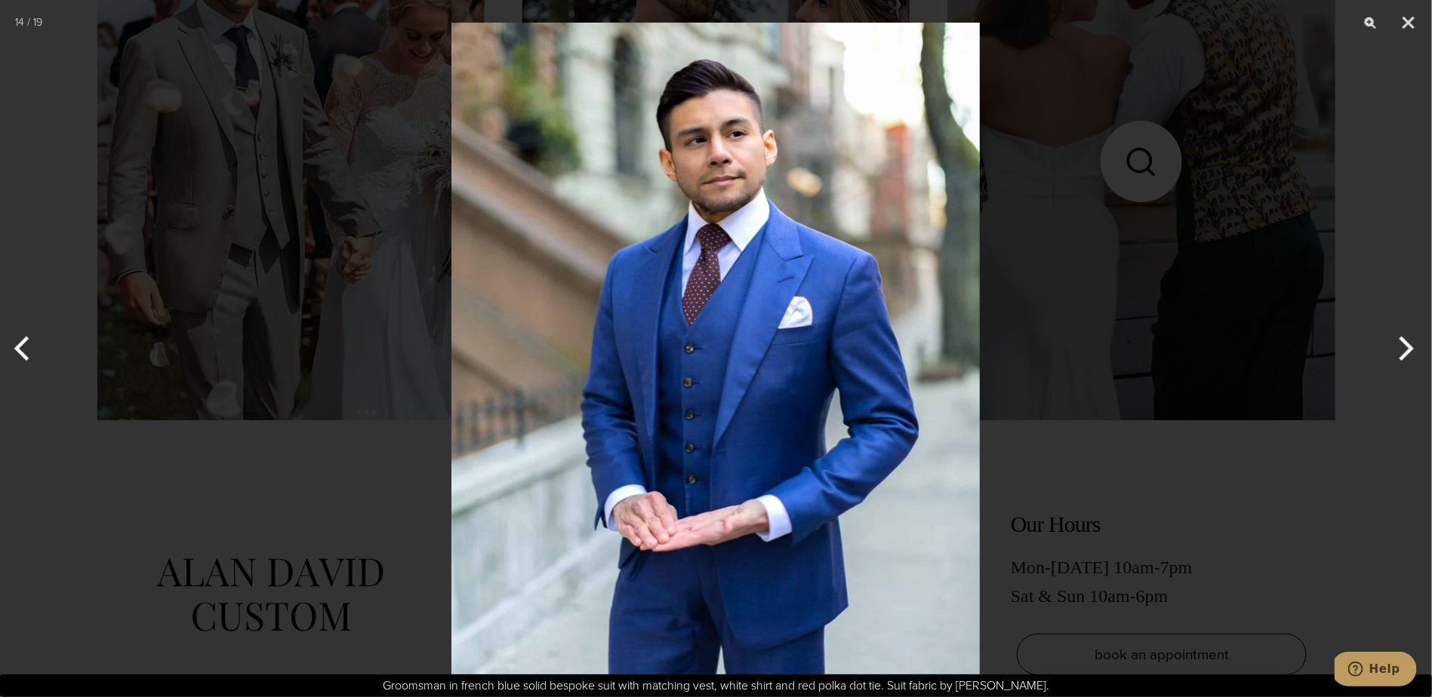
click at [25, 359] on button "Previous" at bounding box center [28, 348] width 57 height 75
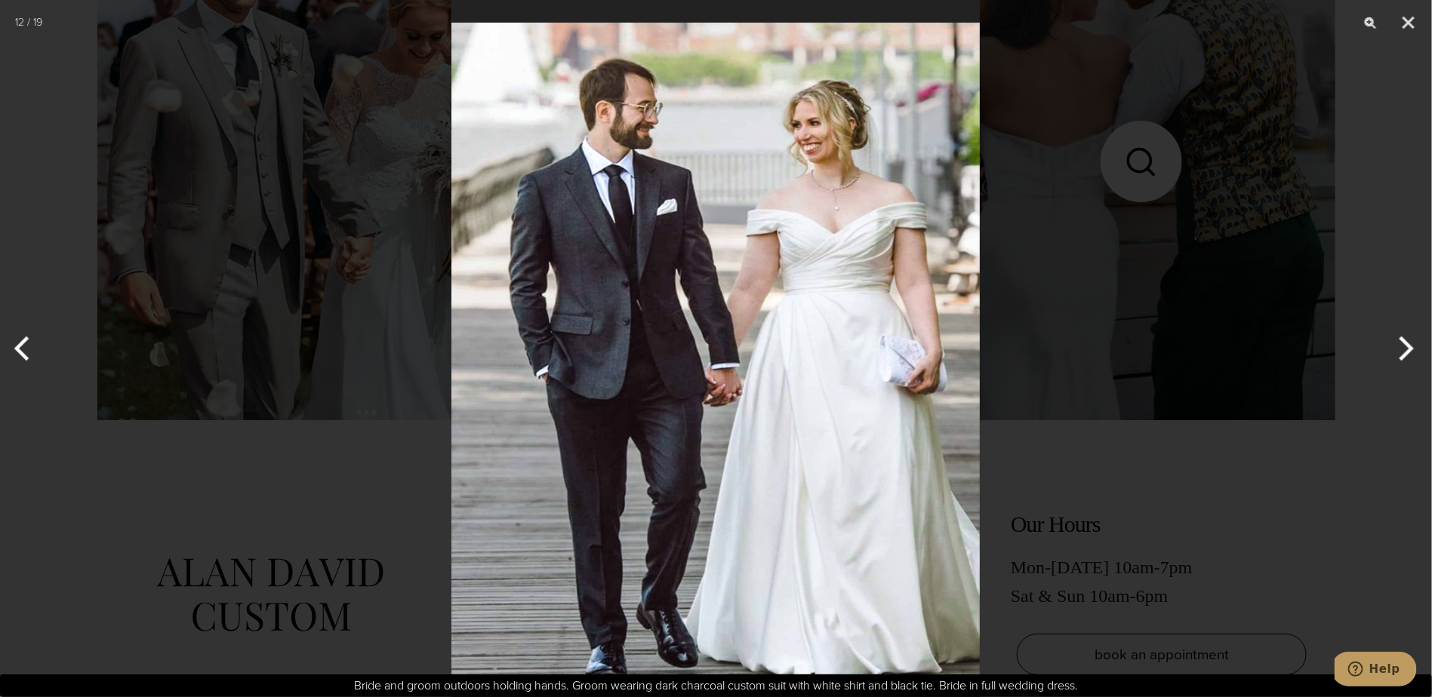
click at [24, 359] on button "Previous" at bounding box center [28, 348] width 57 height 75
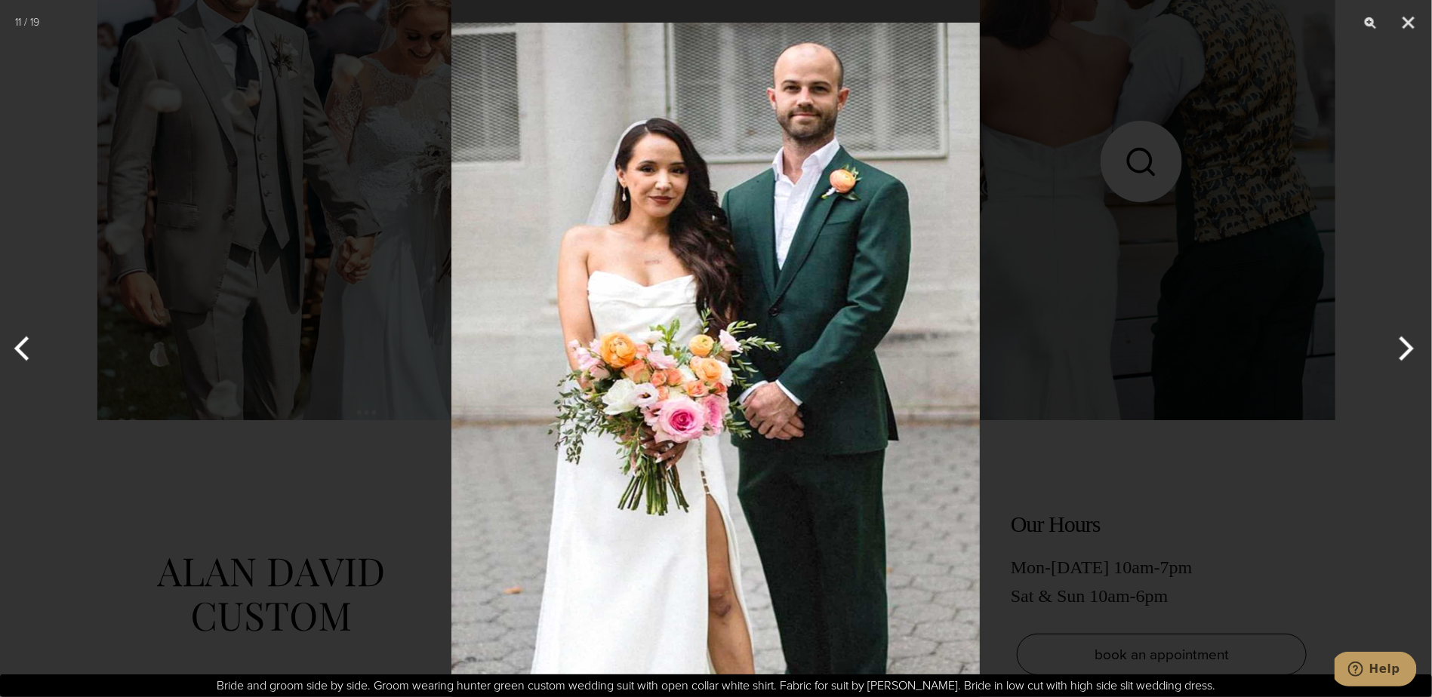
click at [24, 359] on button "Previous" at bounding box center [28, 348] width 57 height 75
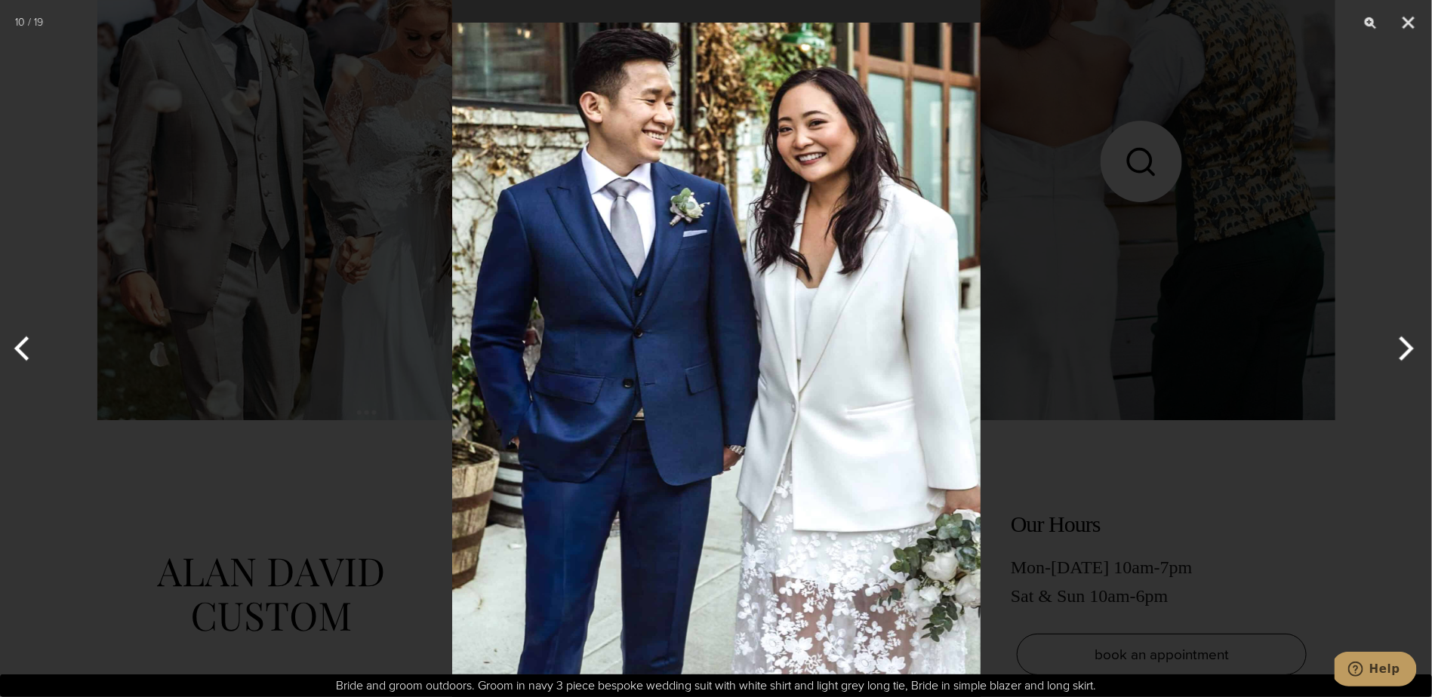
click at [23, 359] on button "Previous" at bounding box center [28, 348] width 57 height 75
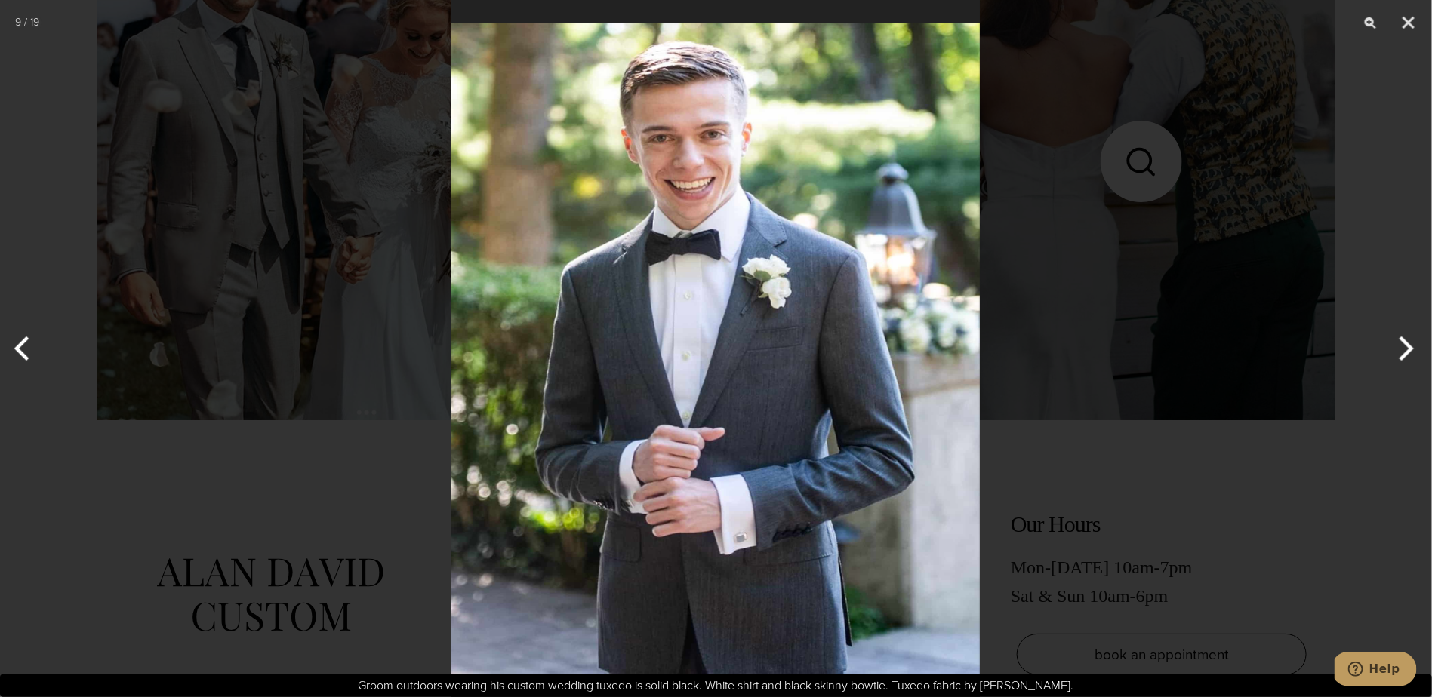
click at [23, 359] on button "Previous" at bounding box center [28, 348] width 57 height 75
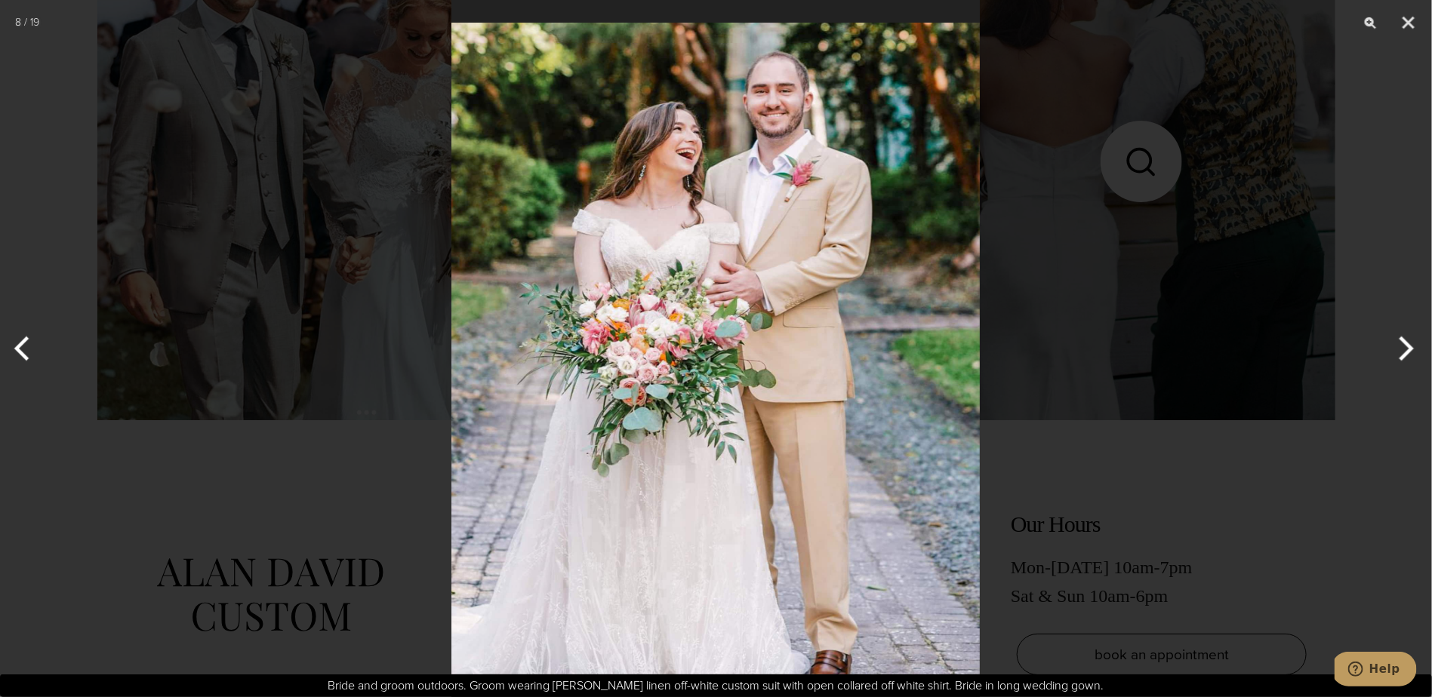
click at [23, 359] on button "Previous" at bounding box center [28, 348] width 57 height 75
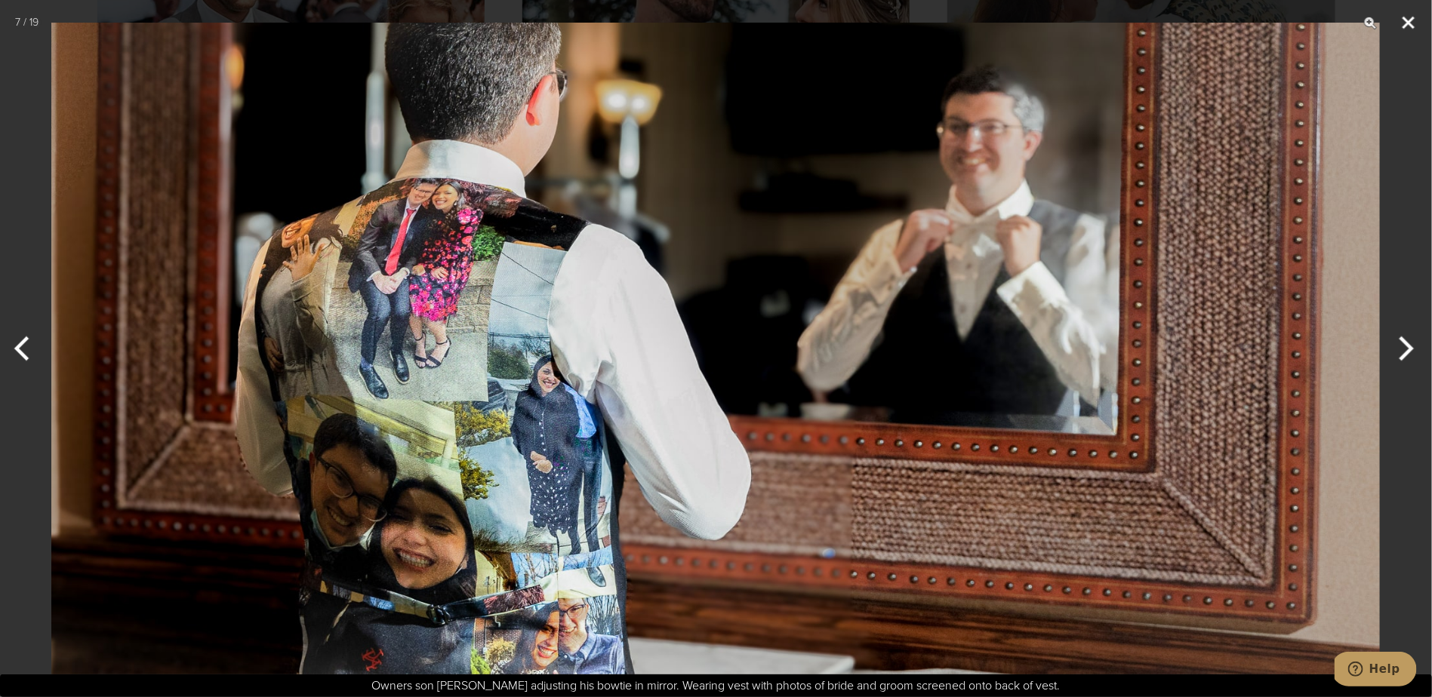
click at [1403, 22] on button "Close" at bounding box center [1409, 22] width 38 height 45
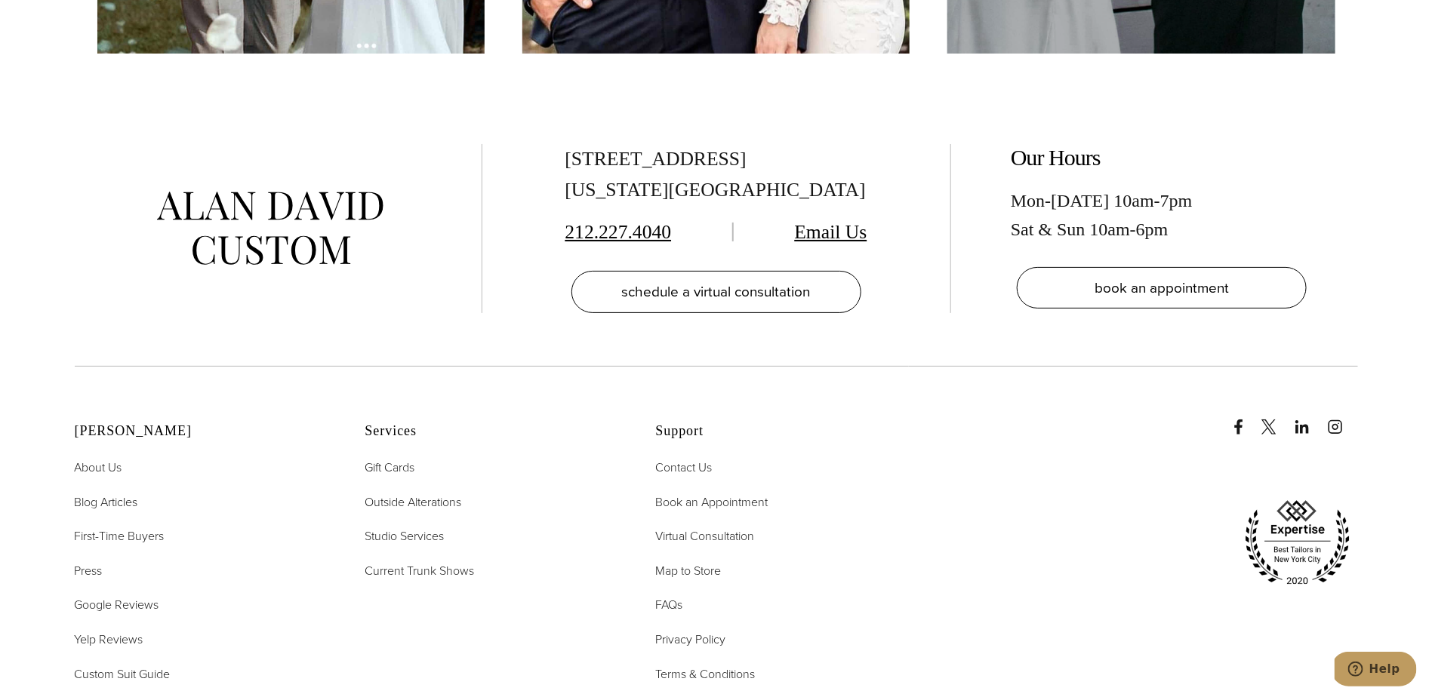
scroll to position [5761, 0]
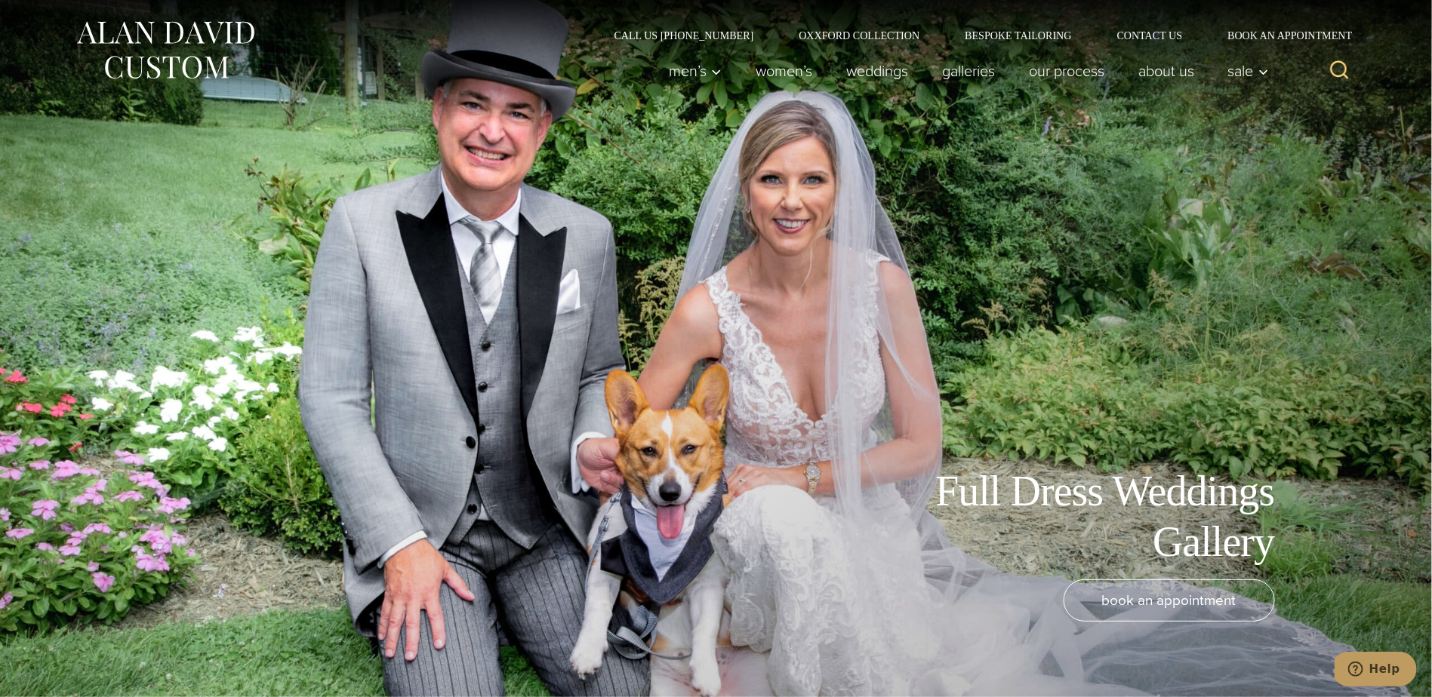
scroll to position [3873, 0]
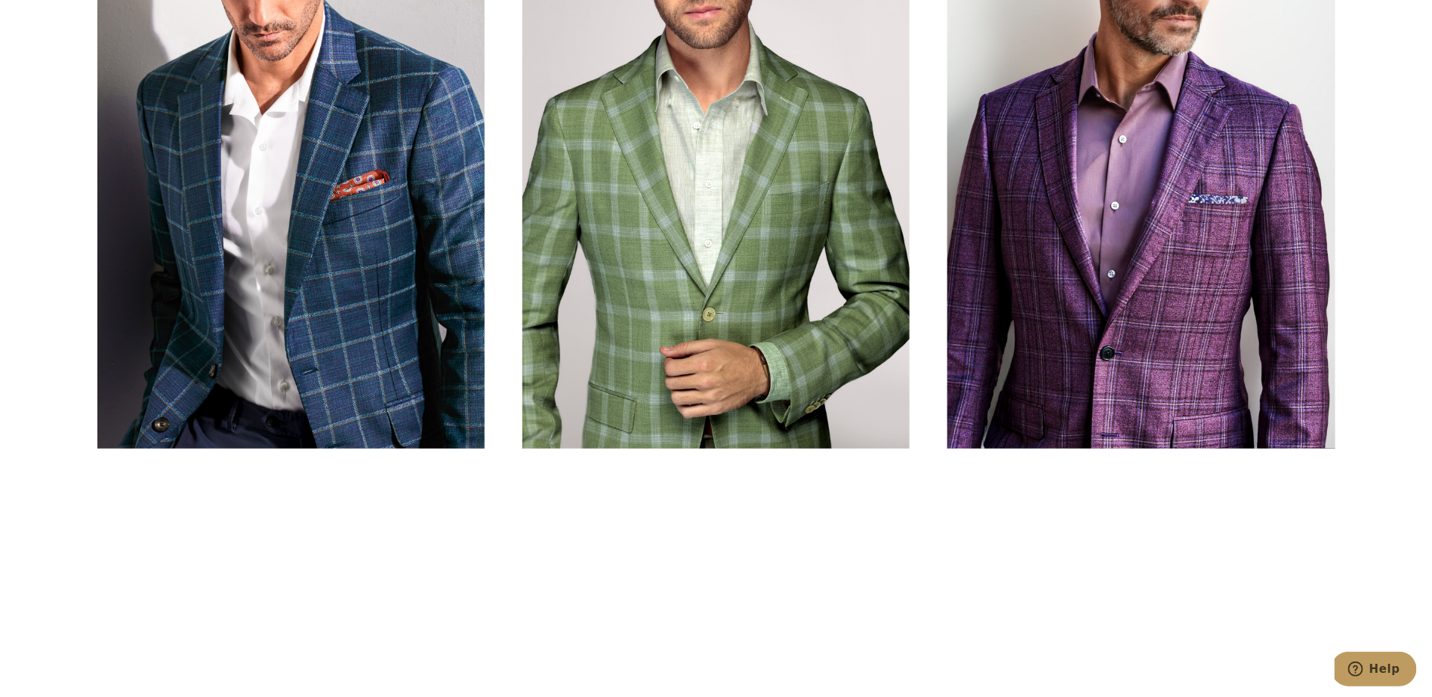
scroll to position [1227, 0]
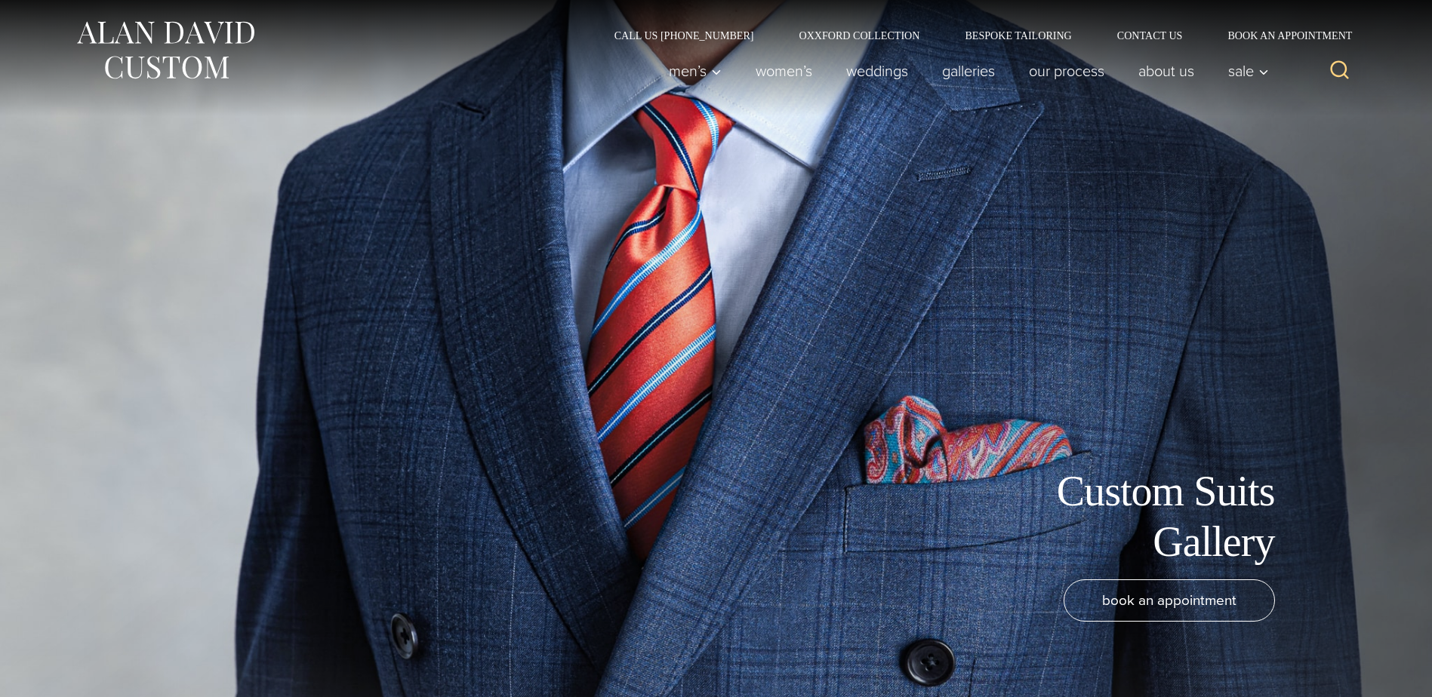
scroll to position [1820, 0]
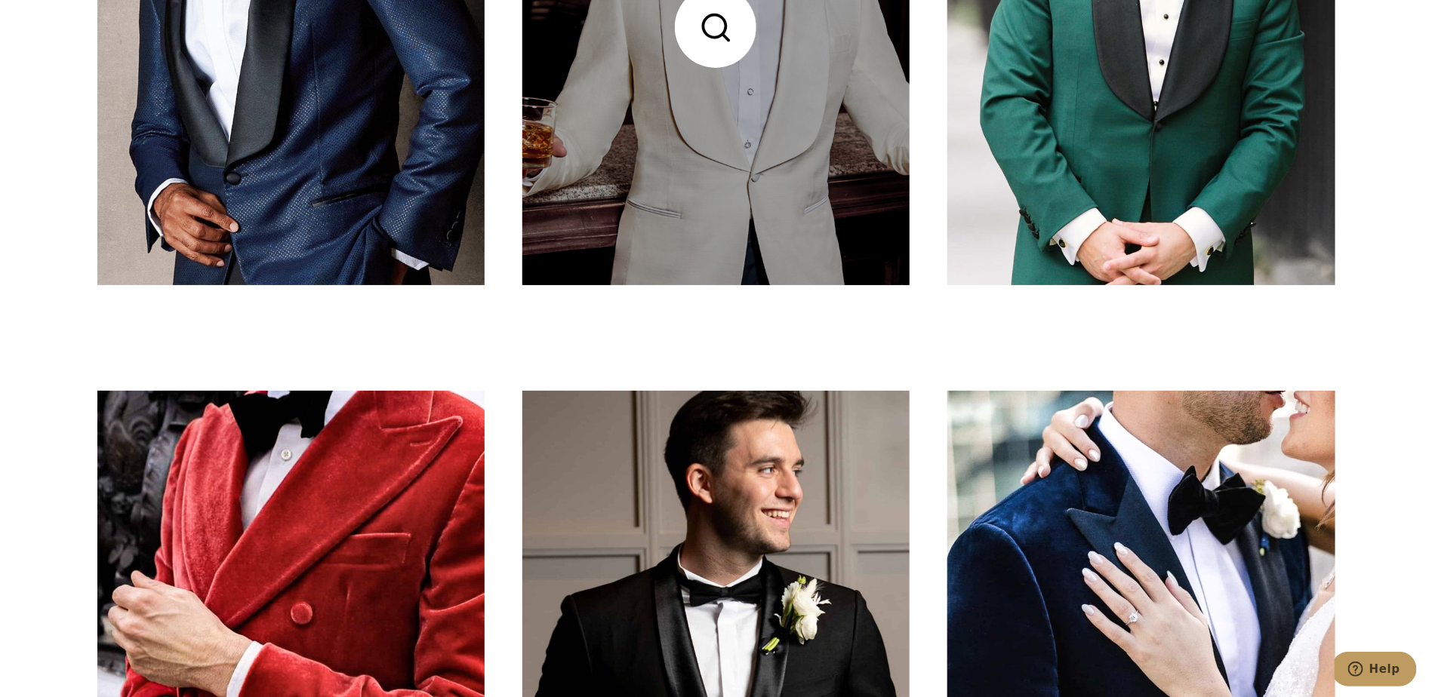
scroll to position [5843, 0]
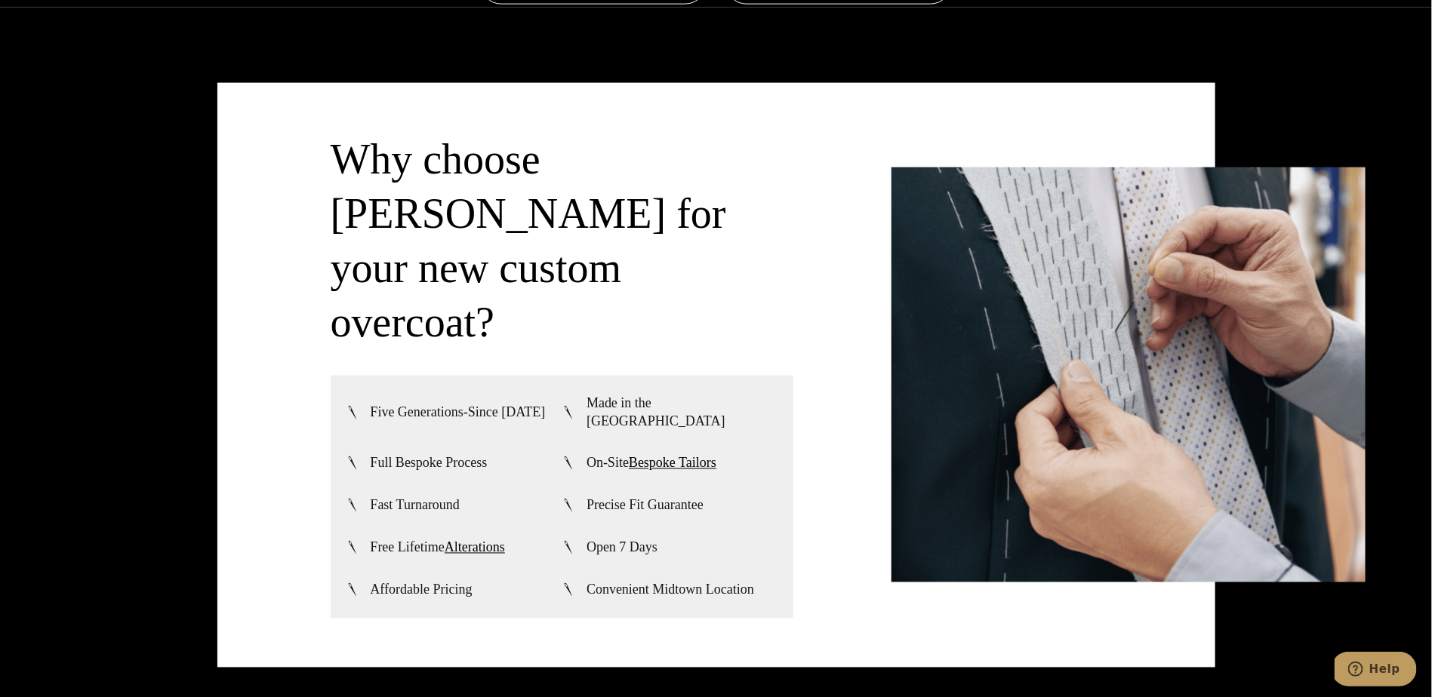
scroll to position [401, 0]
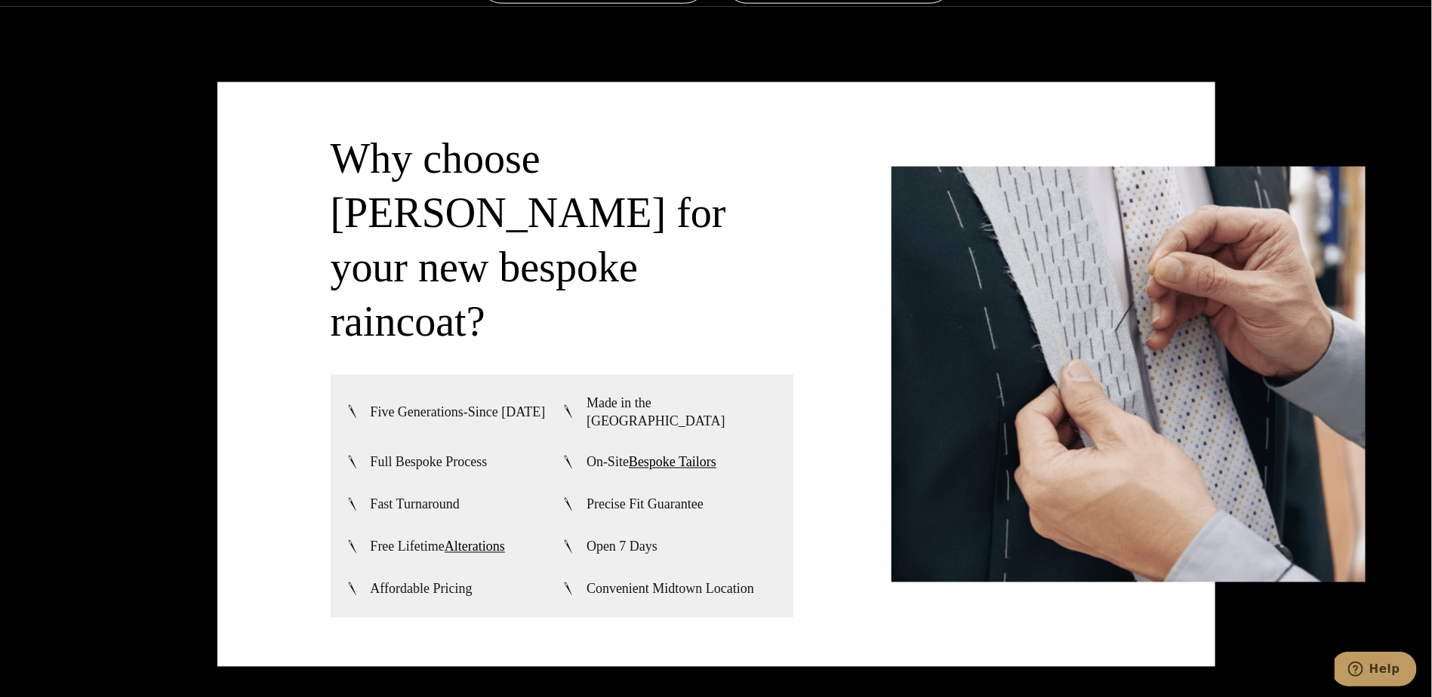
scroll to position [5833, 0]
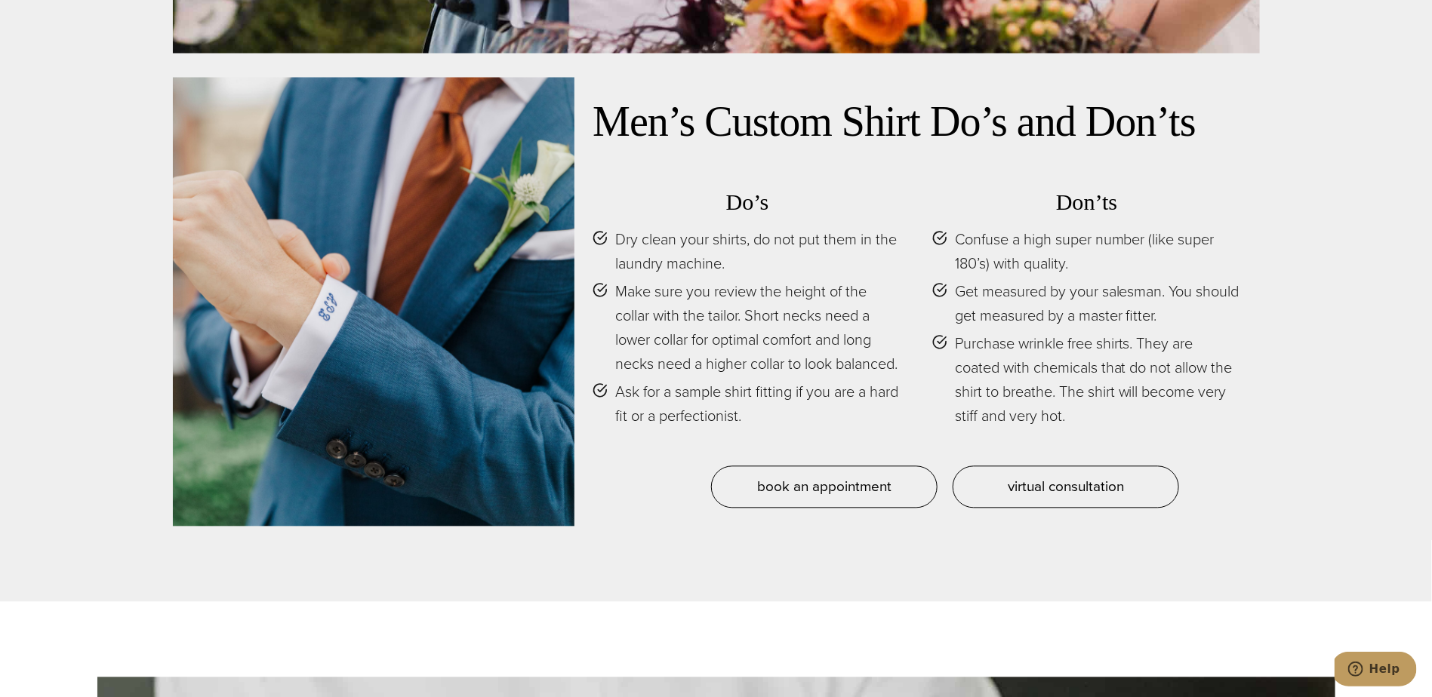
scroll to position [9787, 0]
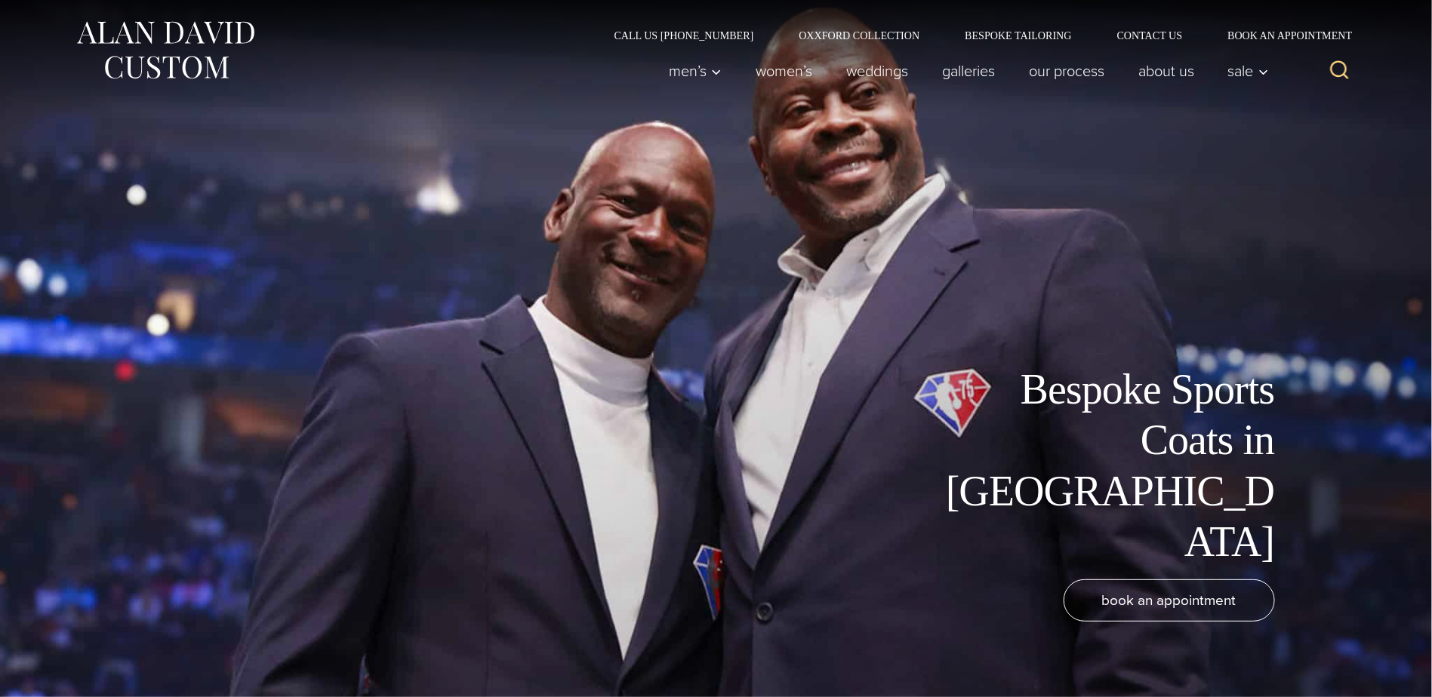
click at [731, 174] on div "Bespoke Sports Coats in [GEOGRAPHIC_DATA] book an appointment" at bounding box center [716, 348] width 1238 height 697
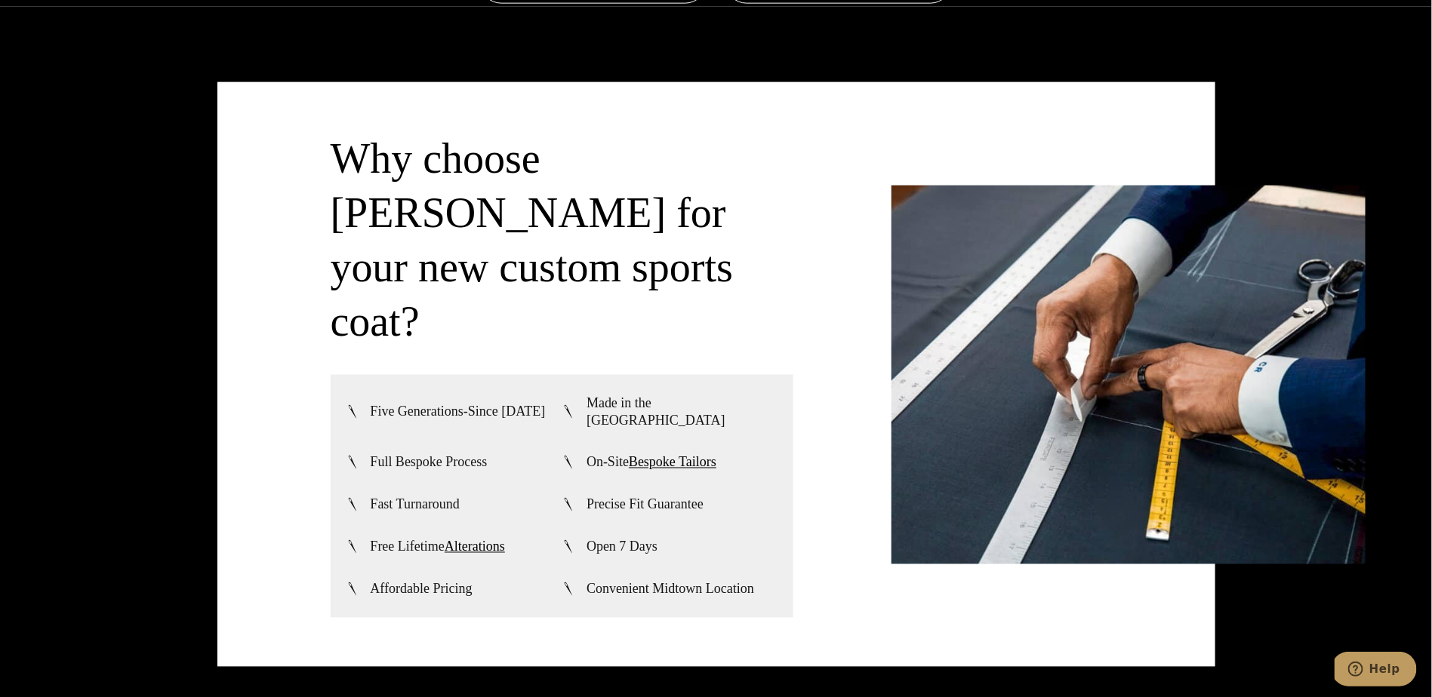
scroll to position [5831, 0]
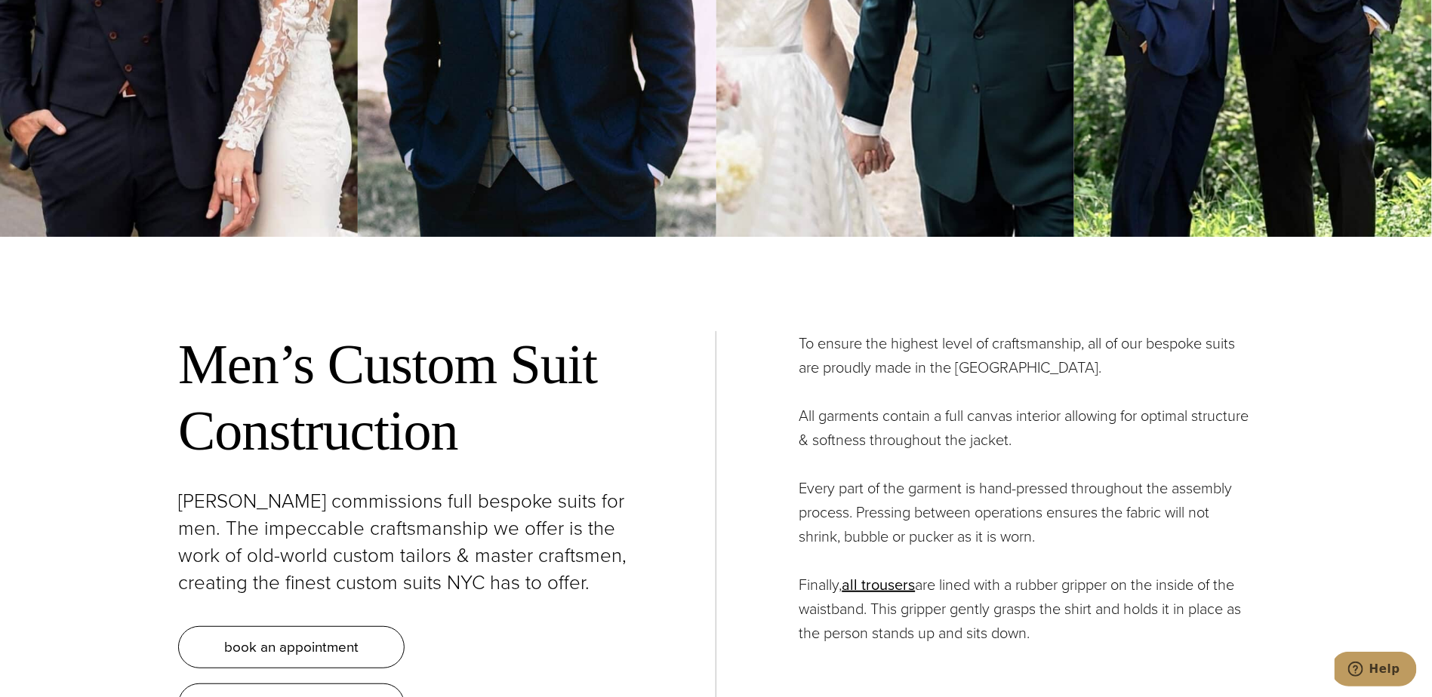
scroll to position [401, 0]
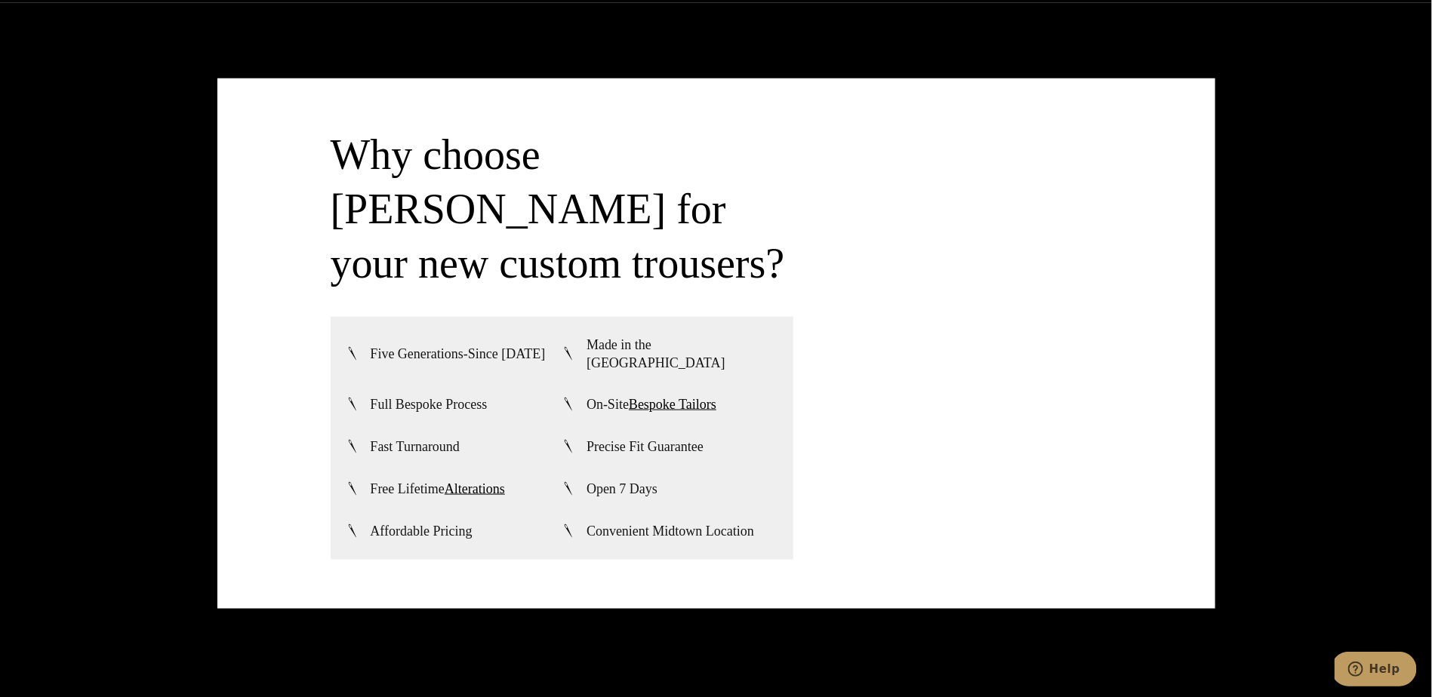
scroll to position [5526, 0]
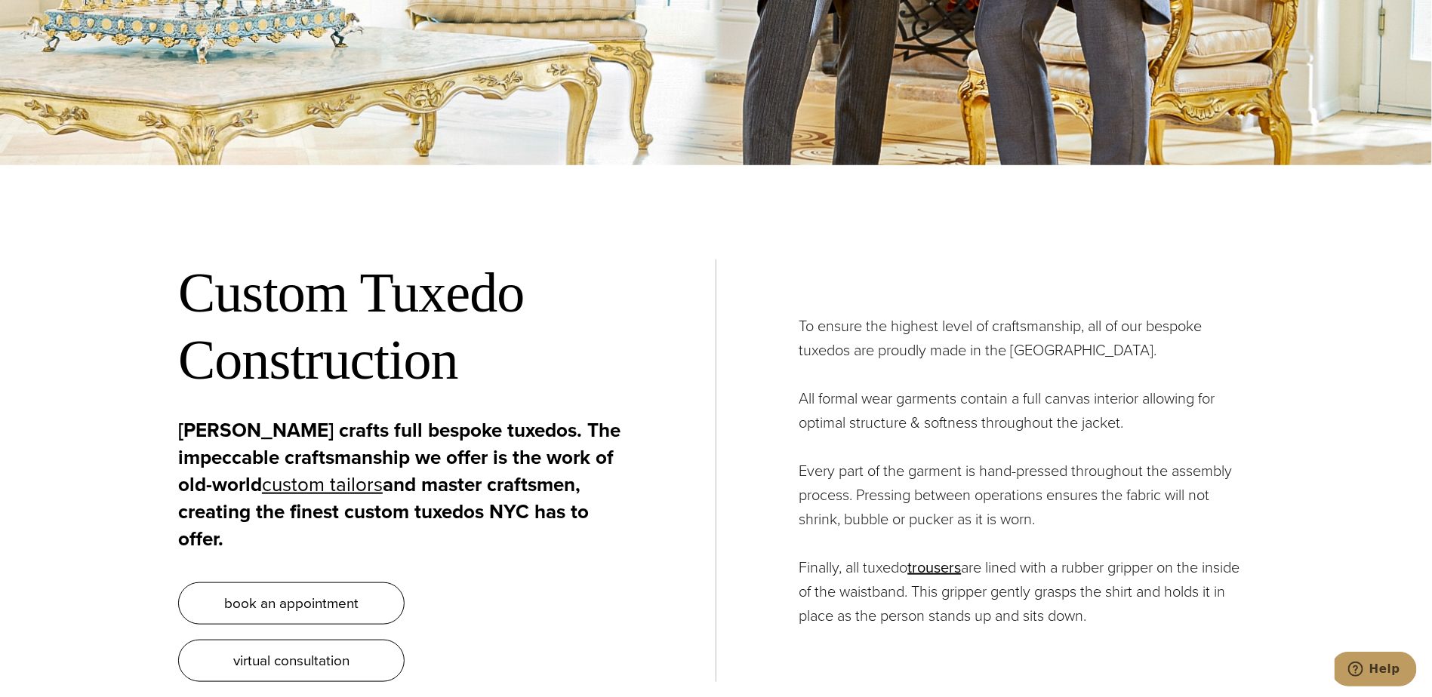
scroll to position [425, 0]
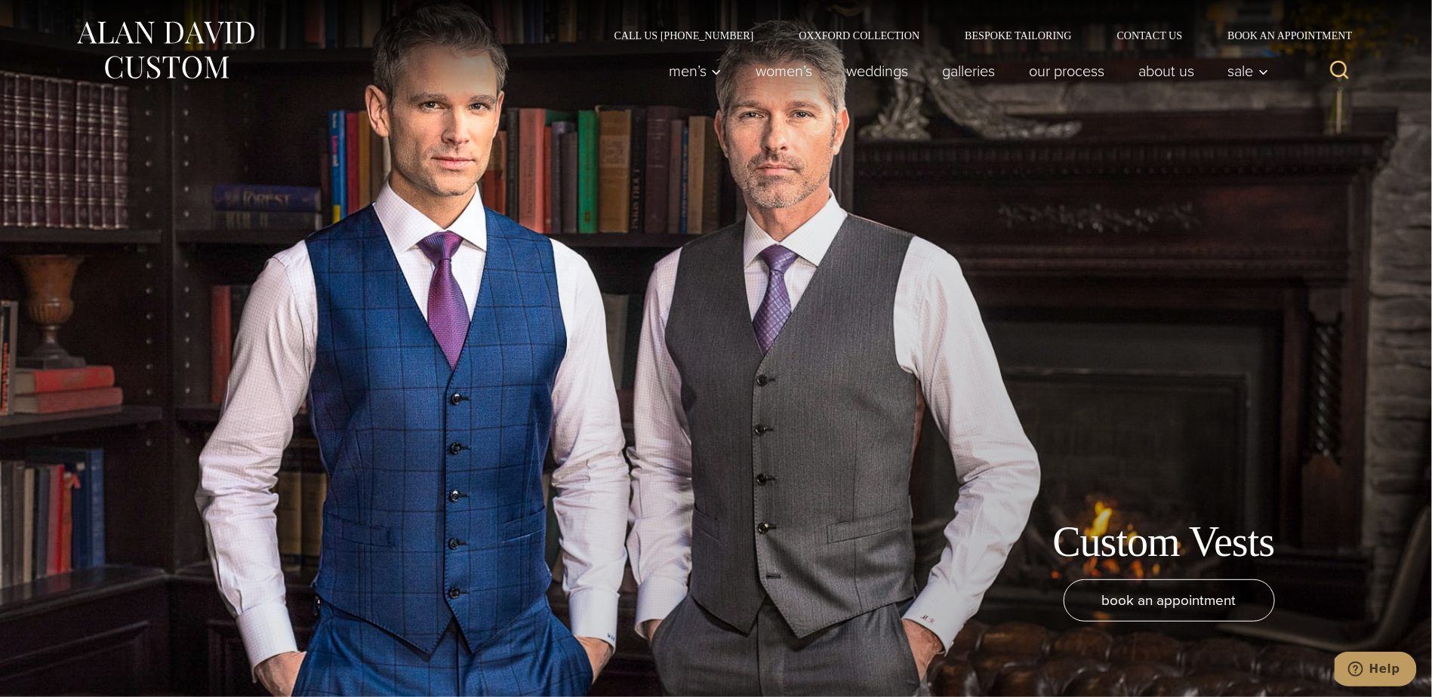
click at [803, 116] on div "Custom Vests book an appointment" at bounding box center [716, 348] width 1238 height 697
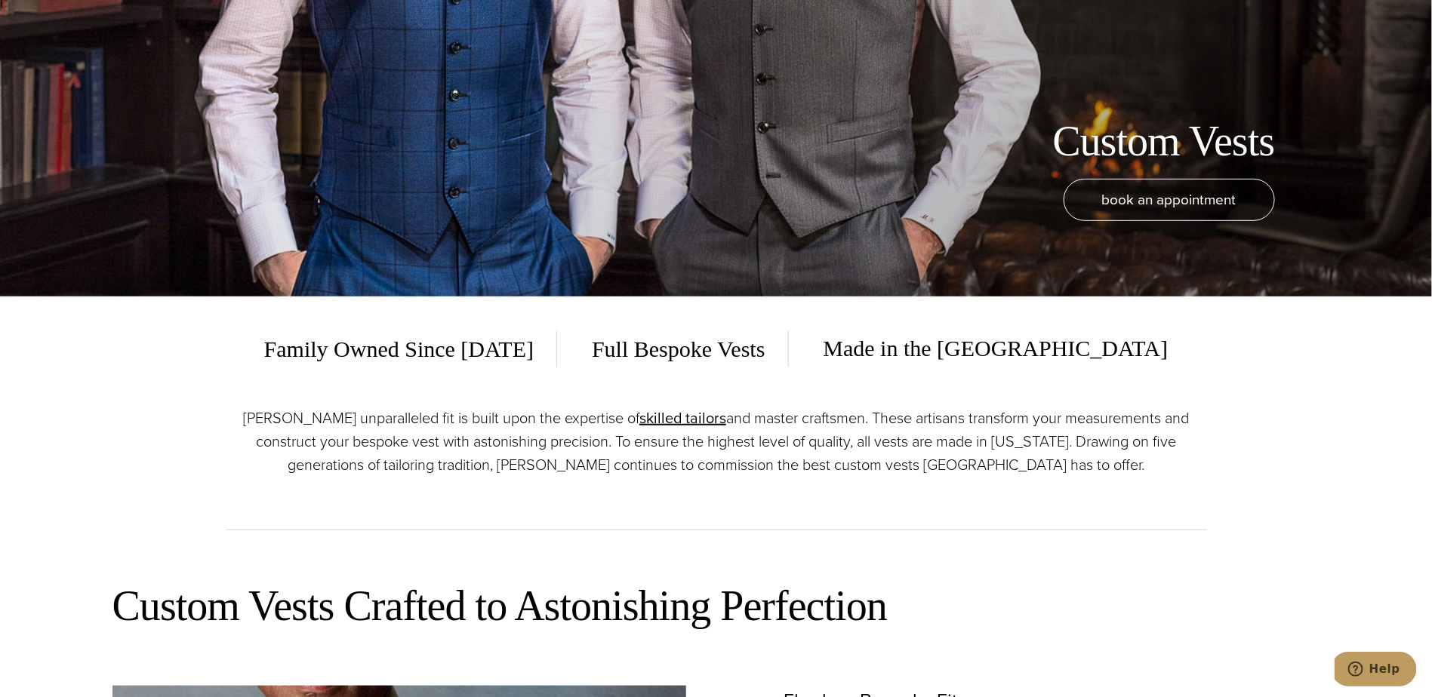
scroll to position [3814, 0]
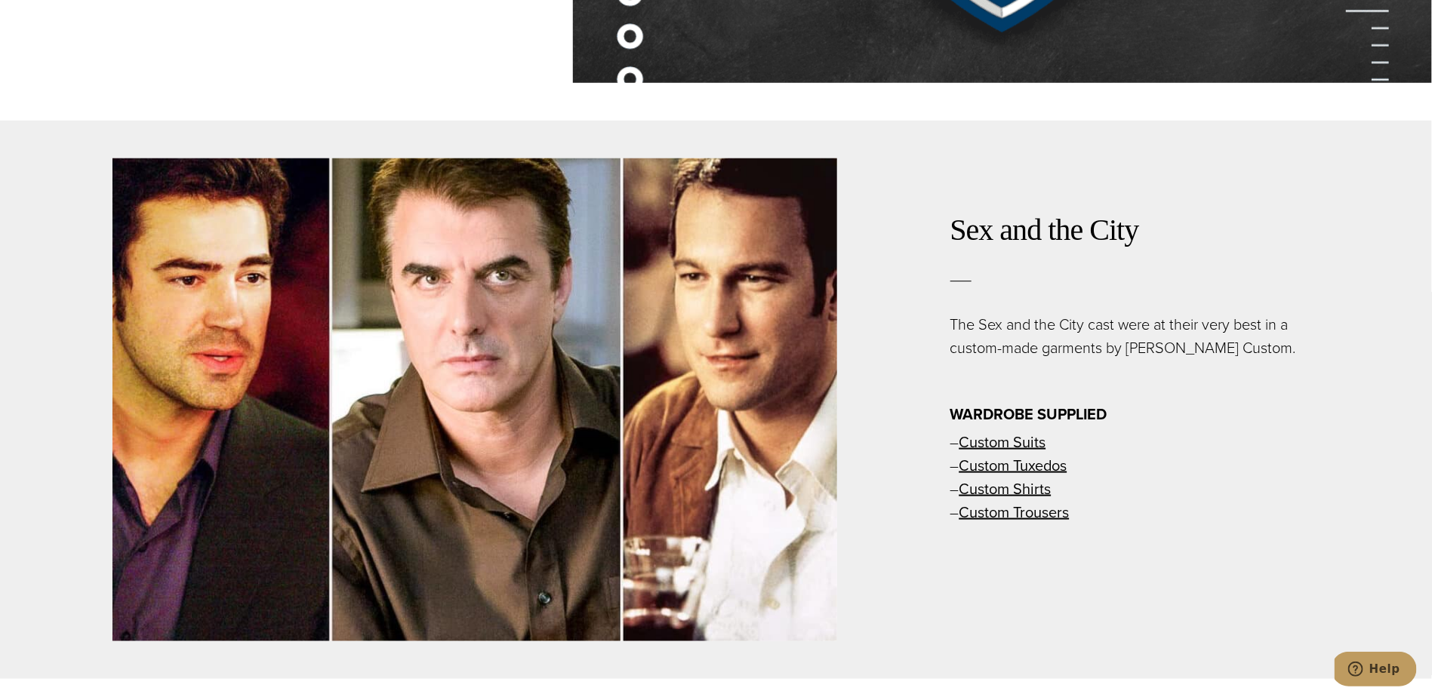
scroll to position [6069, 0]
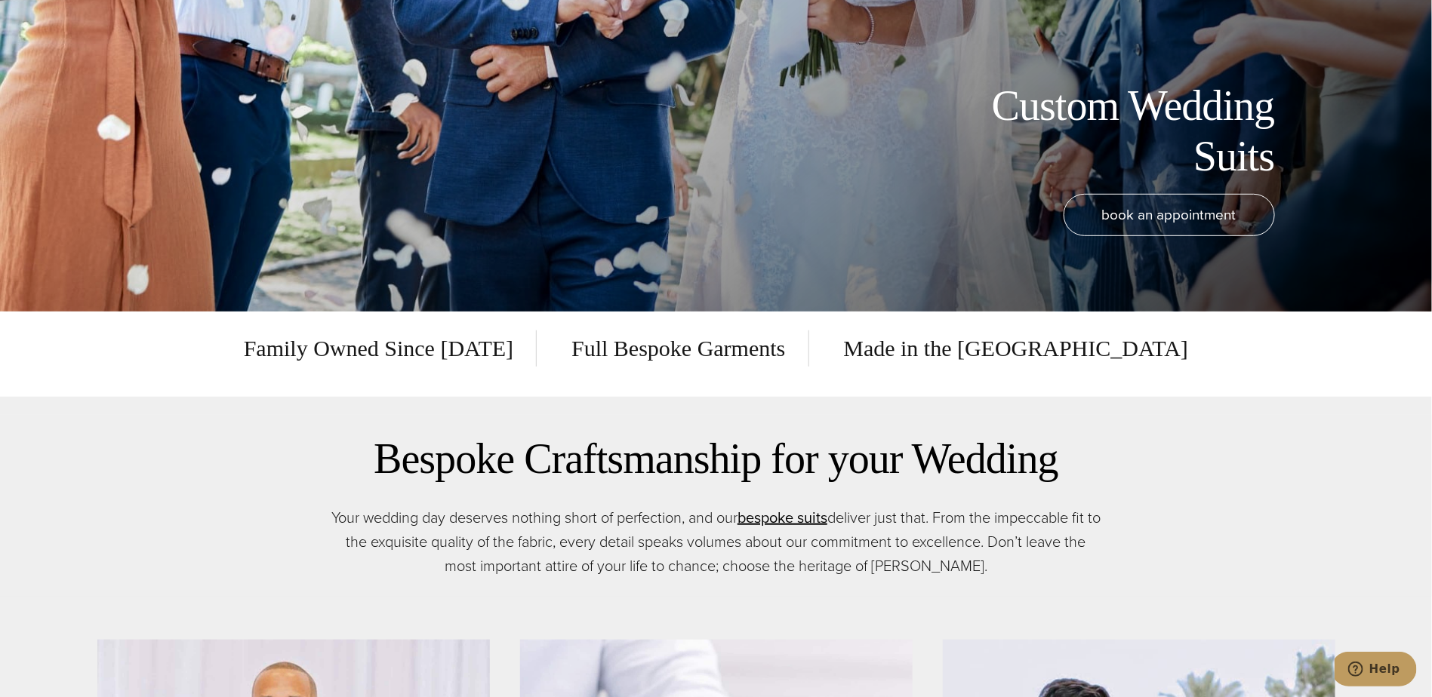
scroll to position [1294, 0]
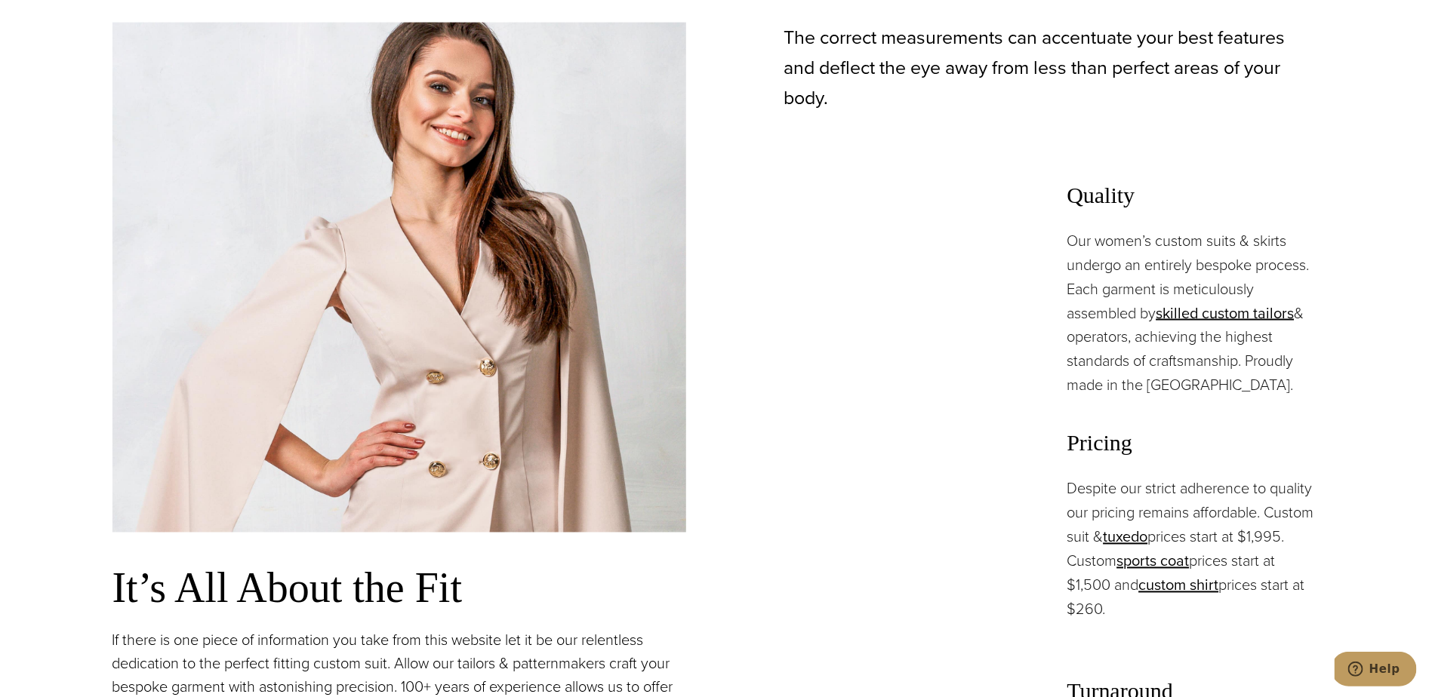
scroll to position [3878, 0]
